Goal: Task Accomplishment & Management: Use online tool/utility

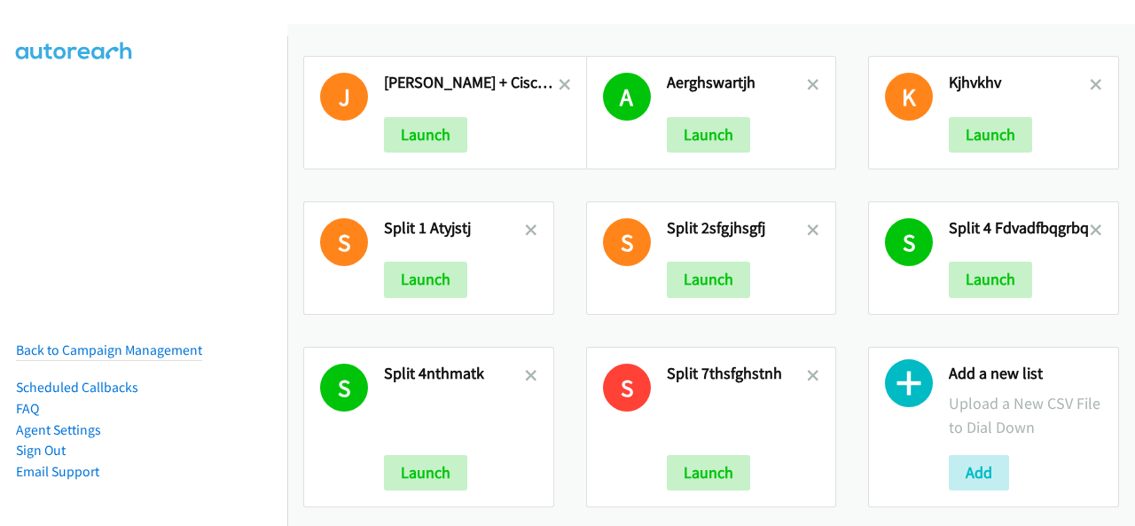
scroll to position [23, 0]
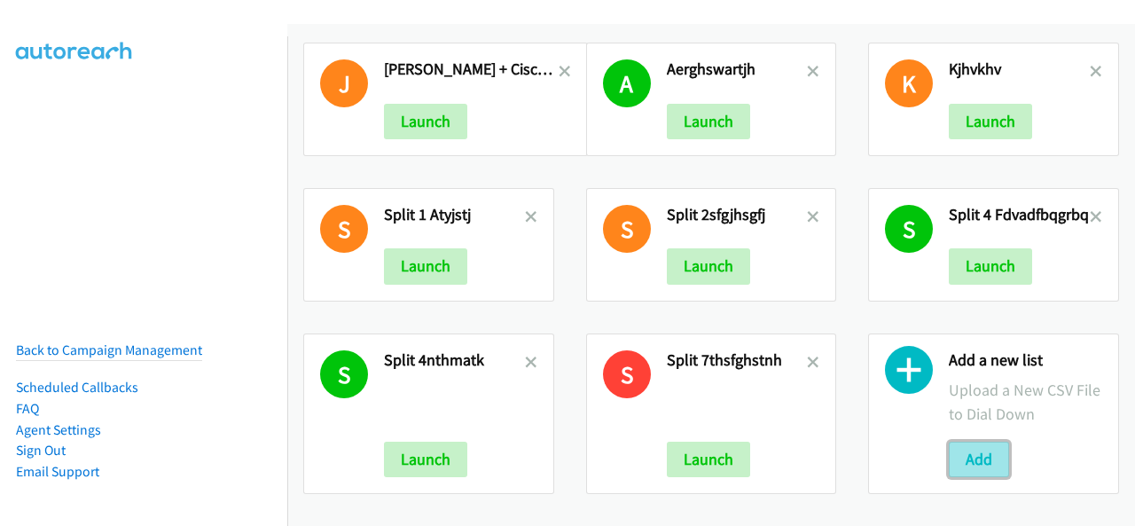
click at [979, 442] on button "Add" at bounding box center [979, 459] width 60 height 35
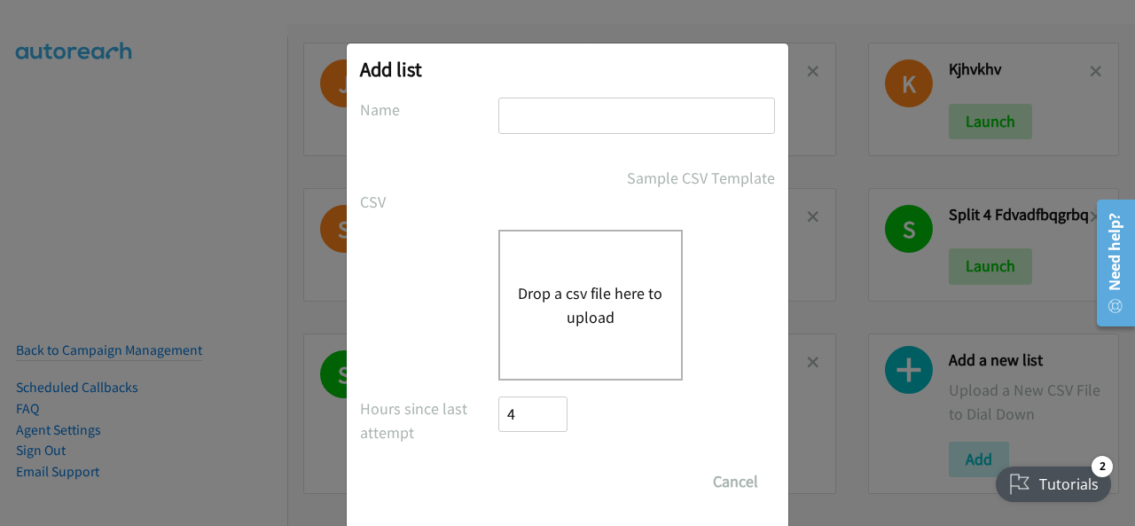
paste input "report1759449086240JUSTIN wkswttyj"
type input "report1759449086240JUSTIN wkswttyj"
click at [566, 310] on button "Drop a csv file here to upload" at bounding box center [590, 305] width 145 height 48
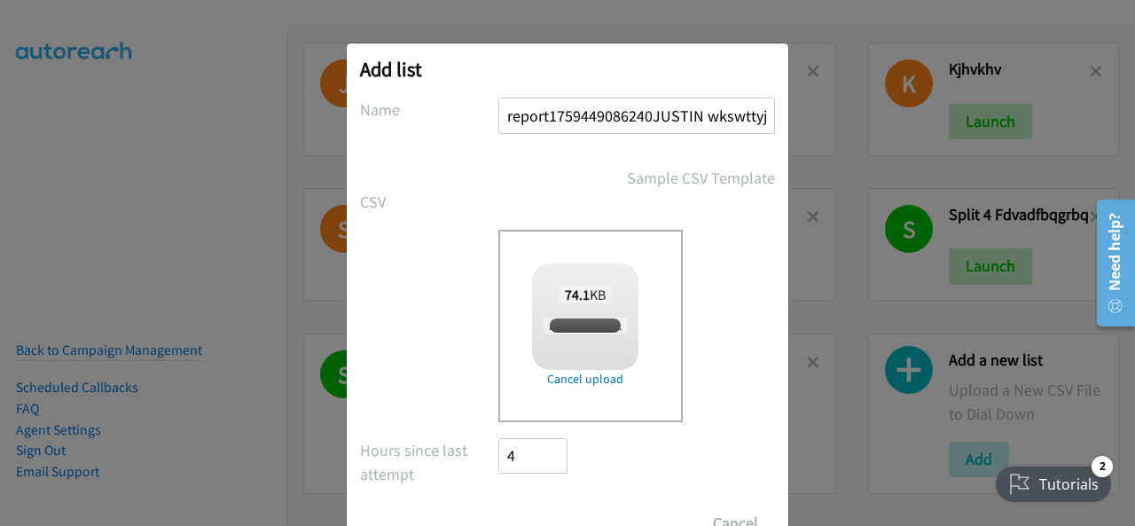
checkbox input "true"
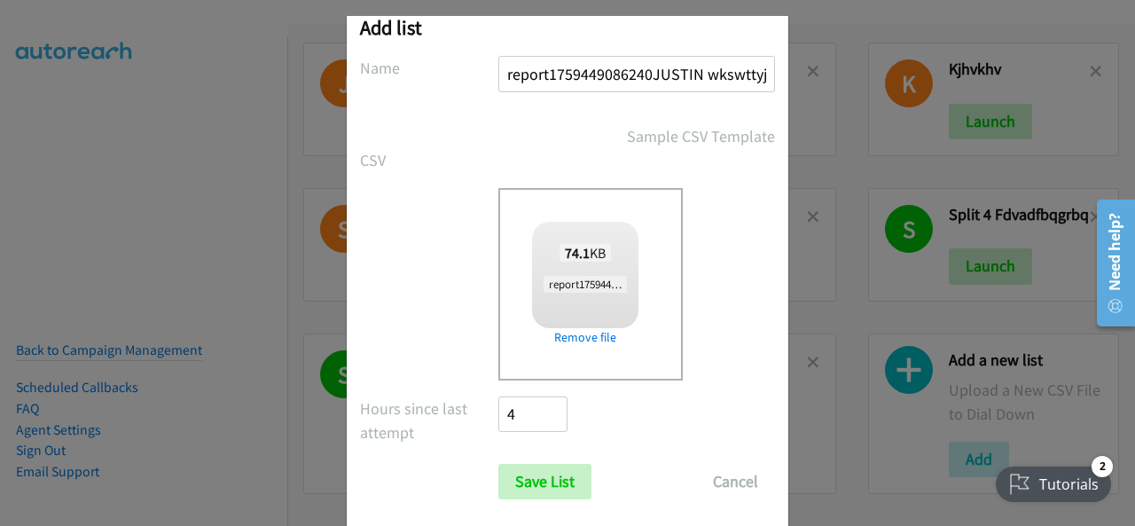
scroll to position [71, 0]
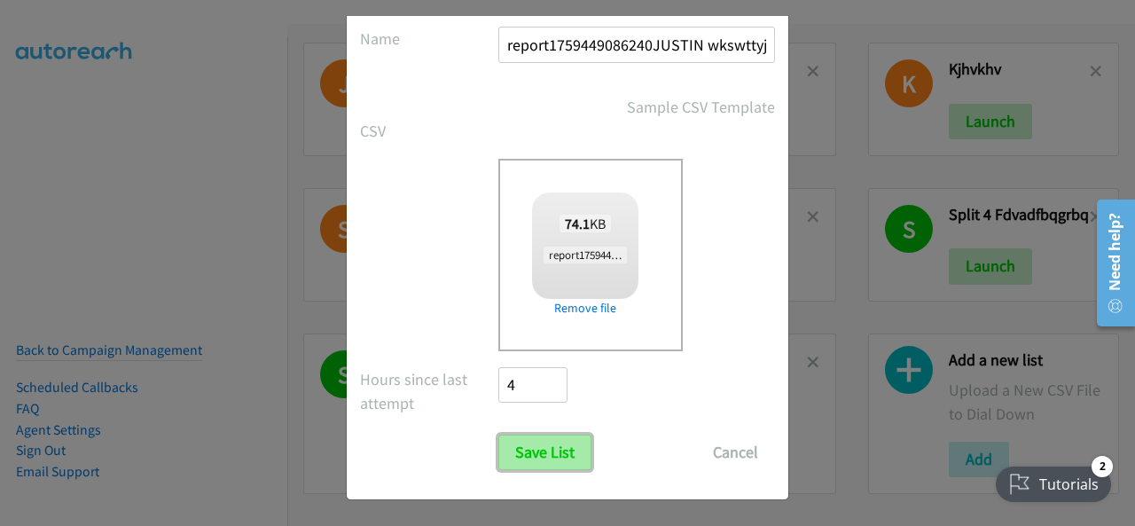
click at [526, 457] on input "Save List" at bounding box center [544, 451] width 93 height 35
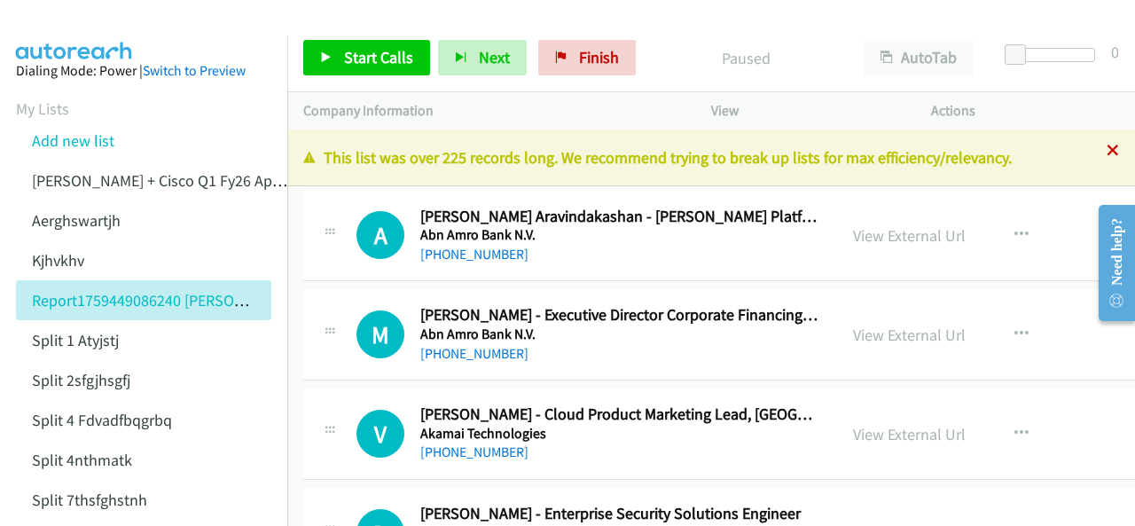
click at [1107, 155] on icon at bounding box center [1113, 151] width 12 height 12
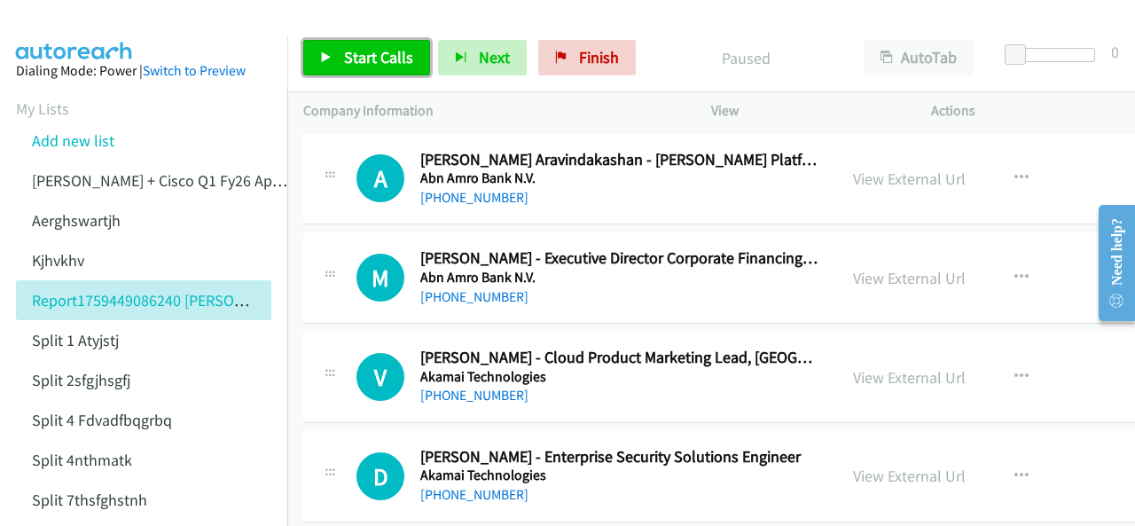
click at [366, 49] on span "Start Calls" at bounding box center [378, 57] width 69 height 20
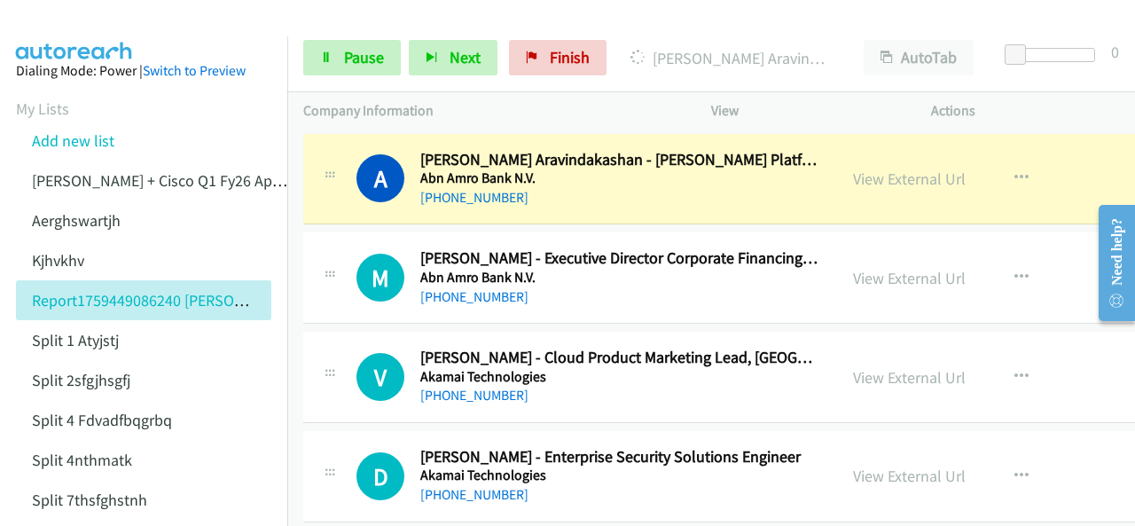
click at [87, 33] on img at bounding box center [74, 31] width 133 height 62
click at [113, 26] on img at bounding box center [74, 31] width 133 height 62
click at [53, 20] on img at bounding box center [74, 31] width 133 height 62
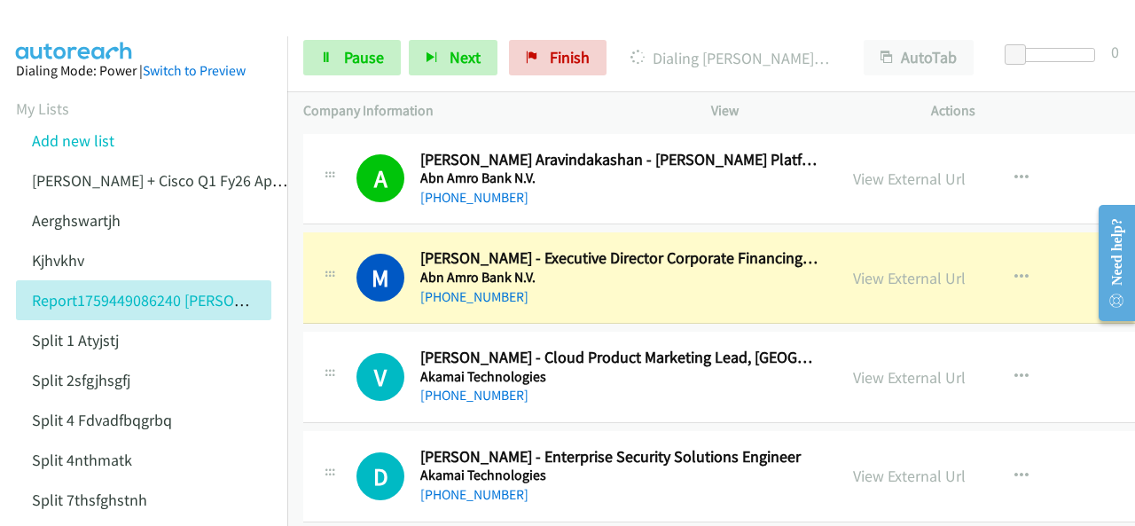
click at [73, 28] on img at bounding box center [74, 31] width 133 height 62
click at [101, 35] on img at bounding box center [74, 31] width 133 height 62
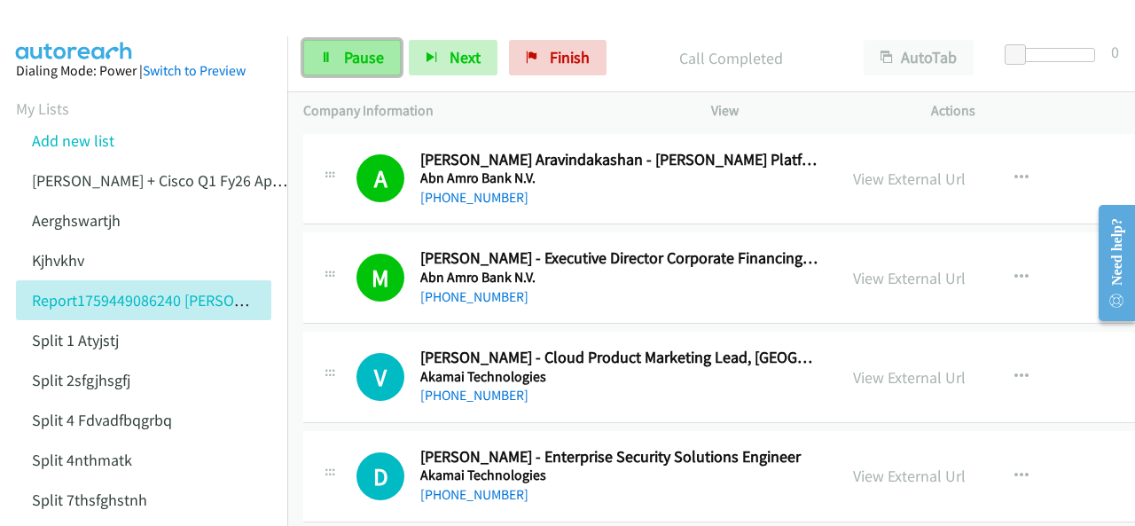
click at [348, 53] on span "Pause" at bounding box center [364, 57] width 40 height 20
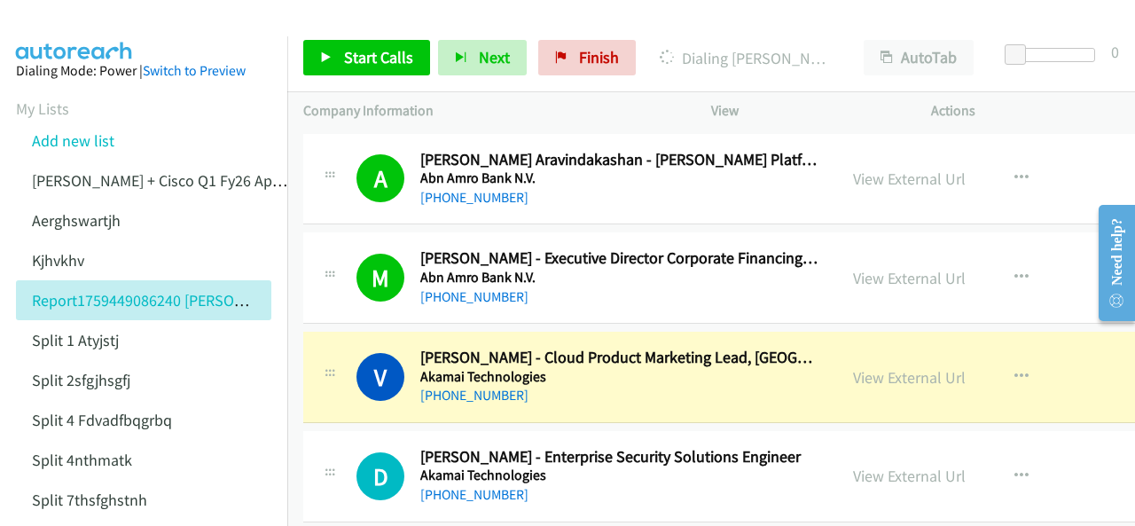
click at [101, 21] on img at bounding box center [74, 31] width 133 height 62
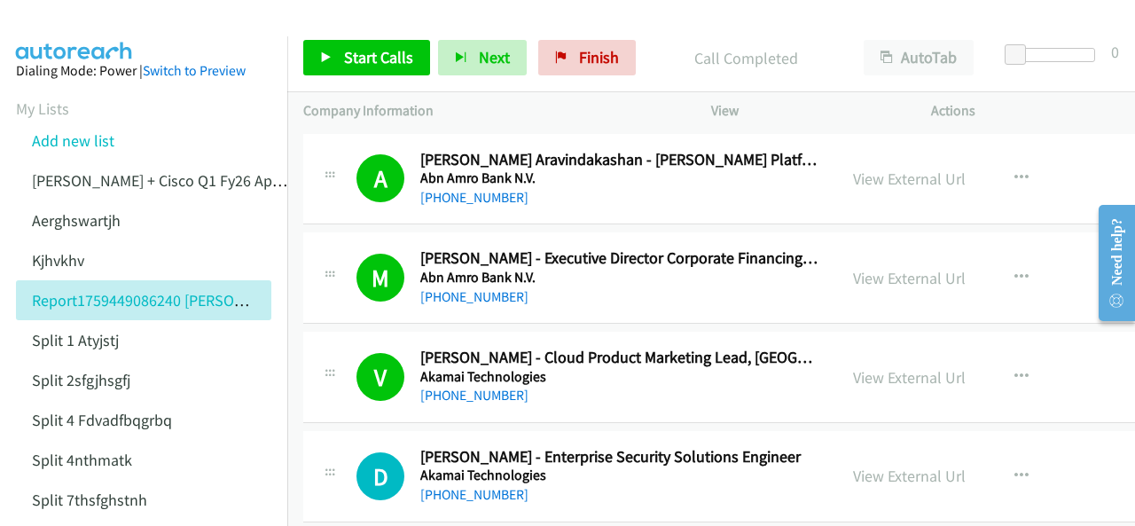
click at [60, 17] on img at bounding box center [74, 31] width 133 height 62
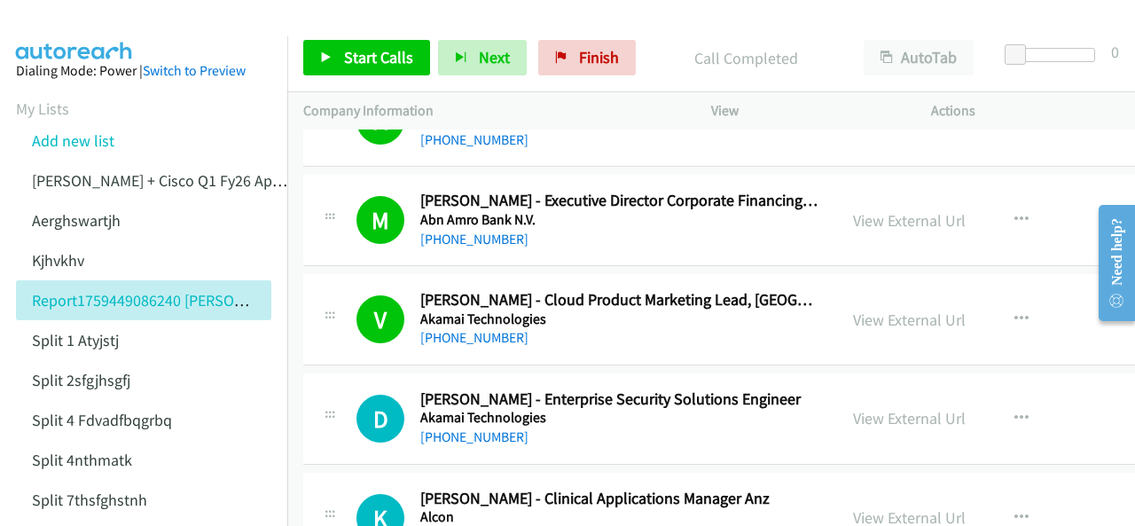
scroll to position [89, 0]
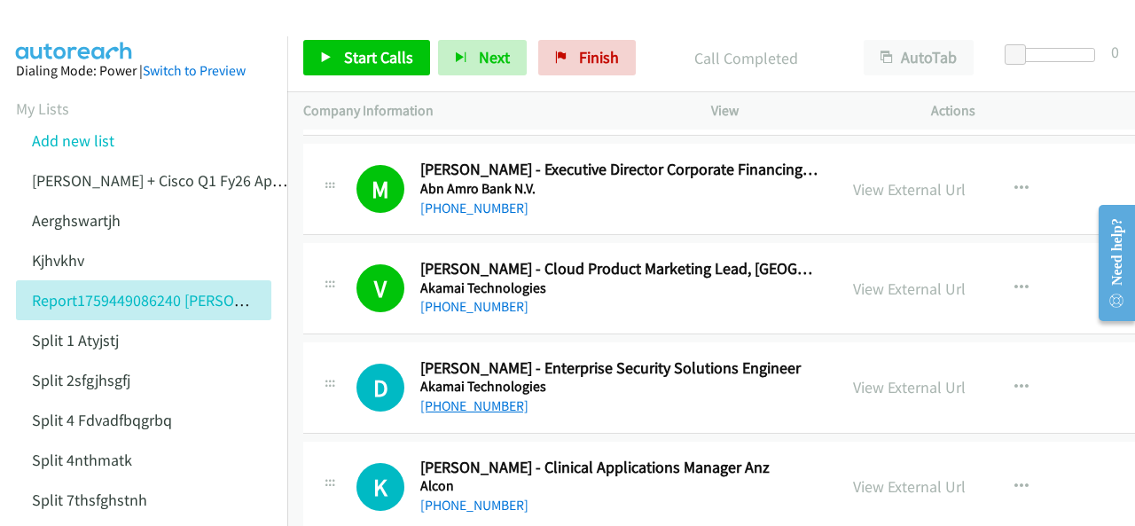
click at [468, 403] on link "[PHONE_NUMBER]" at bounding box center [474, 405] width 108 height 17
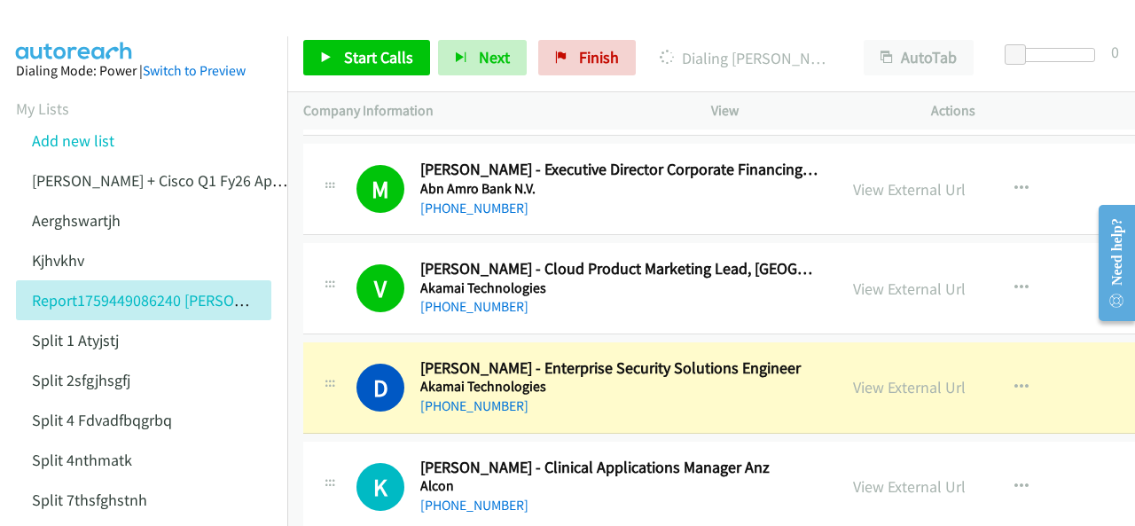
click at [69, 14] on img at bounding box center [74, 31] width 133 height 62
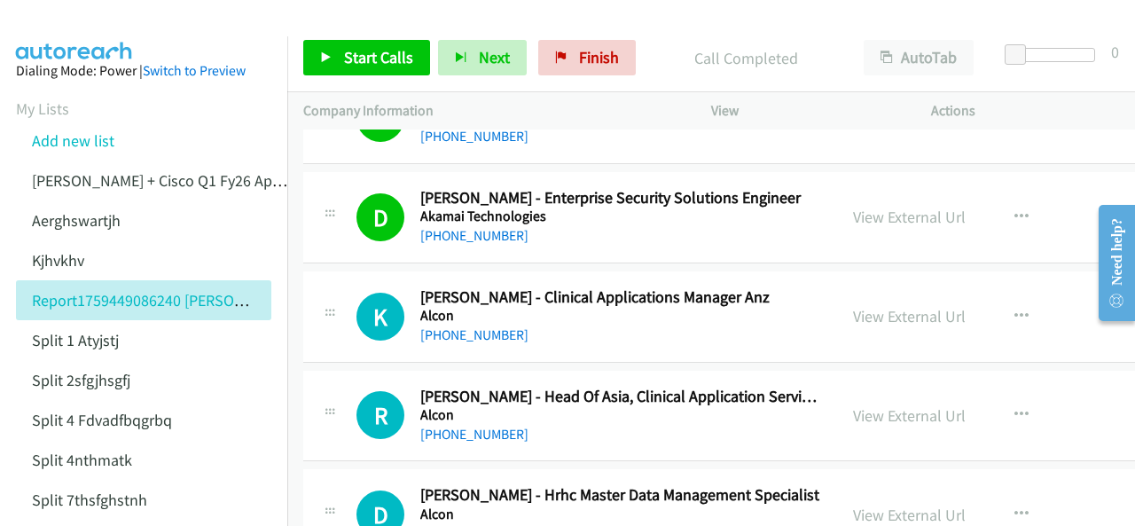
scroll to position [266, 0]
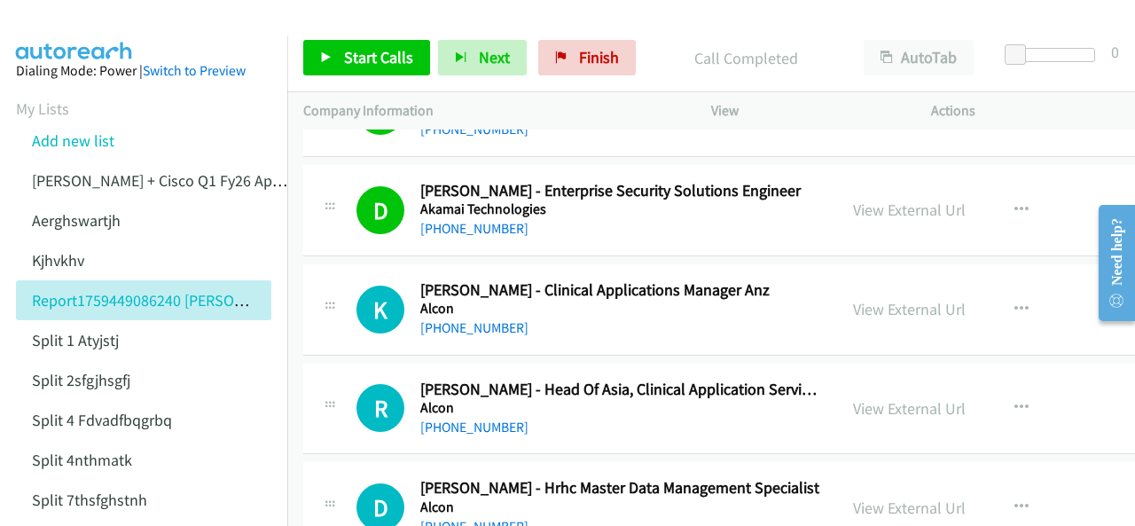
click at [79, 24] on img at bounding box center [74, 31] width 133 height 62
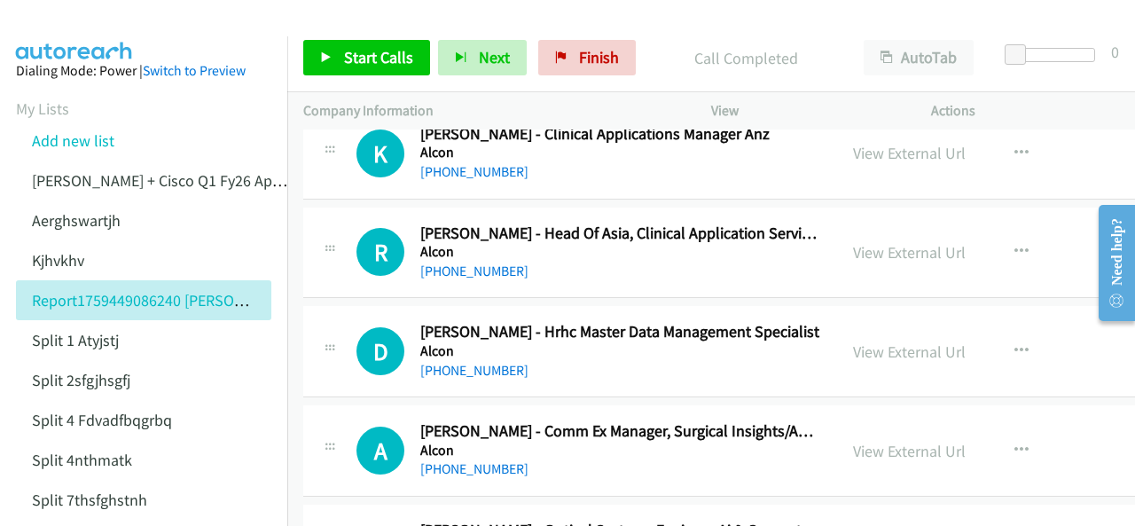
scroll to position [443, 0]
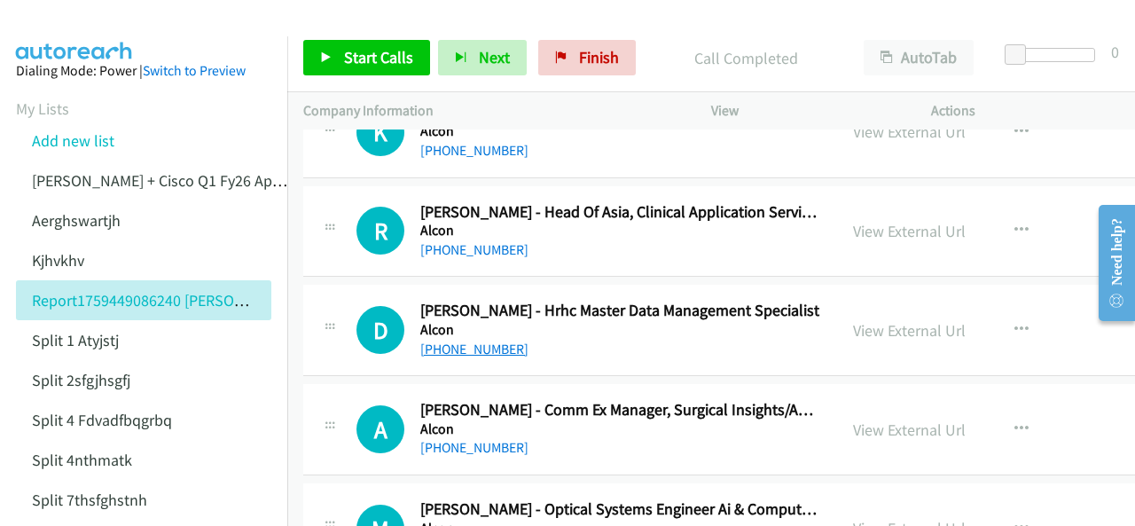
click at [472, 344] on link "[PHONE_NUMBER]" at bounding box center [474, 348] width 108 height 17
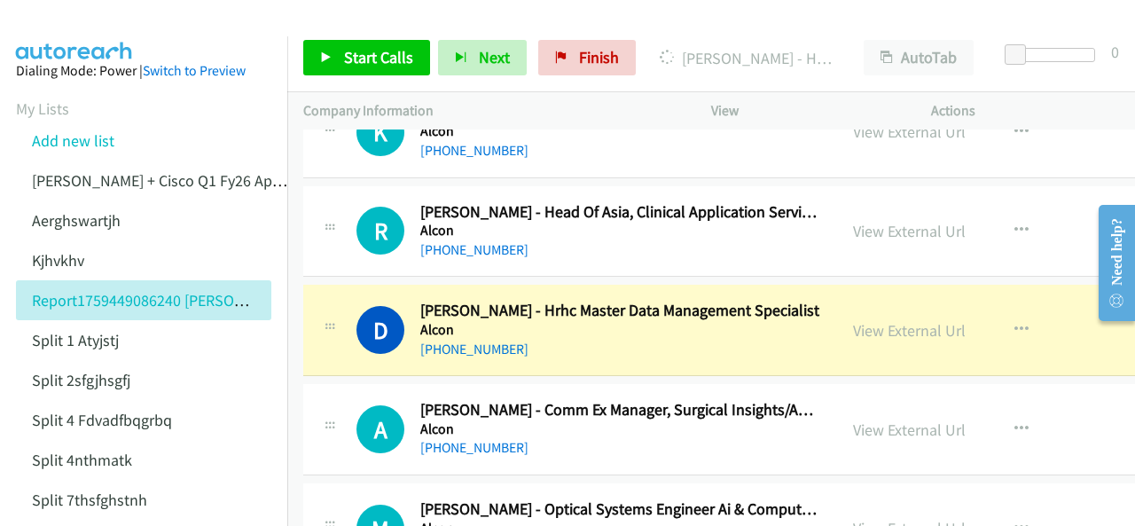
click at [93, 19] on img at bounding box center [74, 31] width 133 height 62
drag, startPoint x: 44, startPoint y: 13, endPoint x: 149, endPoint y: 65, distance: 116.6
click at [44, 13] on img at bounding box center [74, 31] width 133 height 62
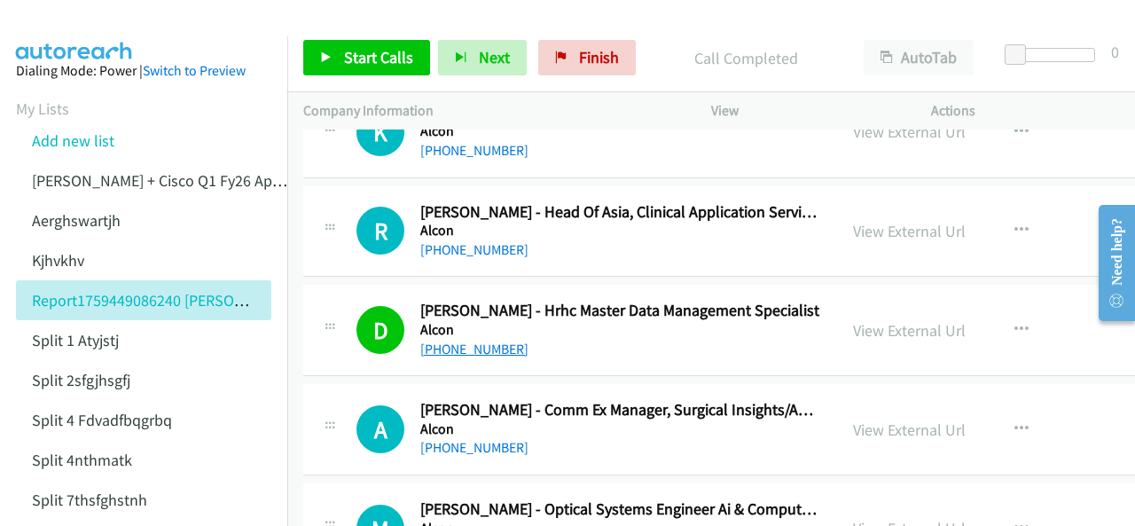
scroll to position [532, 0]
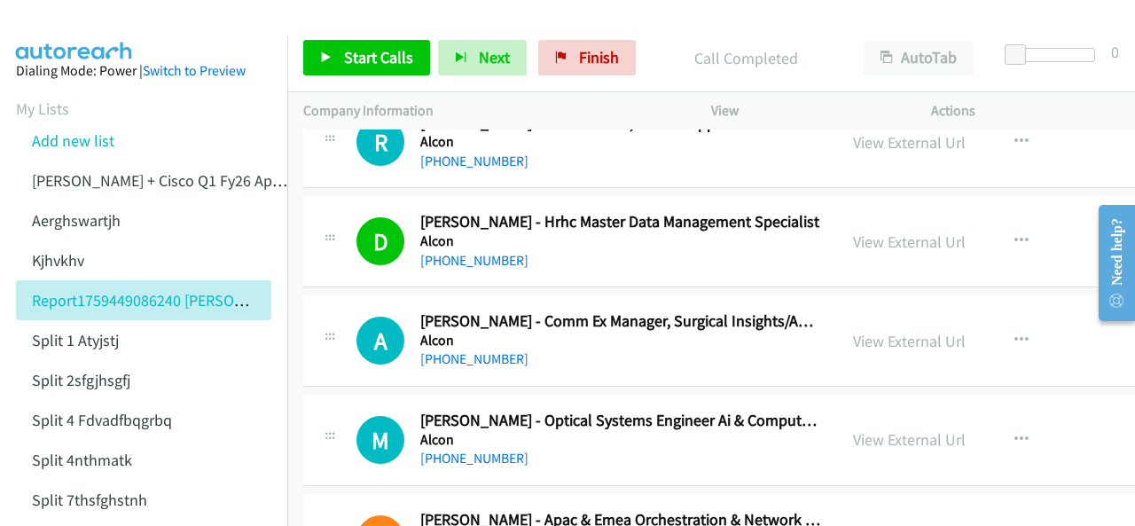
click at [80, 16] on img at bounding box center [74, 31] width 133 height 62
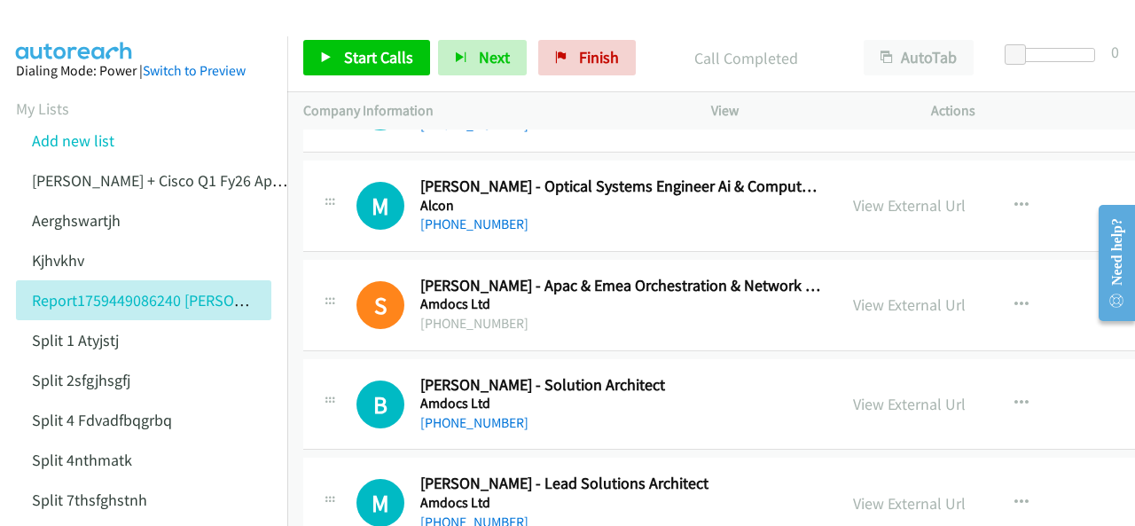
scroll to position [798, 0]
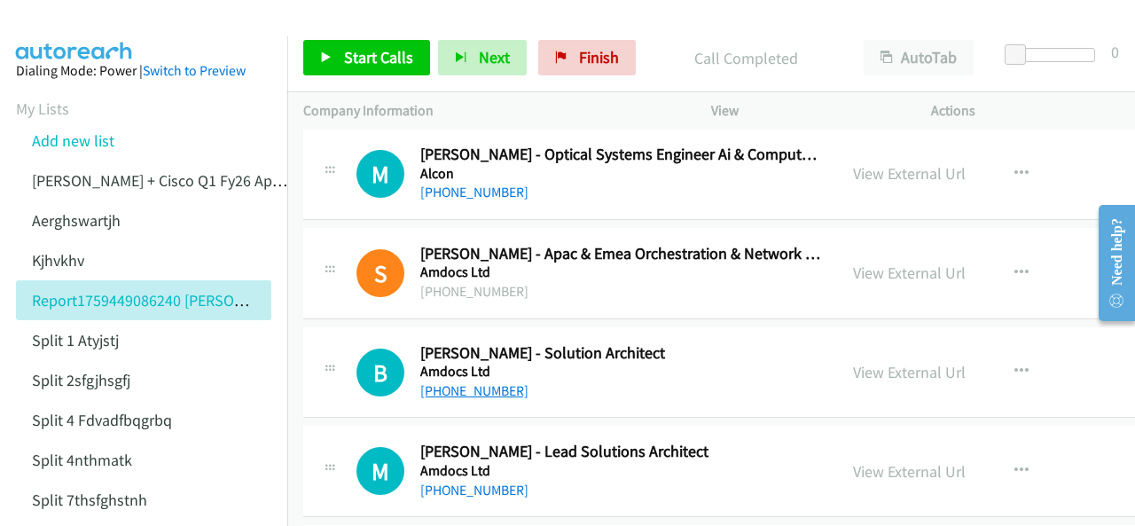
click at [479, 387] on link "+61 3 9835 3470" at bounding box center [474, 390] width 108 height 17
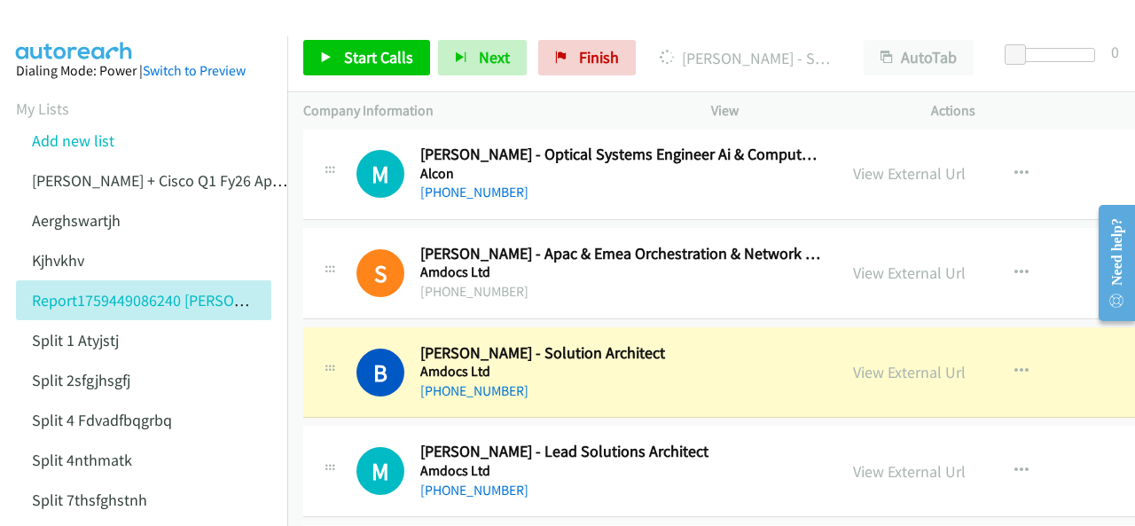
click at [89, 28] on img at bounding box center [74, 31] width 133 height 62
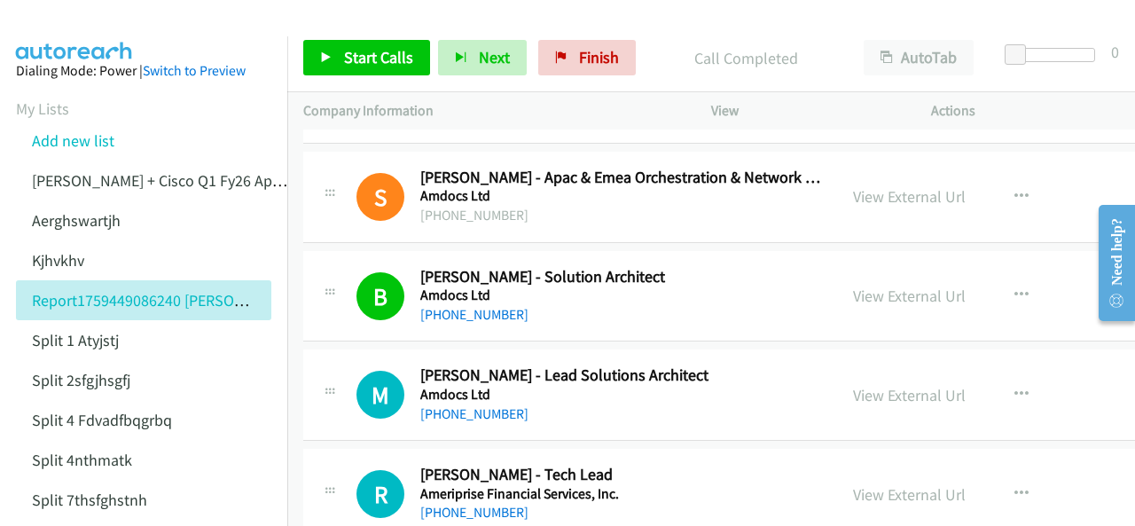
scroll to position [887, 0]
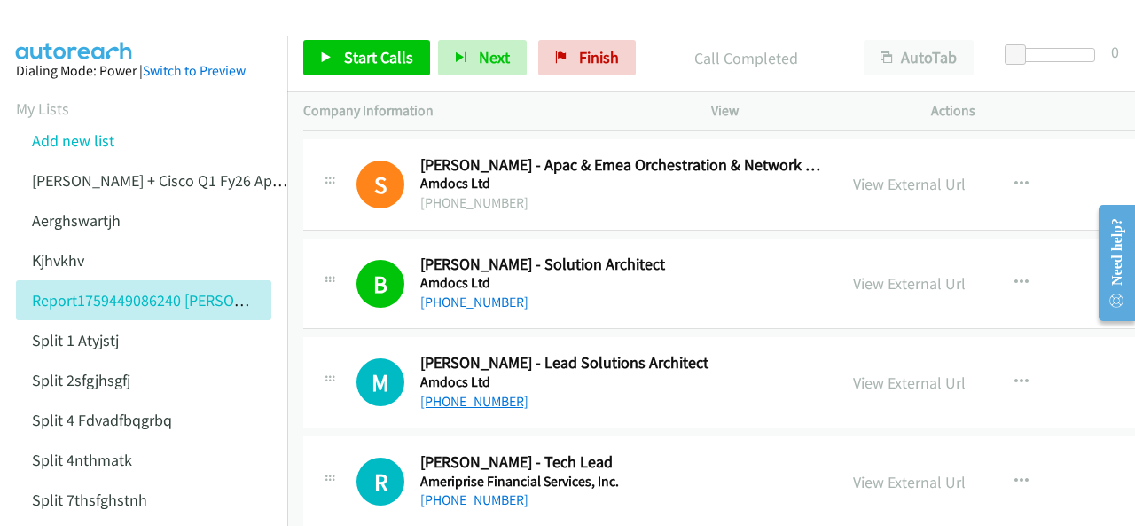
click at [483, 398] on link "[PHONE_NUMBER]" at bounding box center [474, 401] width 108 height 17
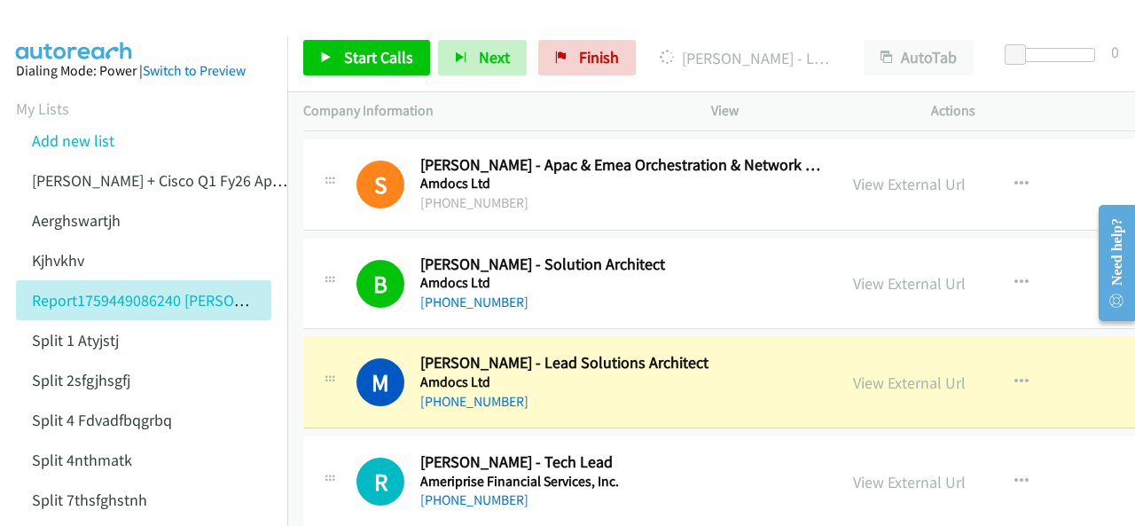
click at [56, 20] on img at bounding box center [74, 31] width 133 height 62
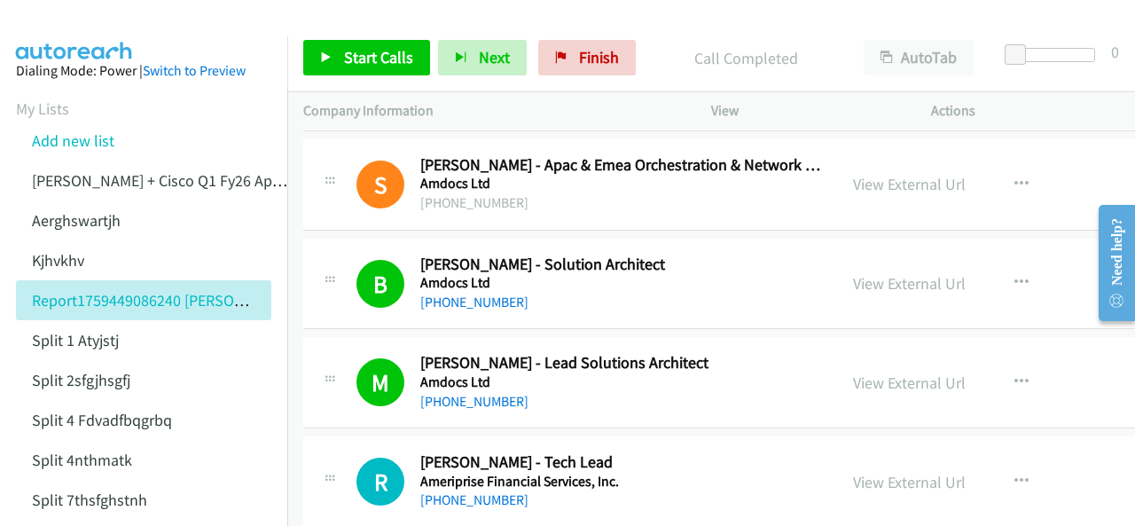
click at [108, 36] on aside "Dialing Mode: Power | Switch to Preview My Lists Add new list Justin Lennert + …" at bounding box center [143, 407] width 287 height 743
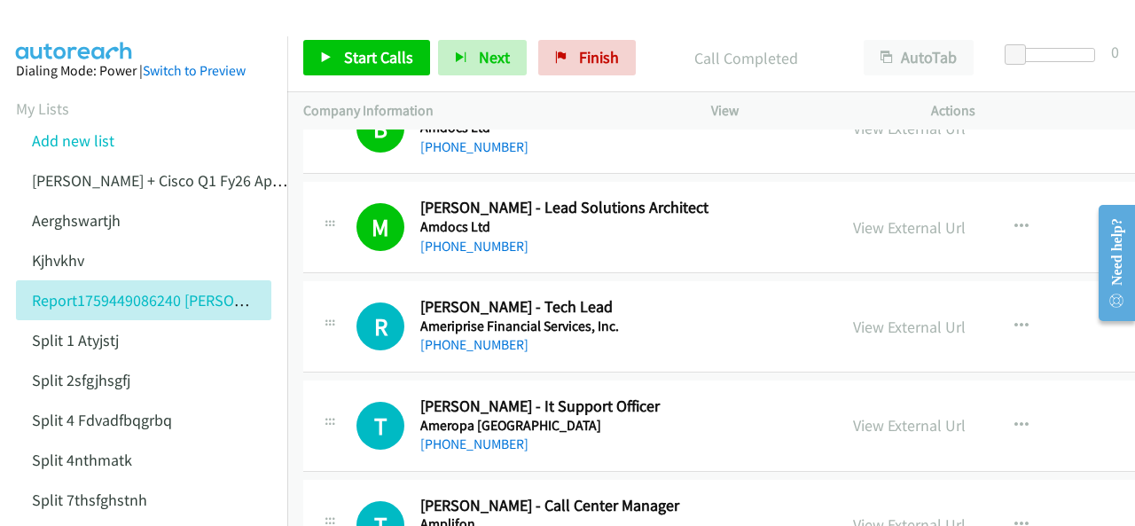
scroll to position [1064, 0]
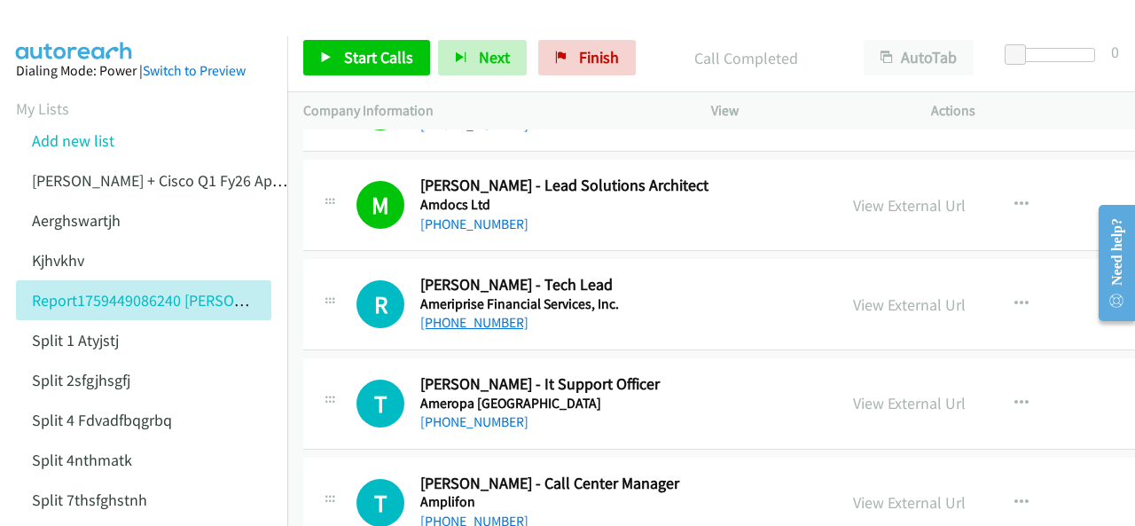
click at [477, 320] on link "[PHONE_NUMBER]" at bounding box center [474, 322] width 108 height 17
click at [69, 39] on aside "Dialing Mode: Power | Switch to Preview My Lists Add new list Justin Lennert + …" at bounding box center [143, 407] width 287 height 743
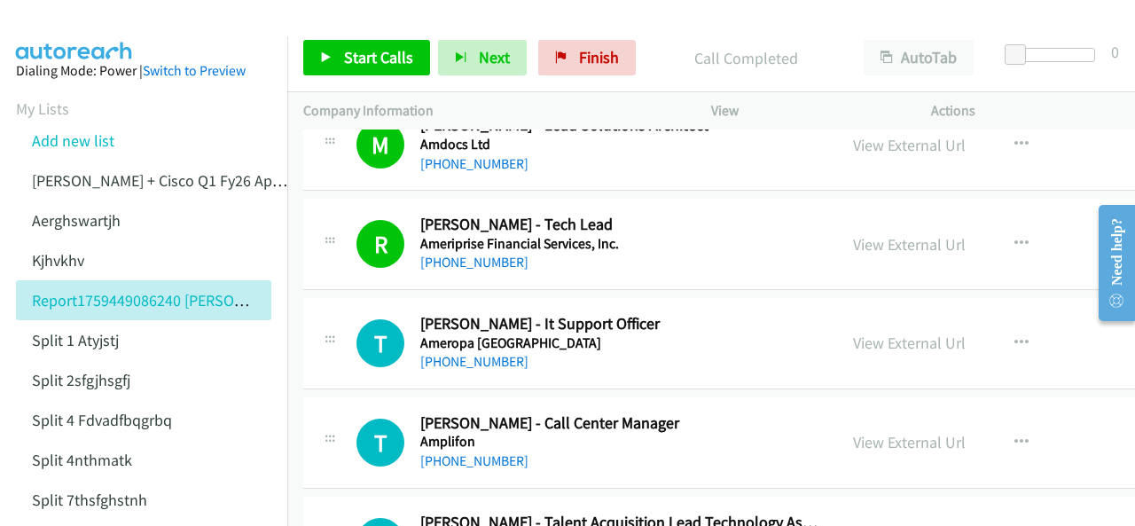
scroll to position [1153, 0]
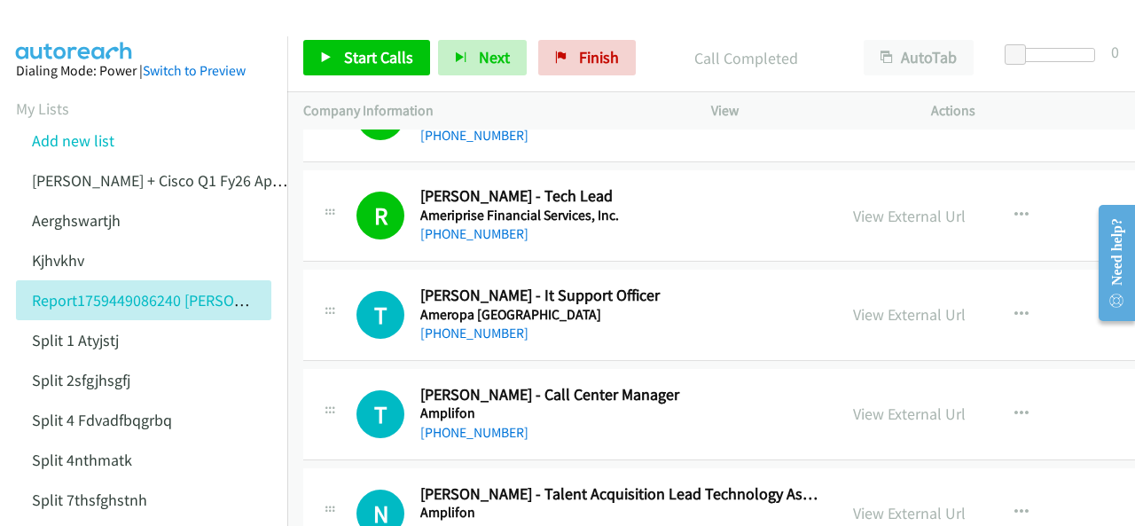
click at [85, 24] on img at bounding box center [74, 31] width 133 height 62
click at [484, 333] on link "[PHONE_NUMBER]" at bounding box center [474, 333] width 108 height 17
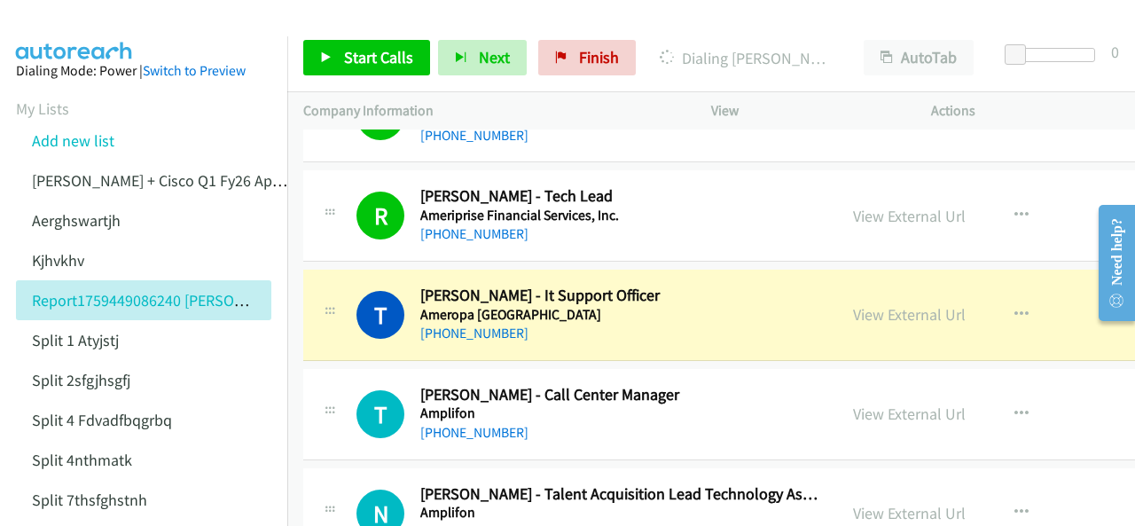
click at [85, 26] on img at bounding box center [74, 31] width 133 height 62
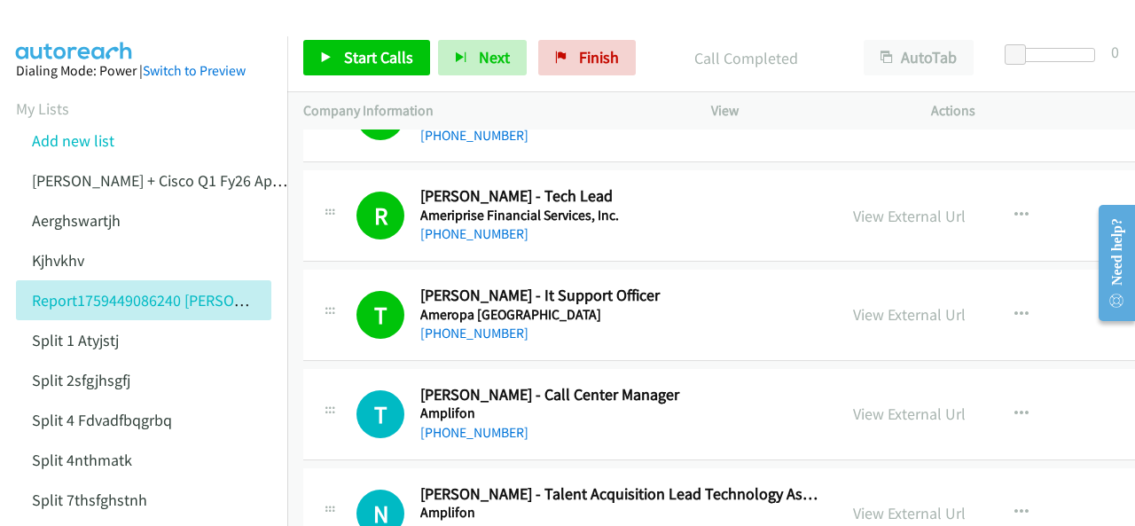
click at [76, 15] on img at bounding box center [74, 31] width 133 height 62
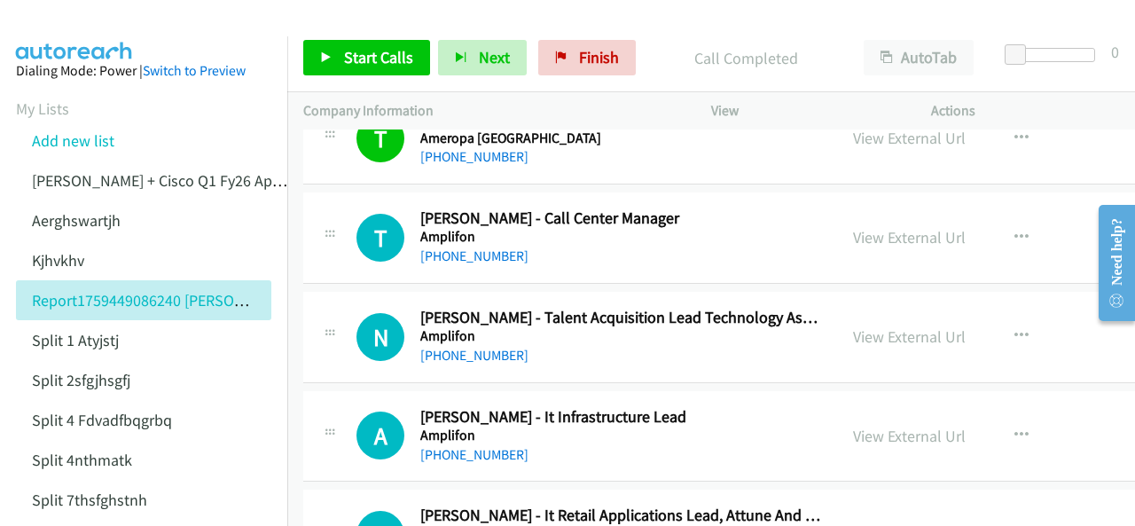
scroll to position [1330, 0]
click at [456, 258] on link "[PHONE_NUMBER]" at bounding box center [474, 255] width 108 height 17
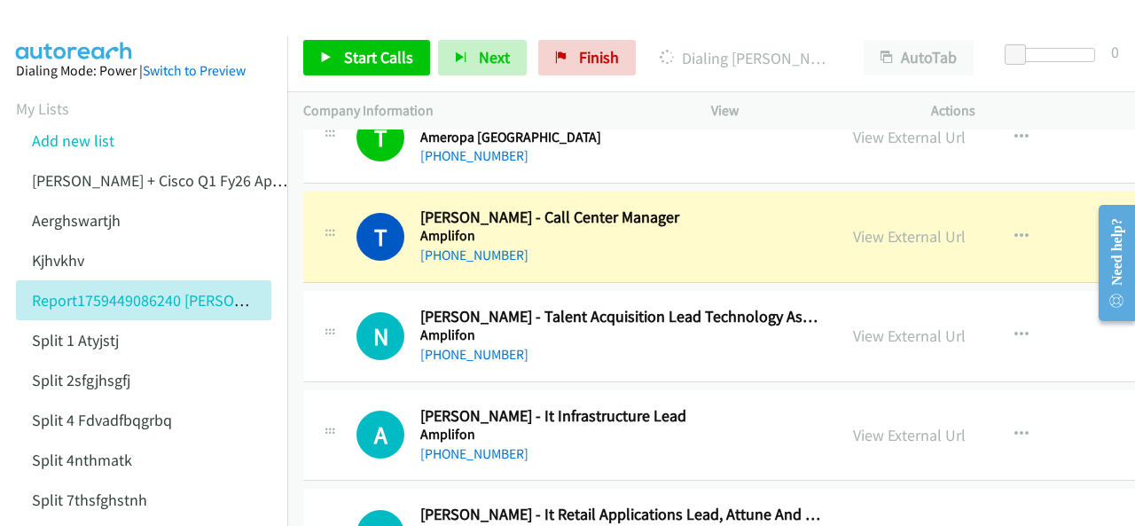
click at [106, 32] on img at bounding box center [74, 31] width 133 height 62
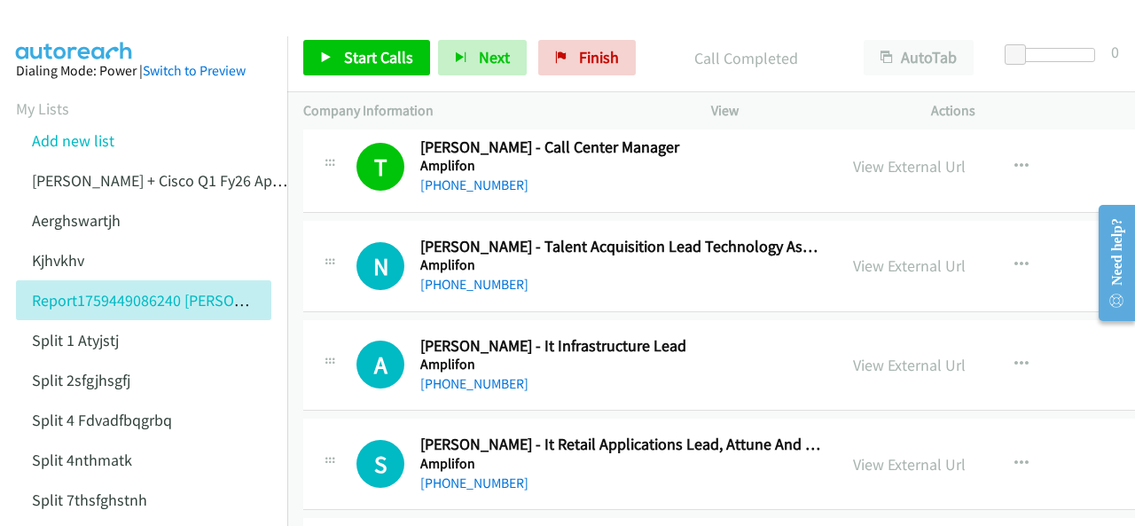
scroll to position [1419, 0]
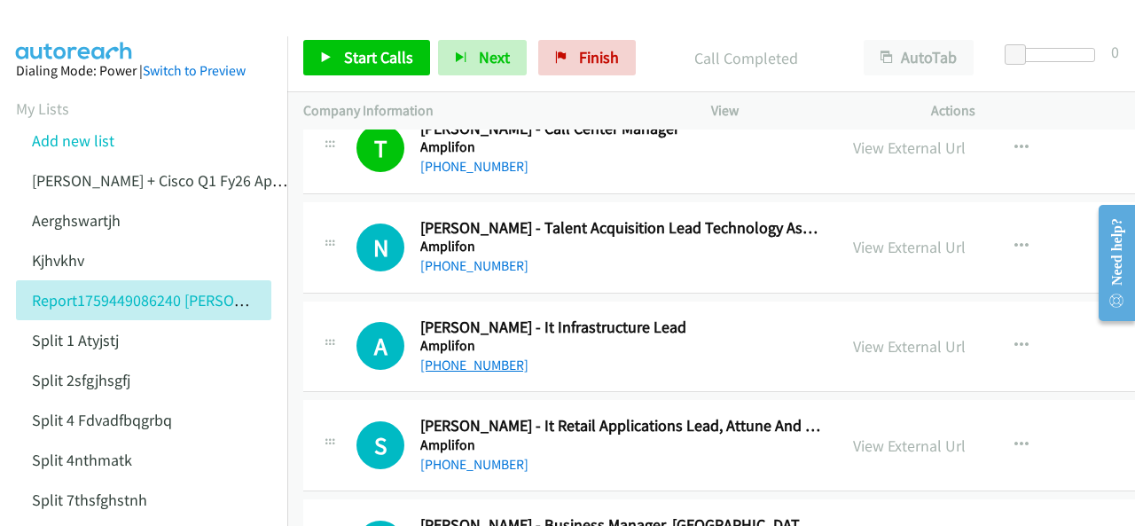
click at [476, 364] on link "[PHONE_NUMBER]" at bounding box center [474, 364] width 108 height 17
click at [47, 25] on img at bounding box center [74, 31] width 133 height 62
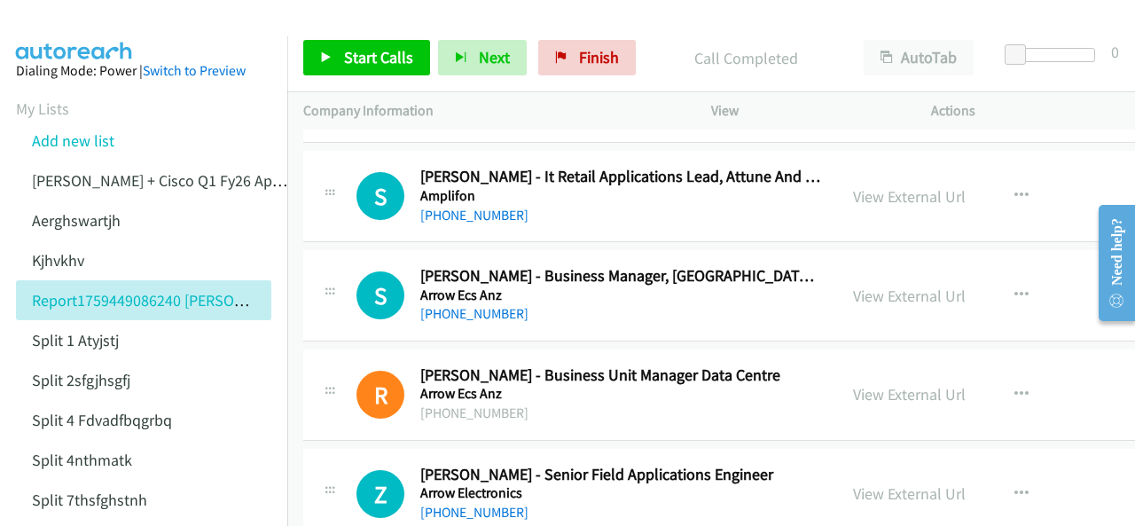
scroll to position [1685, 0]
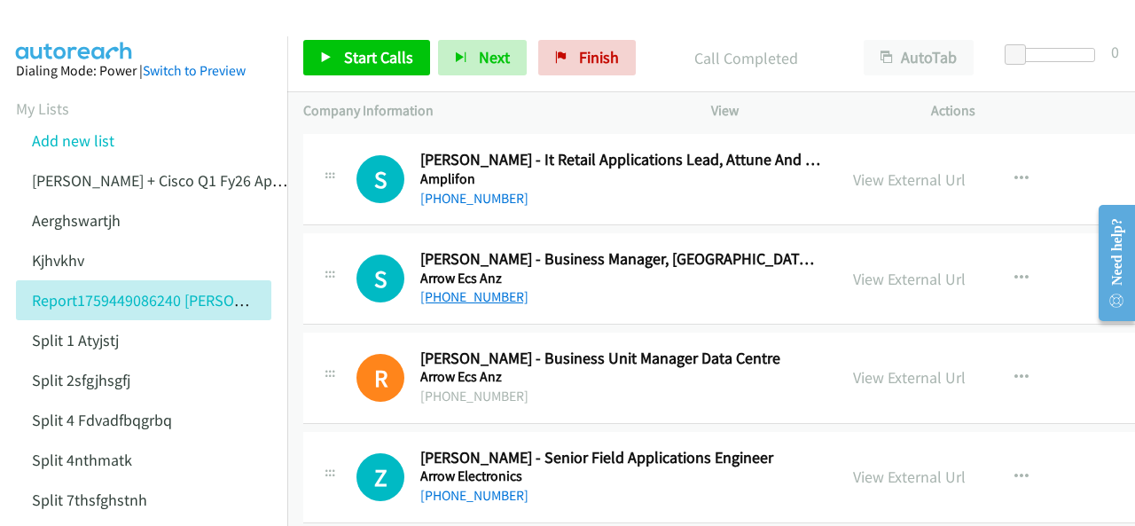
click at [460, 294] on link "+61 423 594 036" at bounding box center [474, 296] width 108 height 17
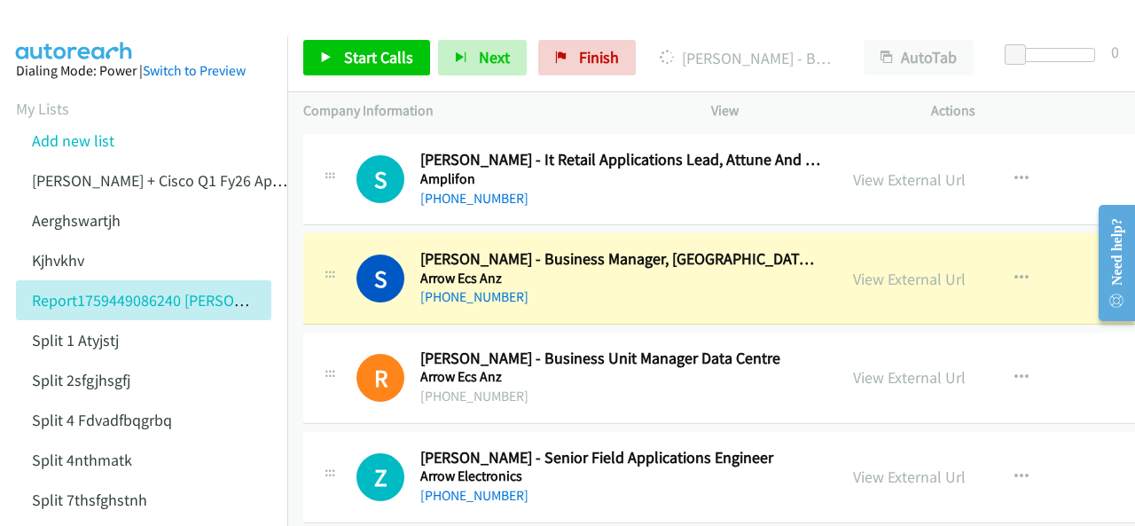
click at [98, 26] on img at bounding box center [74, 31] width 133 height 62
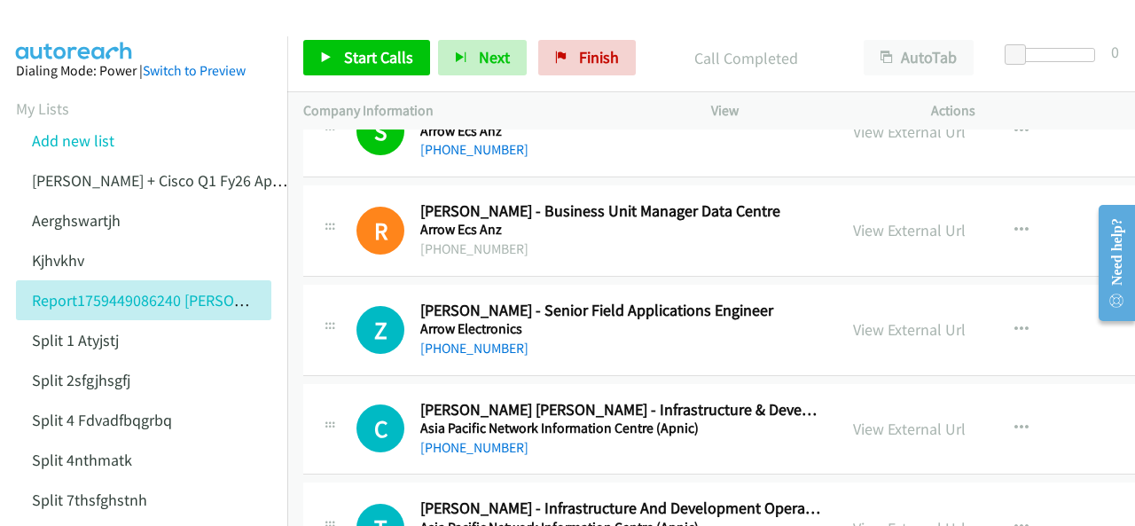
scroll to position [1862, 0]
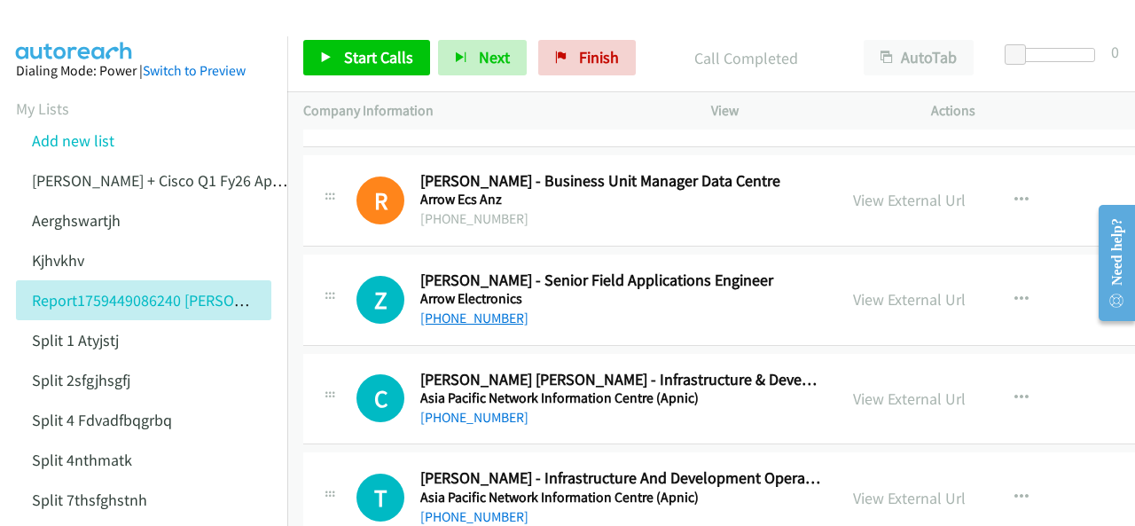
click at [466, 317] on link "+61 433 600 704" at bounding box center [474, 317] width 108 height 17
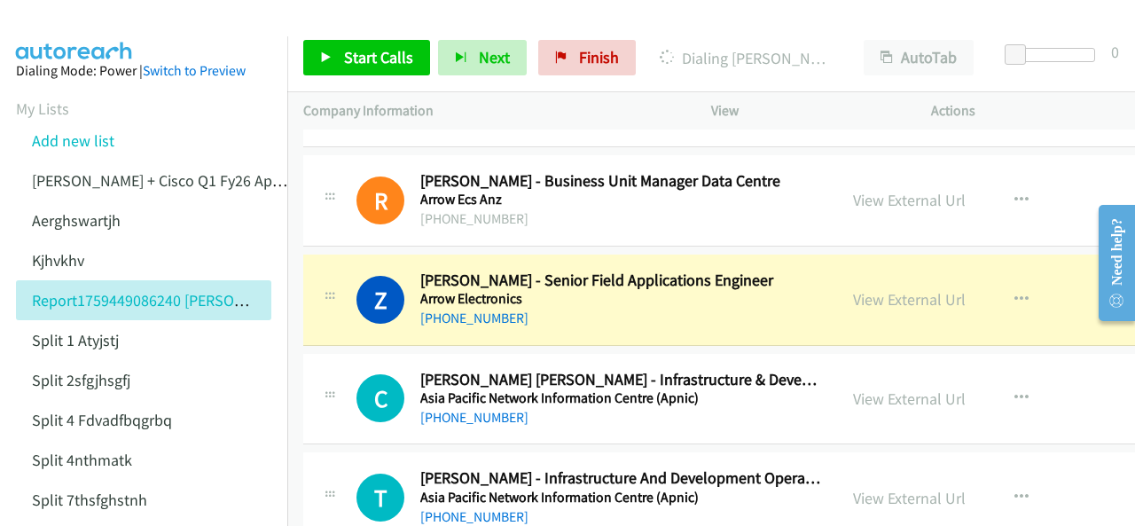
drag, startPoint x: 78, startPoint y: 32, endPoint x: 96, endPoint y: 36, distance: 18.3
click at [78, 33] on img at bounding box center [74, 31] width 133 height 62
click at [96, 19] on img at bounding box center [74, 31] width 133 height 62
click at [67, 15] on img at bounding box center [74, 31] width 133 height 62
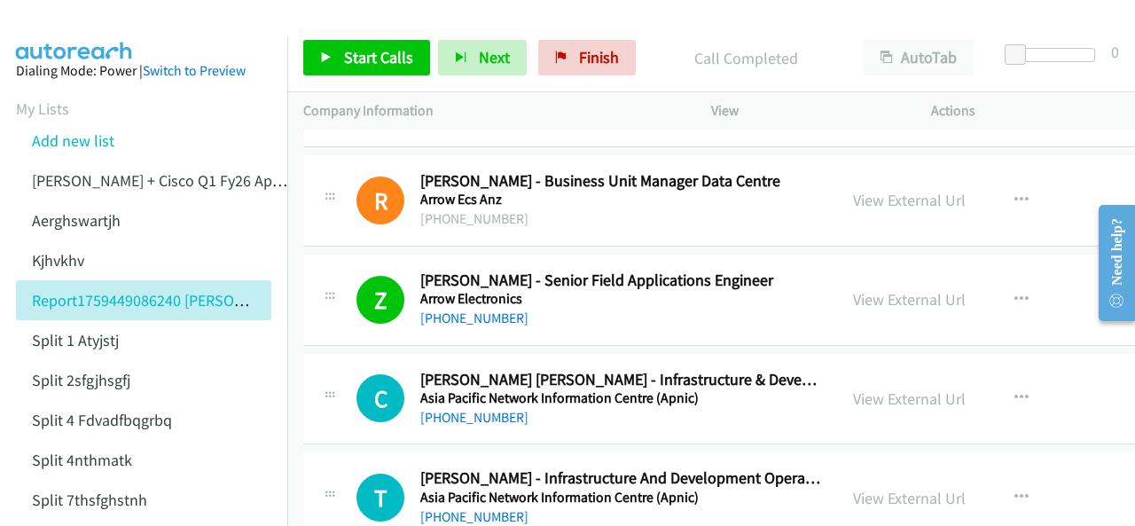
scroll to position [1951, 0]
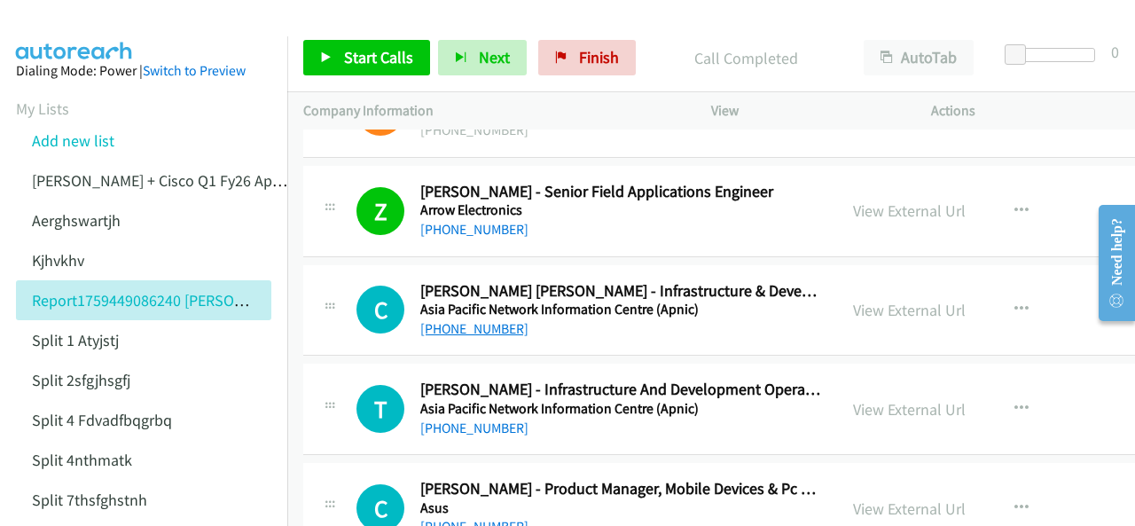
click at [450, 320] on link "+61 7 3858 3148" at bounding box center [474, 328] width 108 height 17
click at [94, 22] on img at bounding box center [74, 31] width 133 height 62
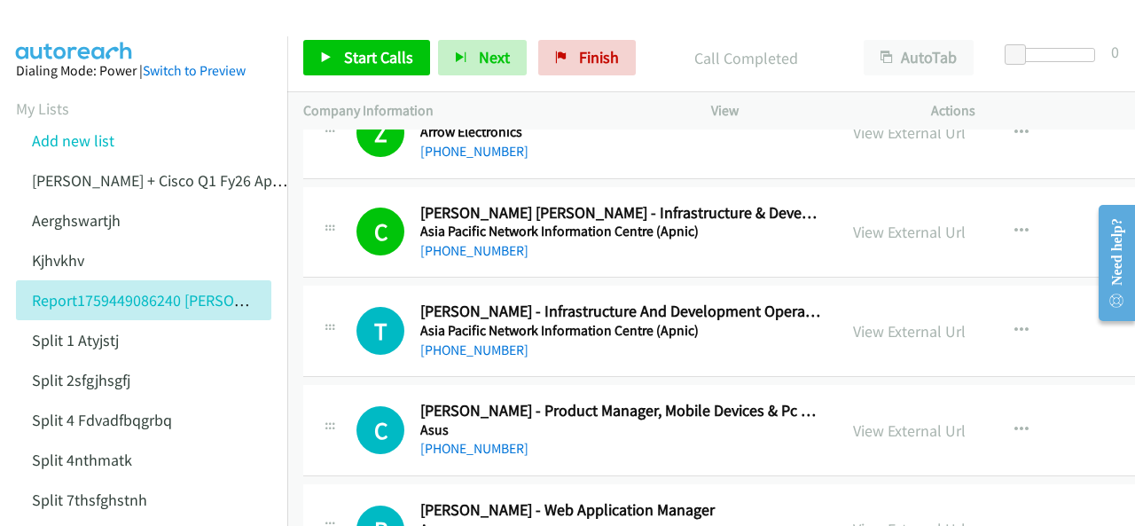
scroll to position [2039, 0]
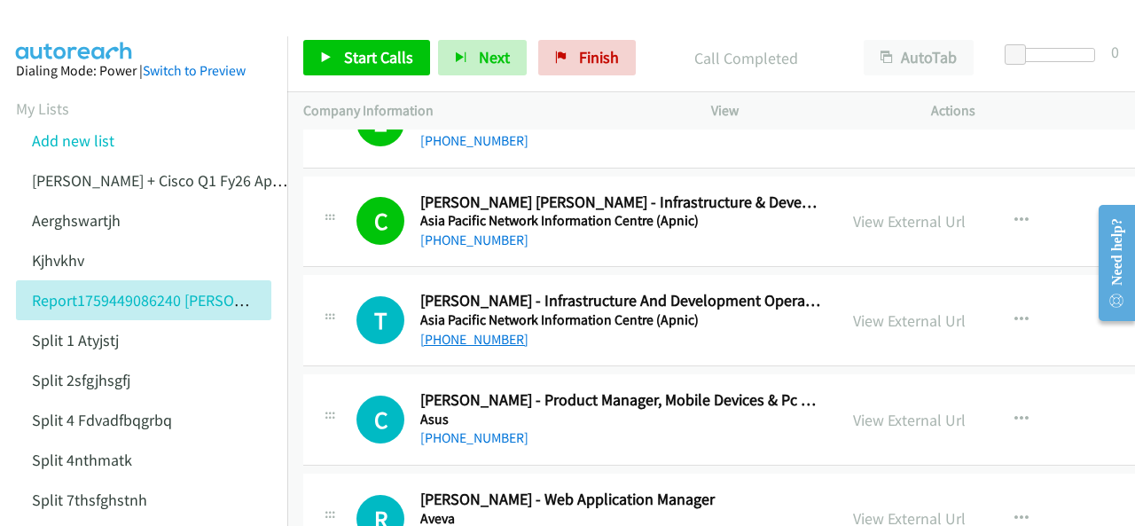
click at [461, 333] on link "[PHONE_NUMBER]" at bounding box center [474, 339] width 108 height 17
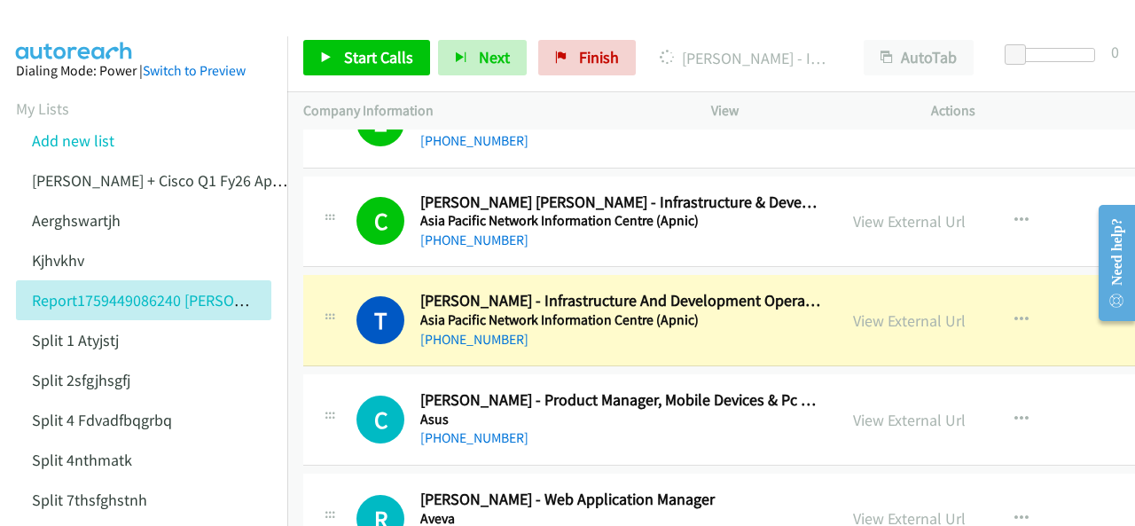
click at [60, 29] on img at bounding box center [74, 31] width 133 height 62
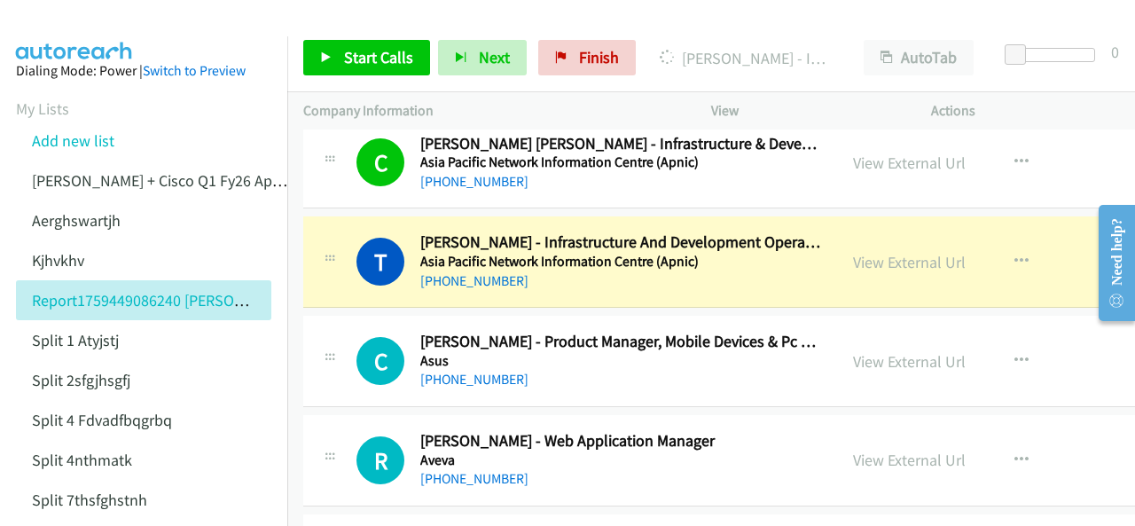
scroll to position [2128, 0]
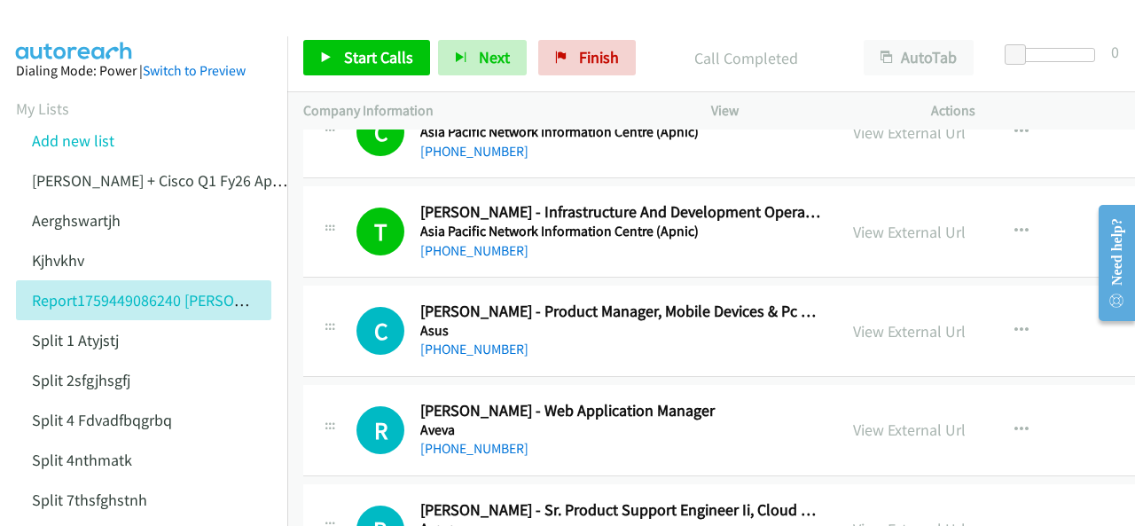
click at [74, 29] on img at bounding box center [74, 31] width 133 height 62
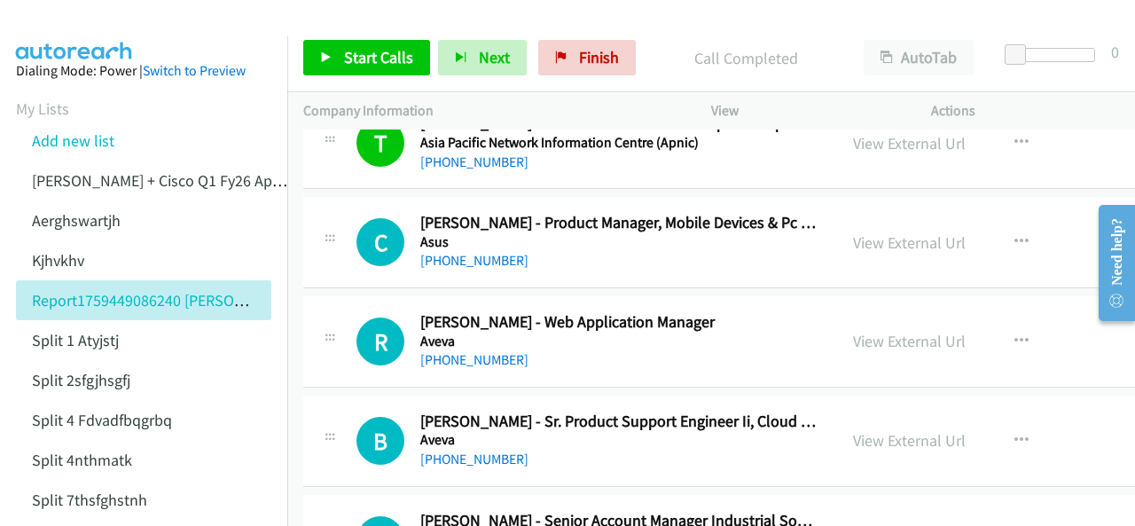
scroll to position [2305, 0]
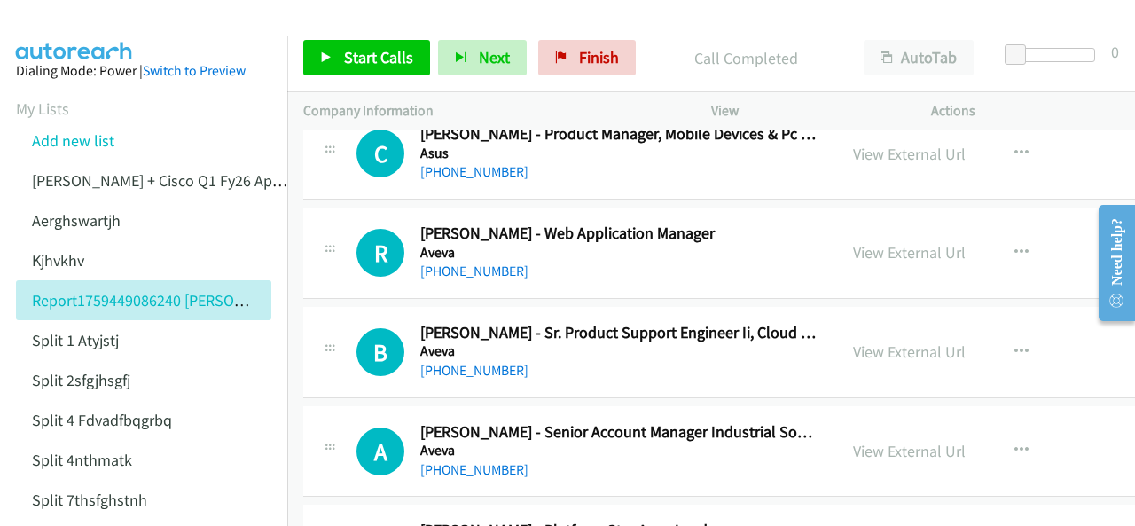
click at [64, 15] on img at bounding box center [74, 31] width 133 height 62
click at [471, 362] on link "+61 408 092 331" at bounding box center [474, 370] width 108 height 17
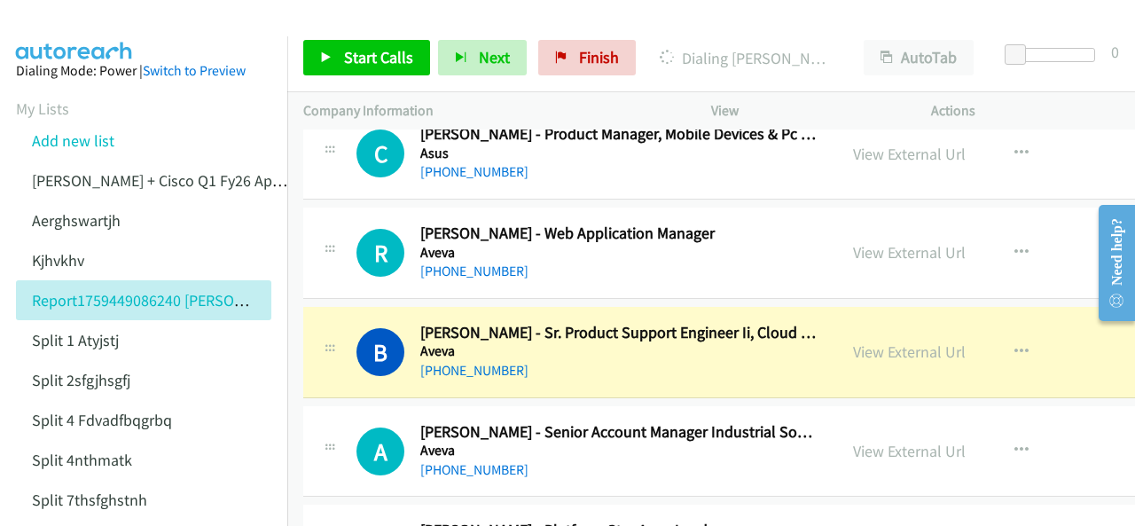
click at [79, 24] on img at bounding box center [74, 31] width 133 height 62
click at [874, 345] on link "View External Url" at bounding box center [909, 351] width 113 height 20
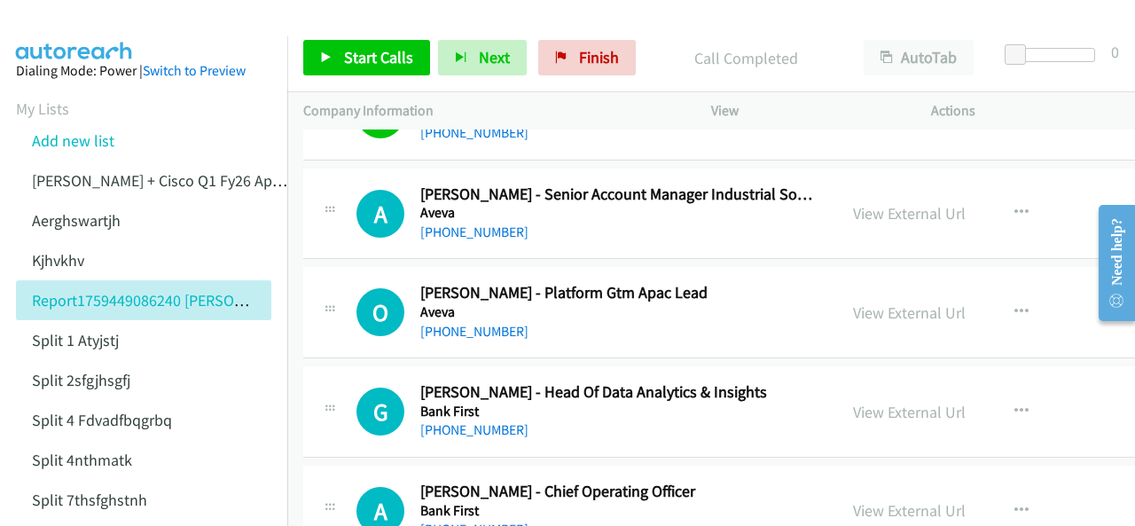
scroll to position [2571, 0]
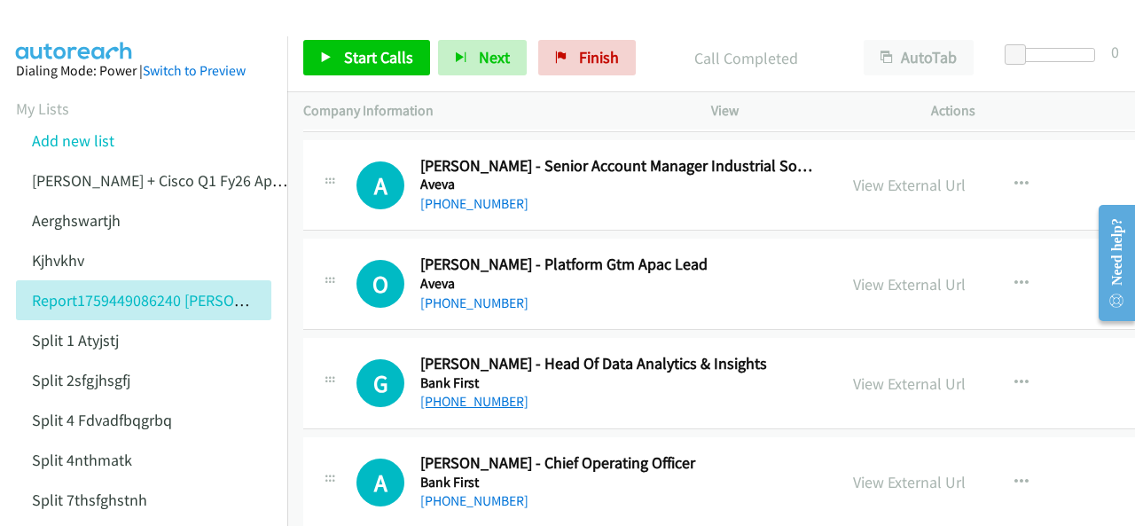
click at [452, 393] on link "[PHONE_NUMBER]" at bounding box center [474, 401] width 108 height 17
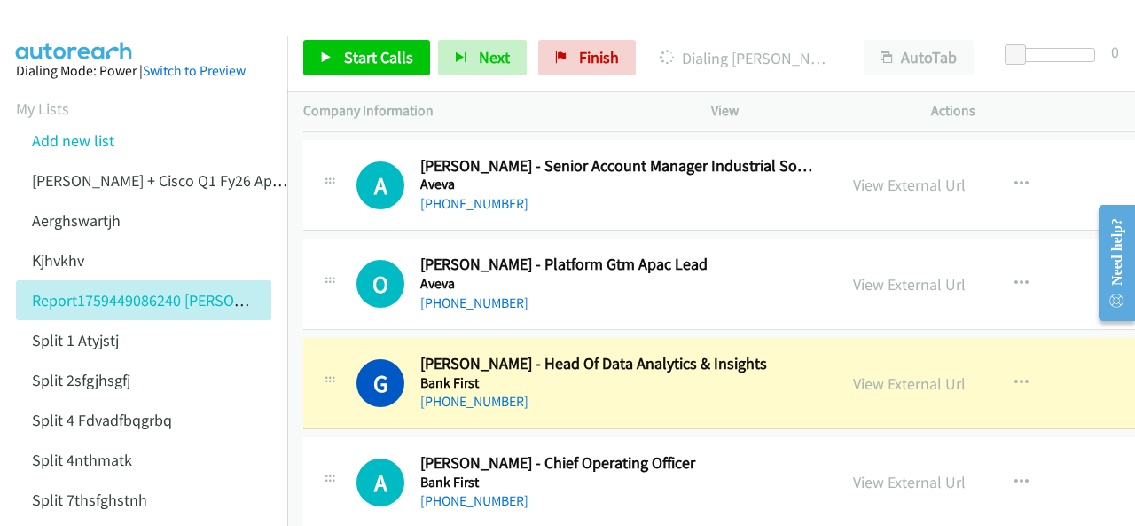
click at [90, 33] on img at bounding box center [74, 31] width 133 height 62
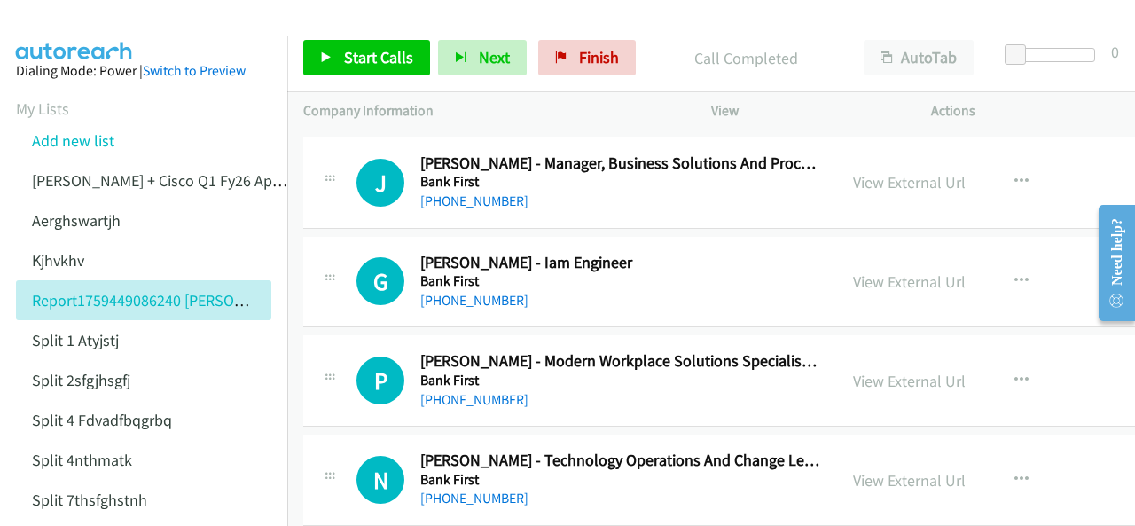
scroll to position [3103, 0]
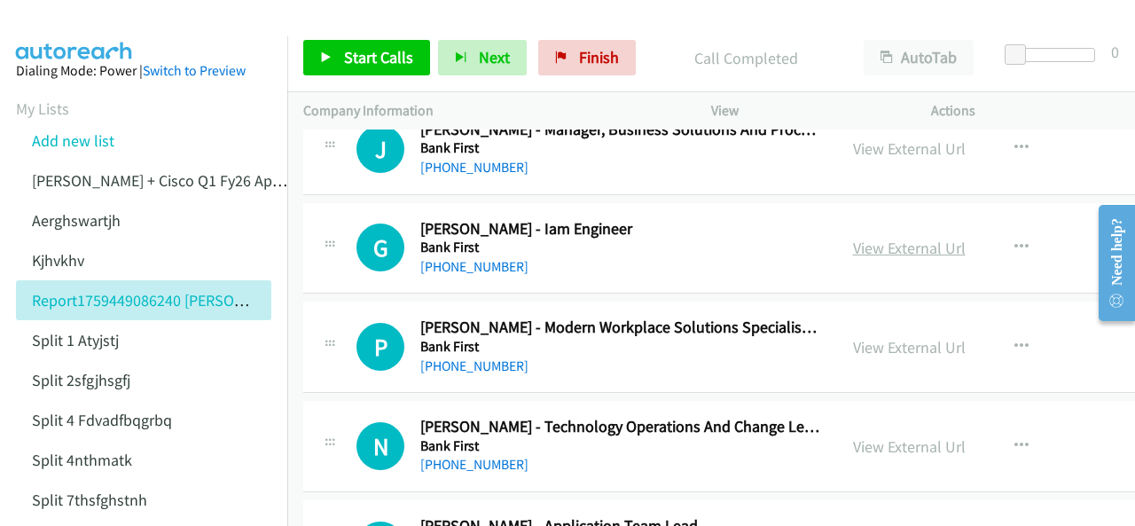
click at [884, 244] on link "View External Url" at bounding box center [909, 248] width 113 height 20
click at [55, 21] on img at bounding box center [74, 31] width 133 height 62
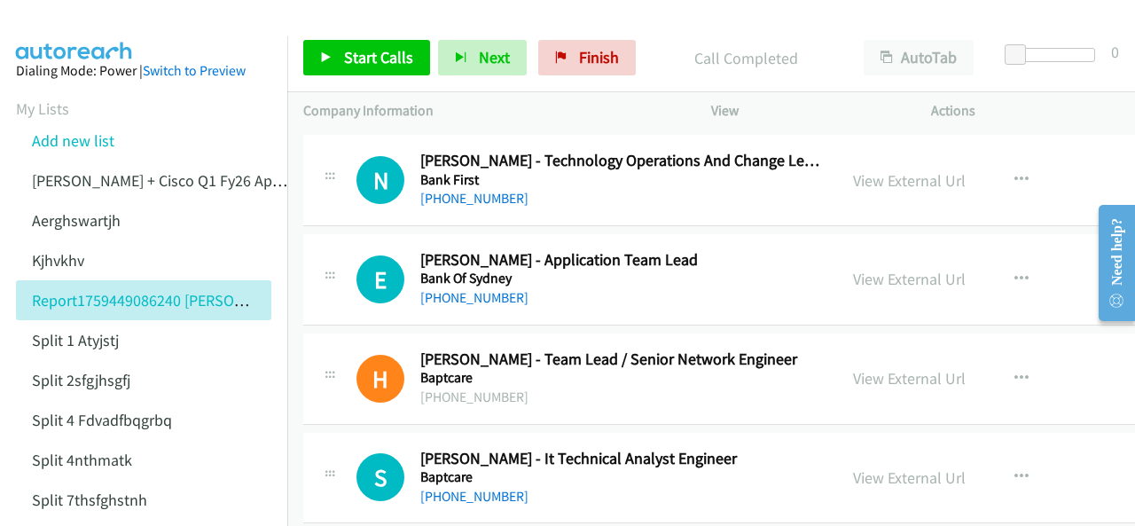
scroll to position [3458, 0]
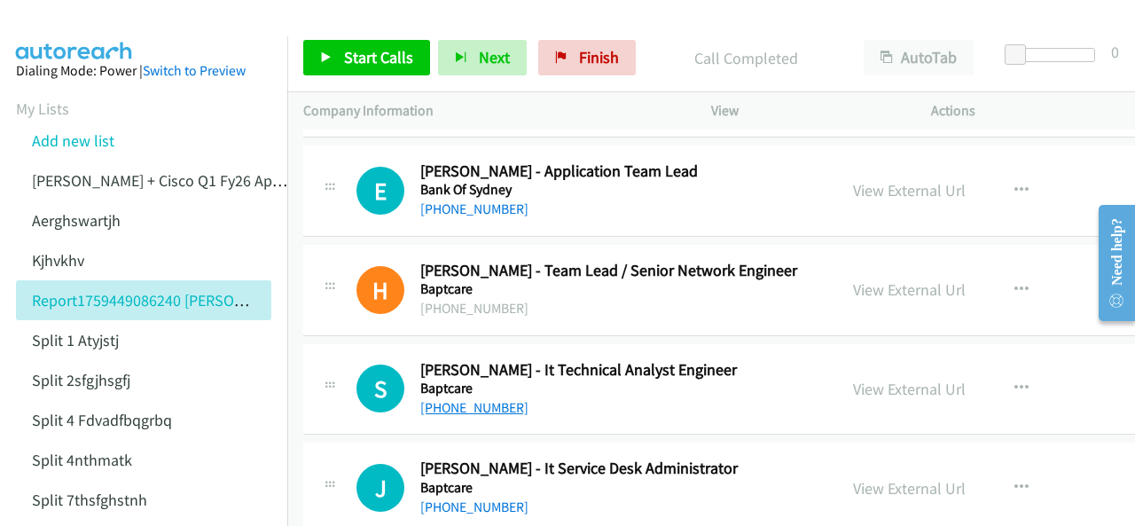
click at [460, 399] on link "+61 3 9834 4000" at bounding box center [474, 407] width 108 height 17
click at [59, 29] on img at bounding box center [74, 31] width 133 height 62
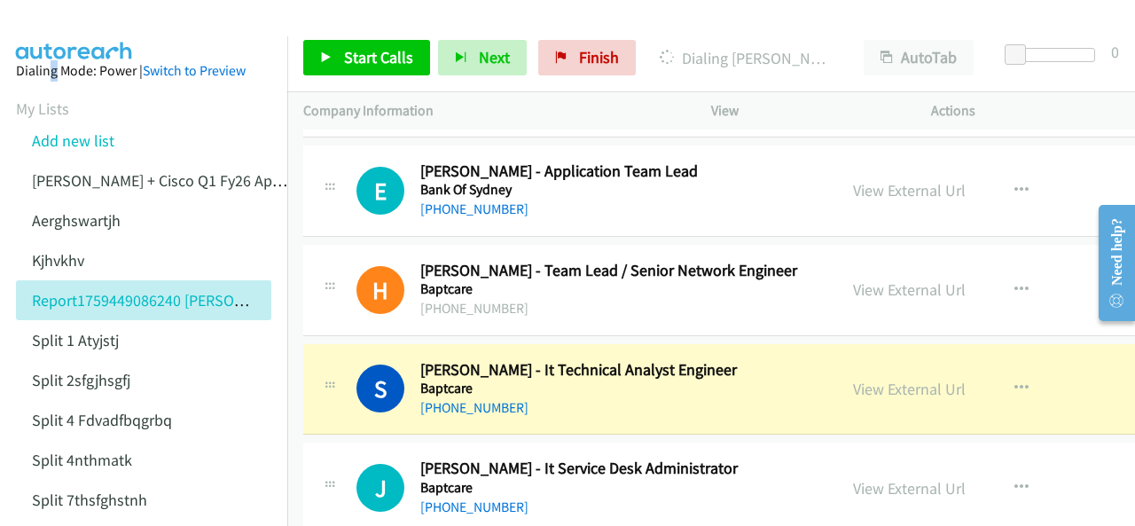
click at [44, 38] on aside "Dialing Mode: Power | Switch to Preview My Lists Add new list Justin Lennert + …" at bounding box center [143, 407] width 287 height 743
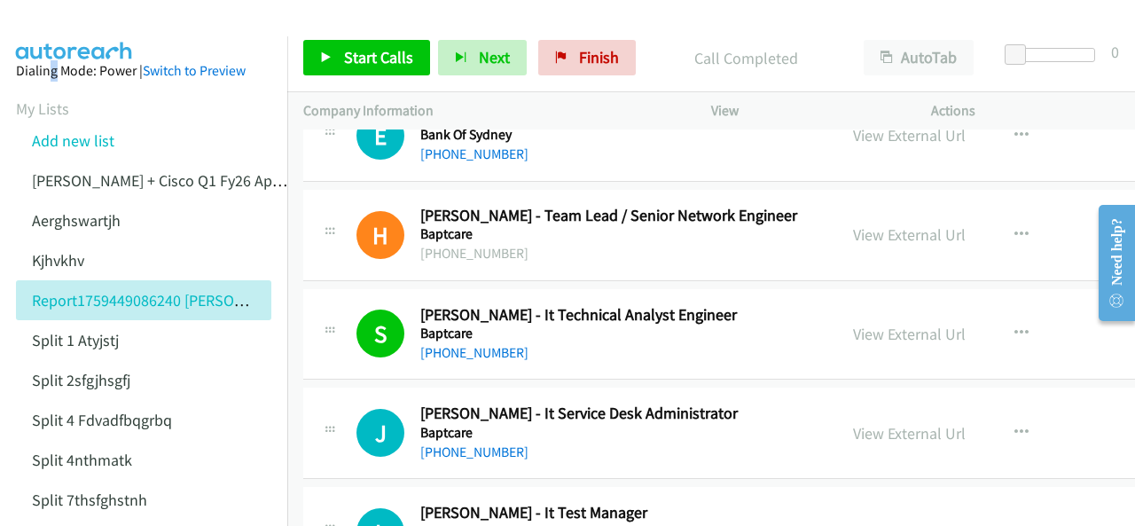
scroll to position [3547, 0]
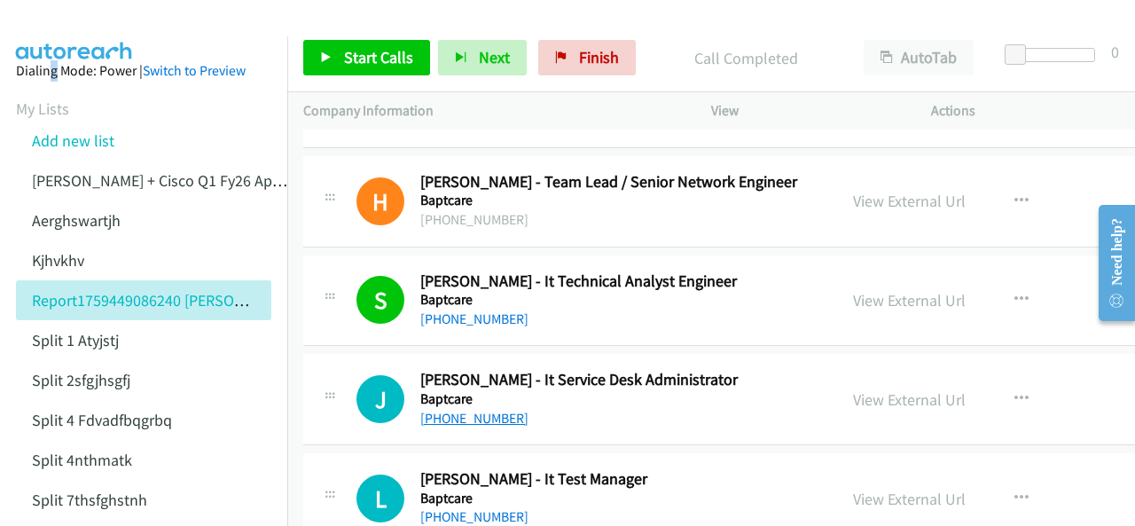
click at [465, 410] on link "[PHONE_NUMBER]" at bounding box center [474, 418] width 108 height 17
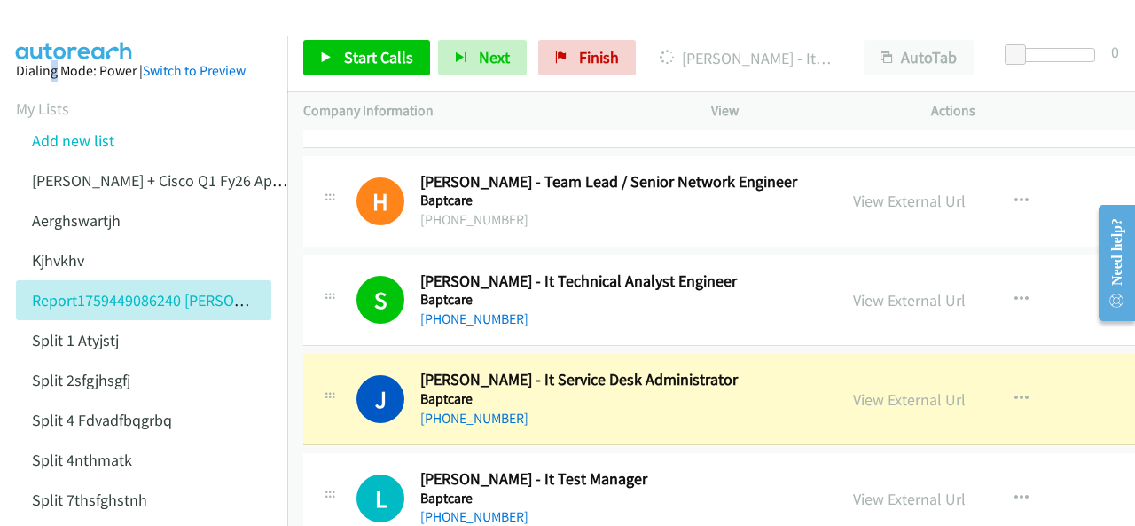
click at [74, 22] on img at bounding box center [74, 31] width 133 height 62
click at [102, 36] on aside "Dialing Mode: Power | Switch to Preview My Lists Add new list Justin Lennert + …" at bounding box center [143, 407] width 287 height 743
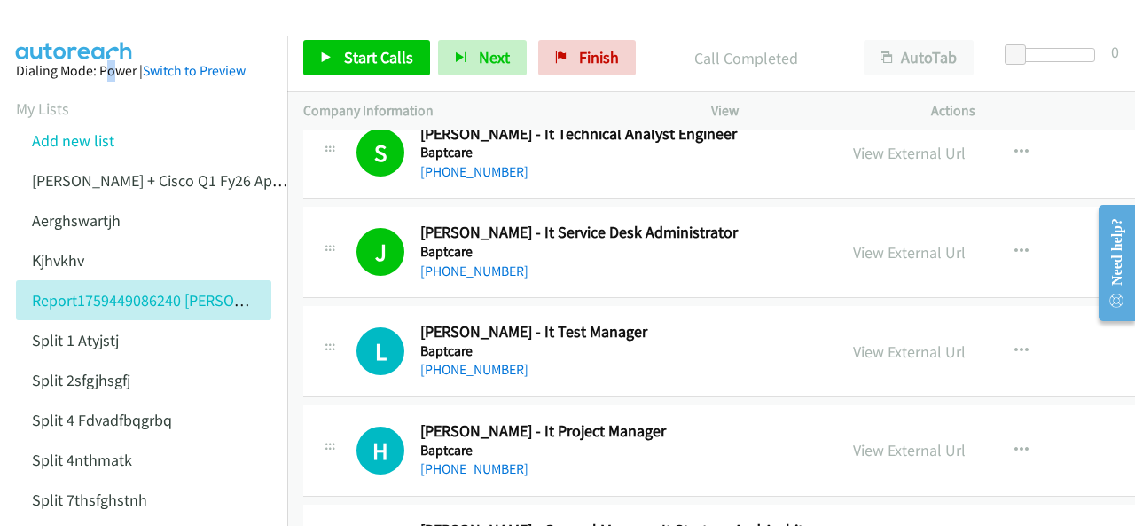
scroll to position [3724, 0]
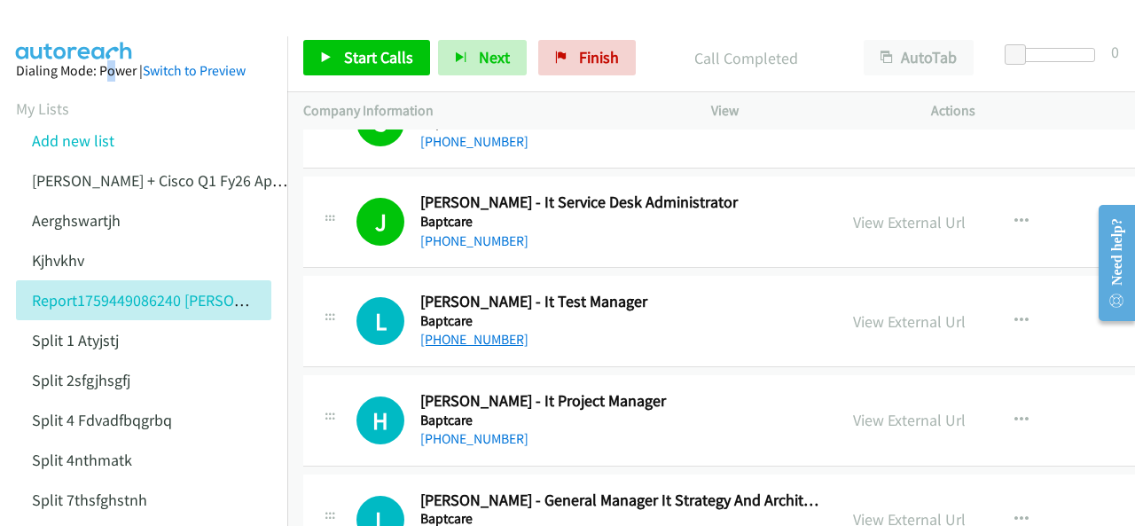
click at [468, 331] on link "[PHONE_NUMBER]" at bounding box center [474, 339] width 108 height 17
click at [456, 331] on link "[PHONE_NUMBER]" at bounding box center [474, 339] width 108 height 17
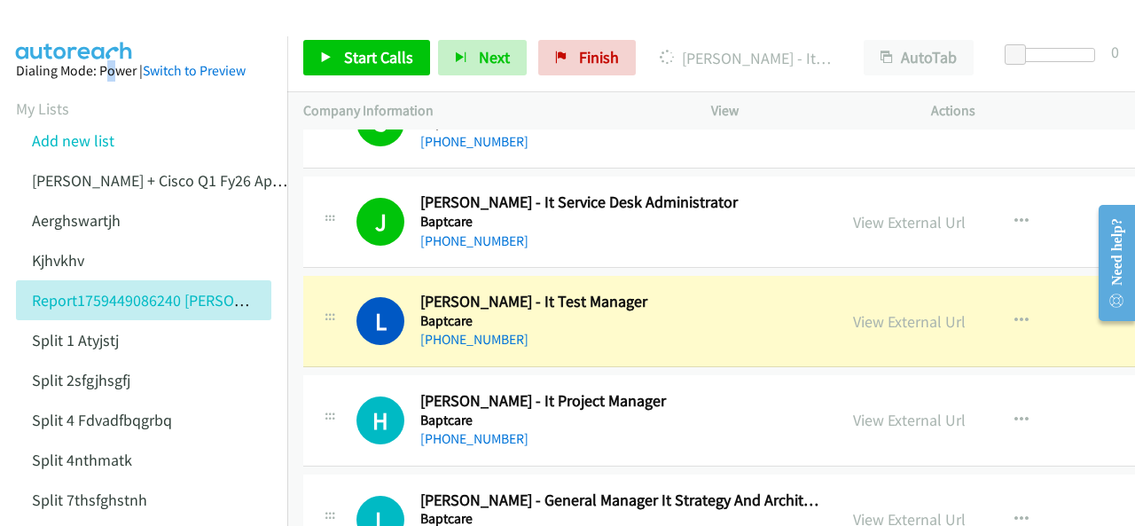
click at [59, 13] on img at bounding box center [74, 31] width 133 height 62
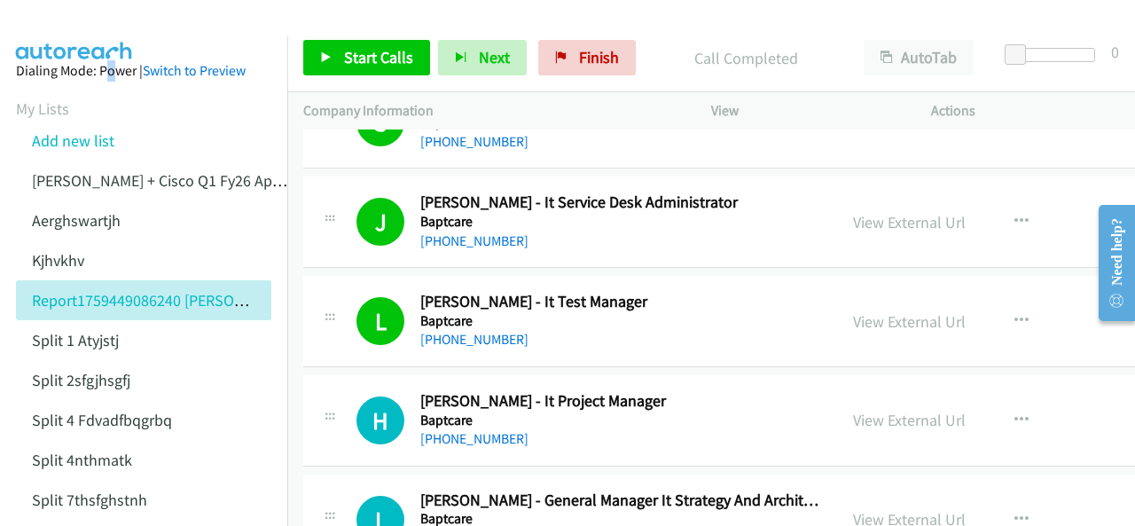
drag, startPoint x: 89, startPoint y: 36, endPoint x: 99, endPoint y: 29, distance: 12.8
click at [89, 35] on main "Start Calls Pause Next Finish Call Completed AutoTab AutoTab 0 Company Informat…" at bounding box center [567, 42] width 1135 height 84
click at [497, 430] on link "+61 409 171 912" at bounding box center [474, 438] width 108 height 17
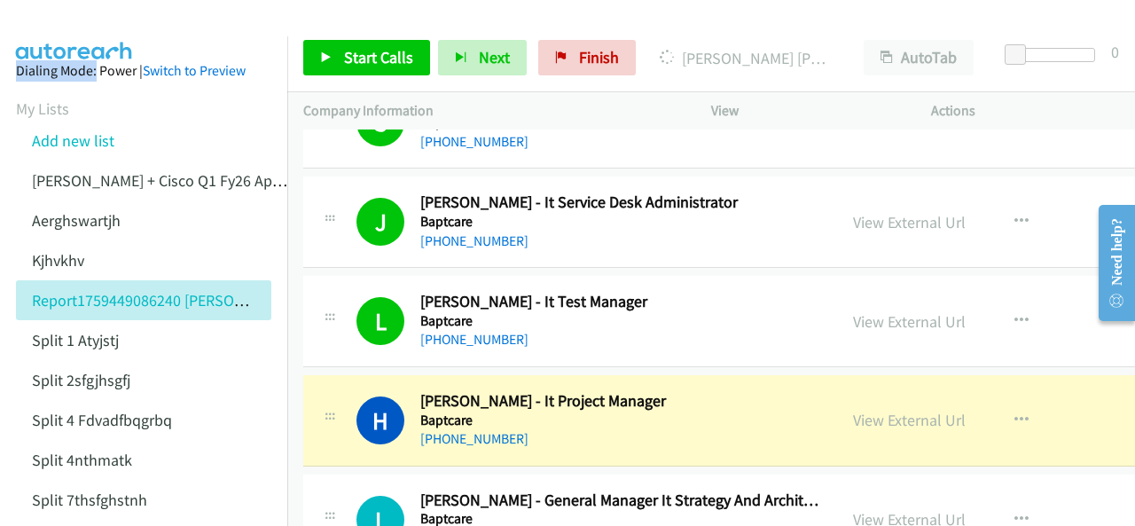
click at [52, 22] on img at bounding box center [74, 31] width 133 height 62
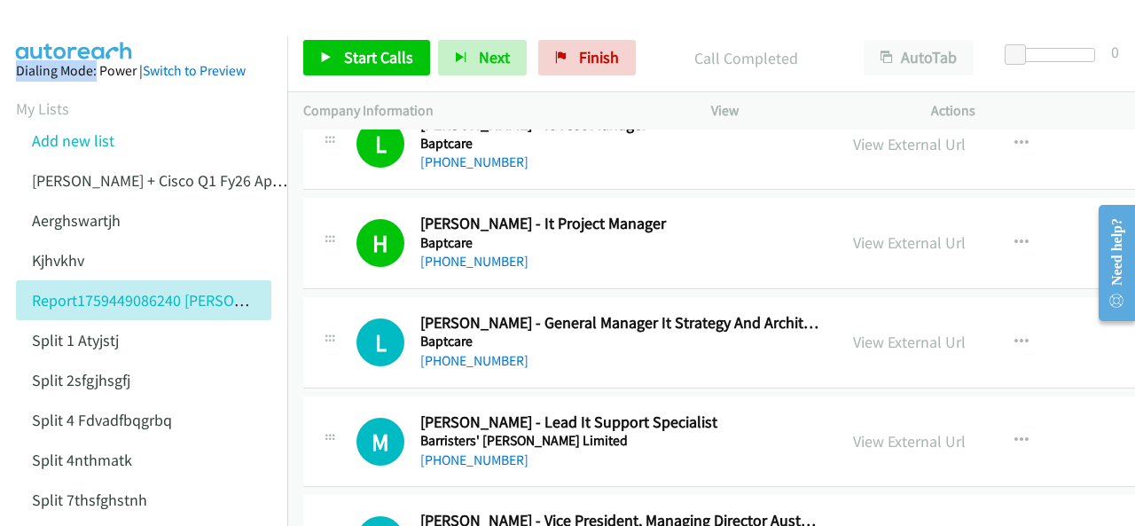
click at [78, 19] on img at bounding box center [74, 31] width 133 height 62
click at [447, 352] on link "+61 3 8855 4827" at bounding box center [474, 360] width 108 height 17
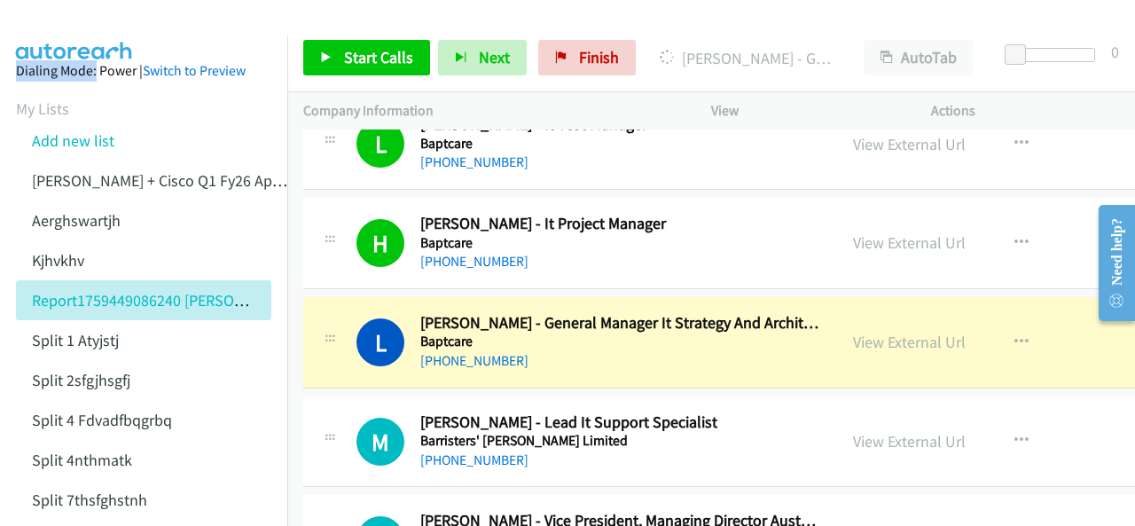
click at [67, 20] on img at bounding box center [74, 31] width 133 height 62
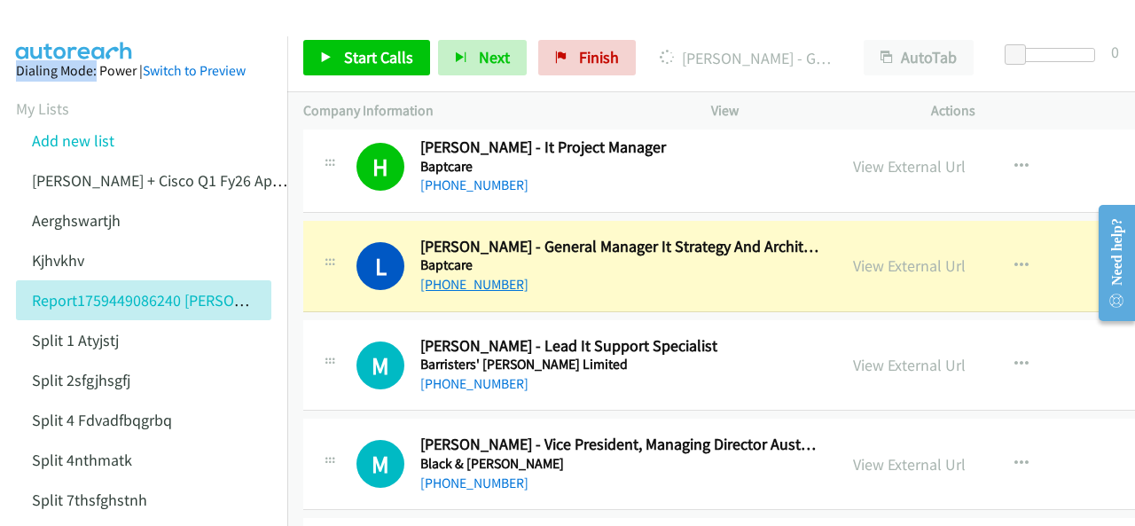
scroll to position [3990, 0]
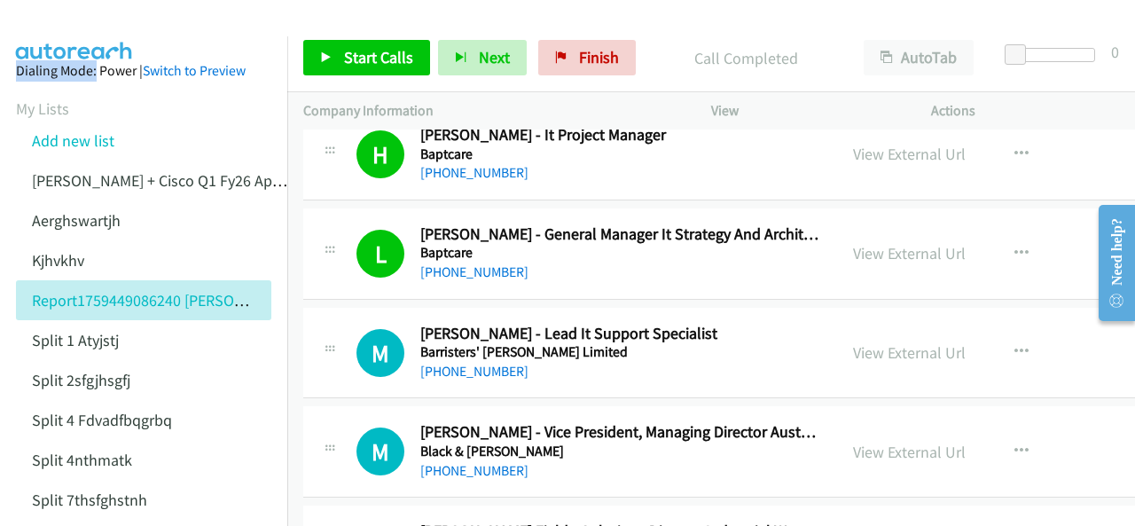
click at [59, 26] on img at bounding box center [74, 31] width 133 height 62
click at [470, 363] on link "[PHONE_NUMBER]" at bounding box center [474, 371] width 108 height 17
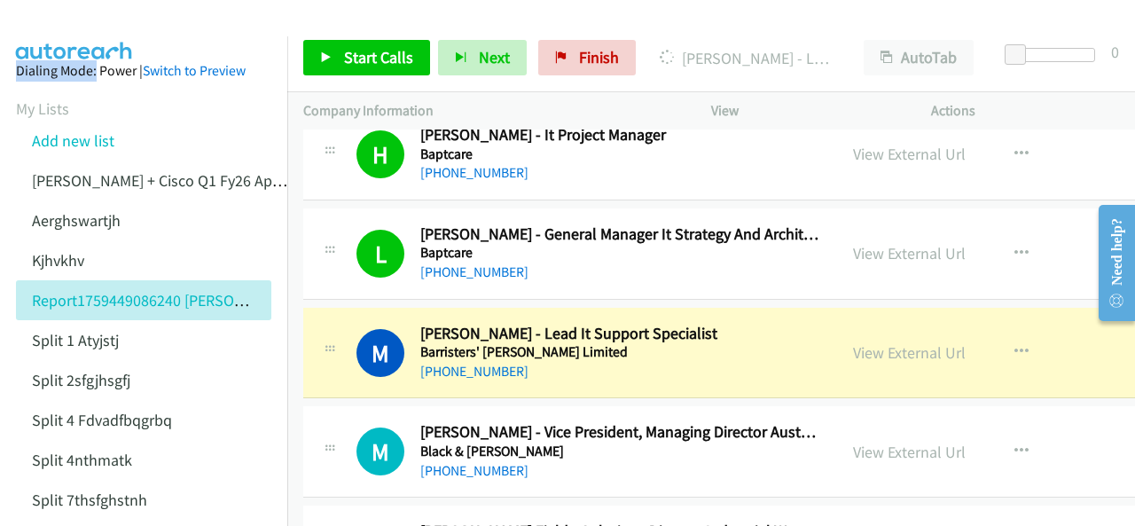
click at [85, 24] on img at bounding box center [74, 31] width 133 height 62
click at [62, 15] on img at bounding box center [74, 31] width 133 height 62
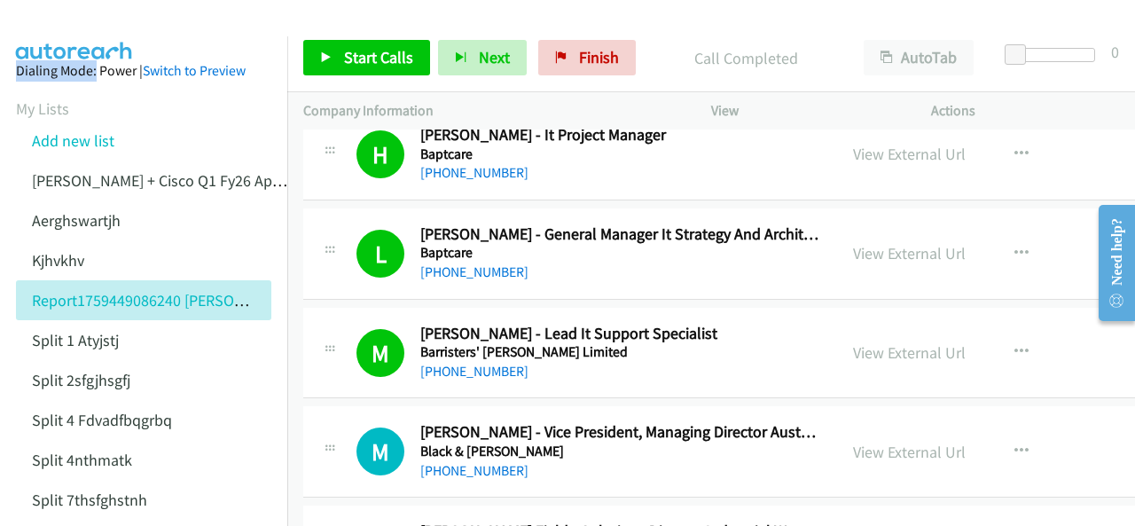
scroll to position [4079, 0]
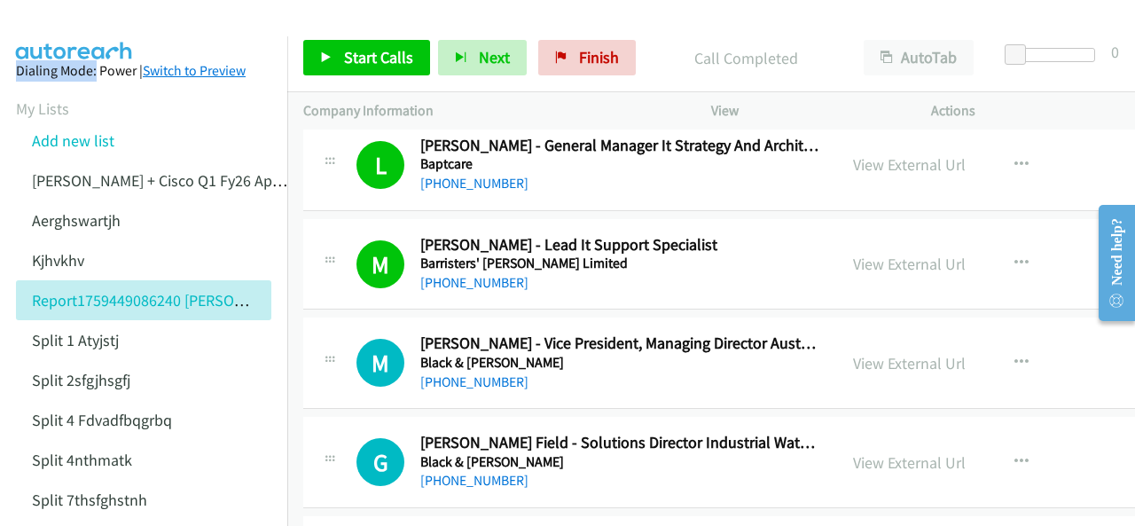
drag, startPoint x: 62, startPoint y: 23, endPoint x: 222, endPoint y: 70, distance: 166.4
click at [62, 24] on img at bounding box center [74, 31] width 133 height 62
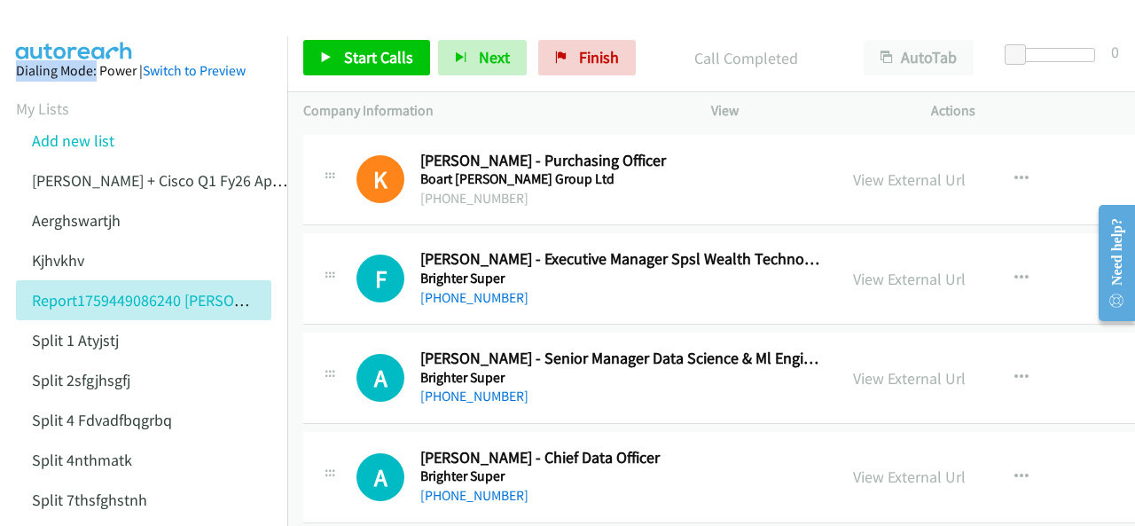
scroll to position [4788, 0]
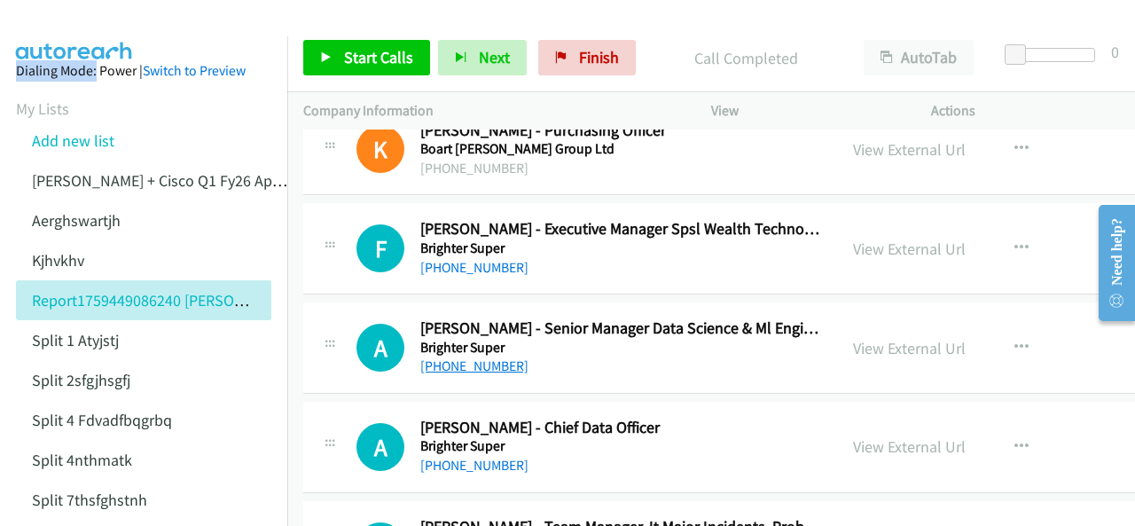
click at [456, 357] on link "[PHONE_NUMBER]" at bounding box center [474, 365] width 108 height 17
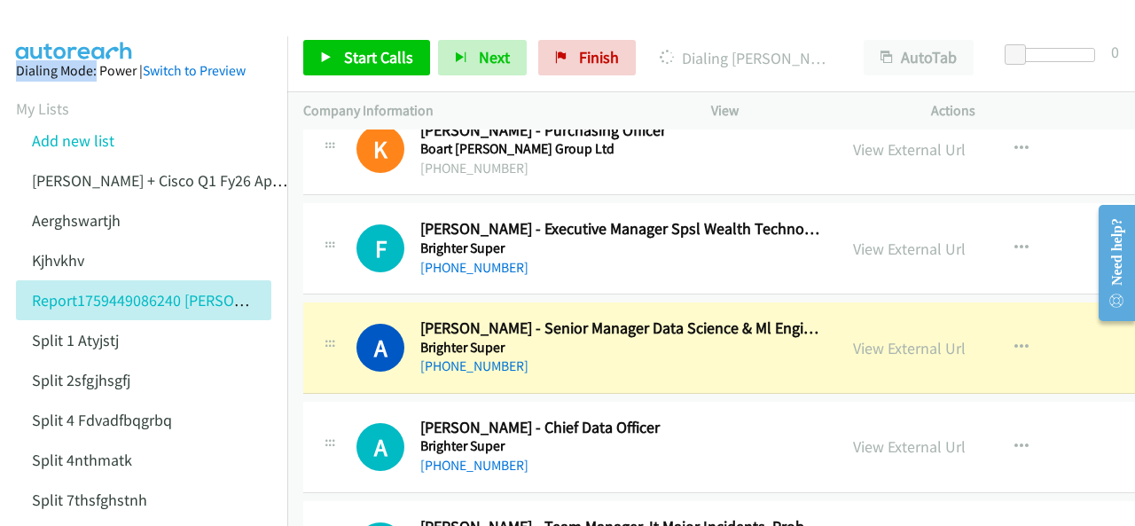
click at [83, 20] on img at bounding box center [74, 31] width 133 height 62
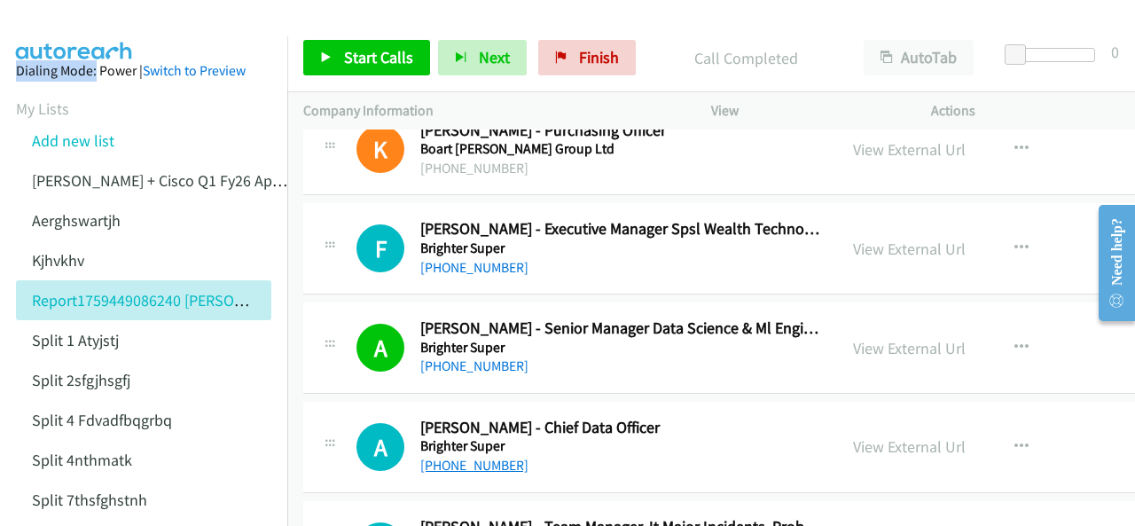
click at [469, 457] on link "[PHONE_NUMBER]" at bounding box center [474, 465] width 108 height 17
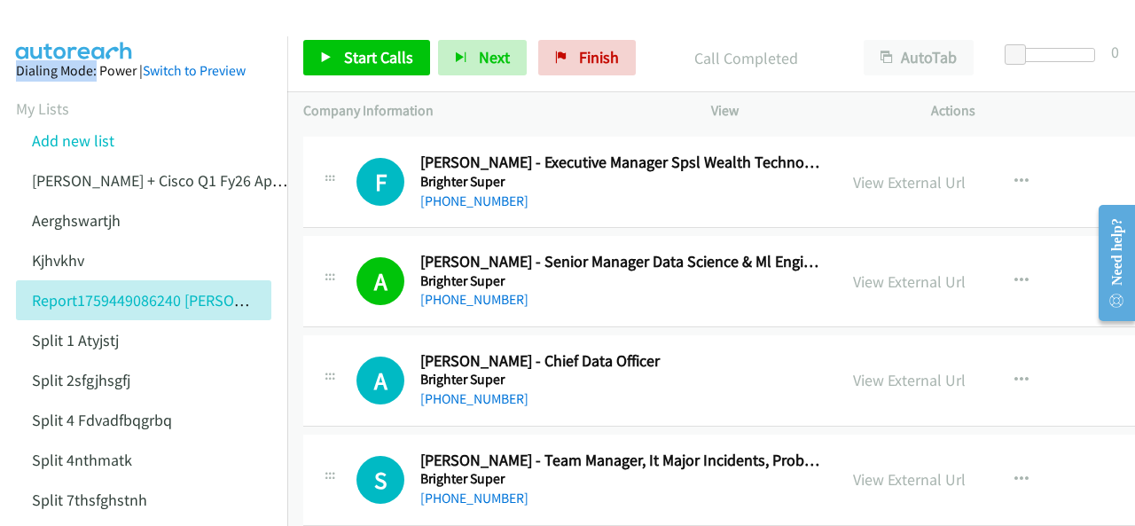
scroll to position [4877, 0]
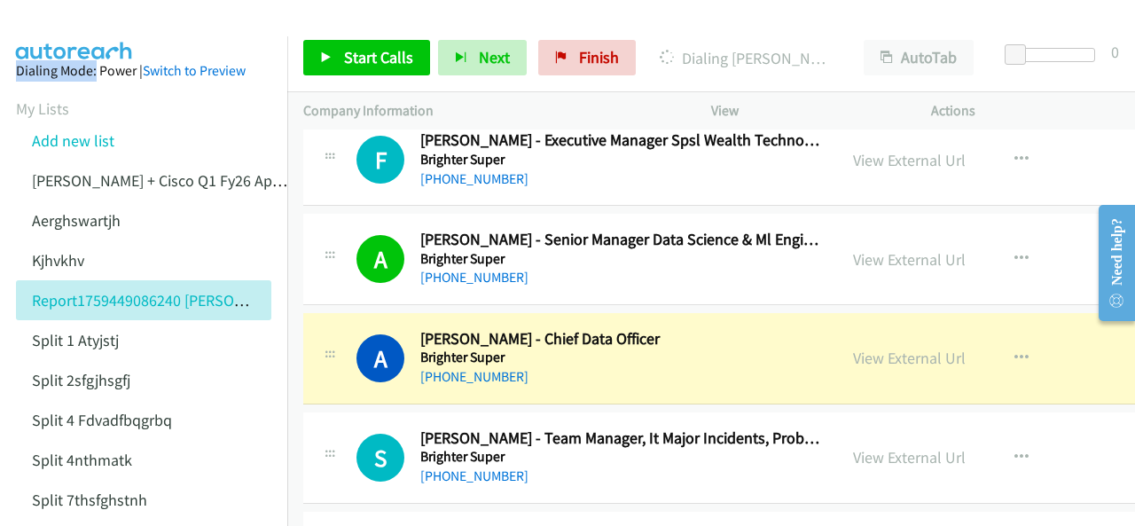
click at [92, 20] on img at bounding box center [74, 31] width 133 height 62
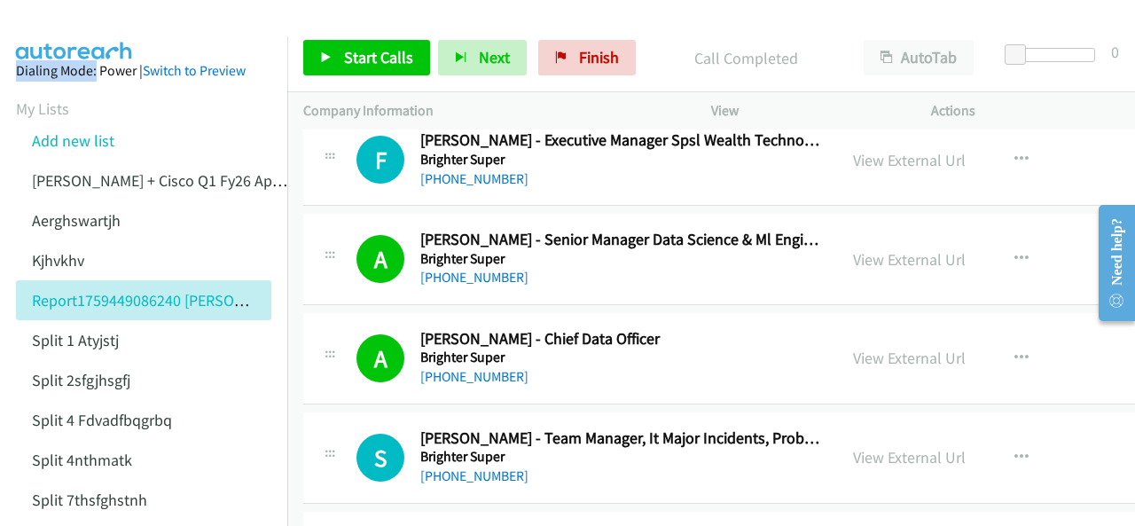
click at [74, 31] on img at bounding box center [74, 31] width 133 height 62
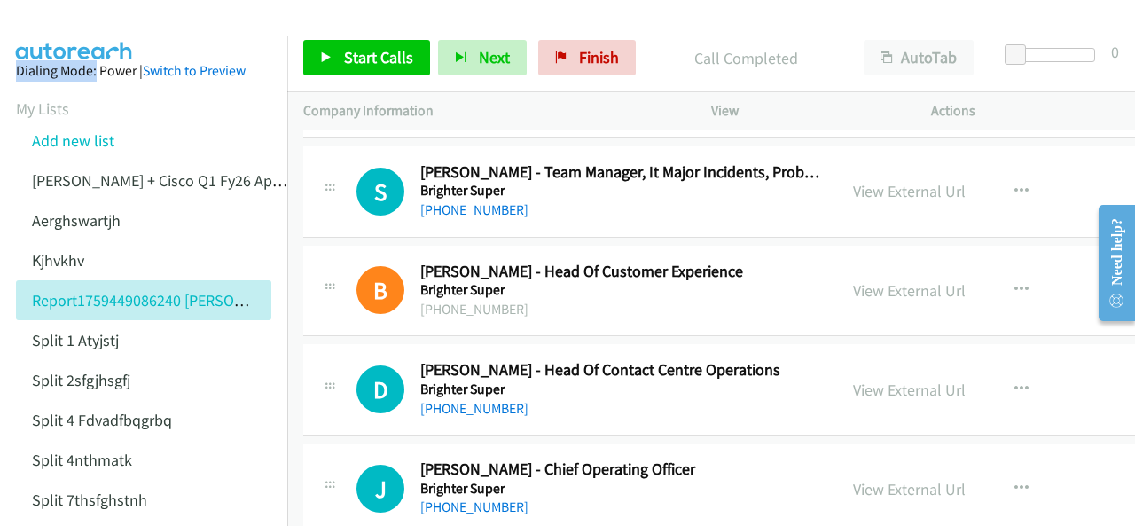
scroll to position [5231, 0]
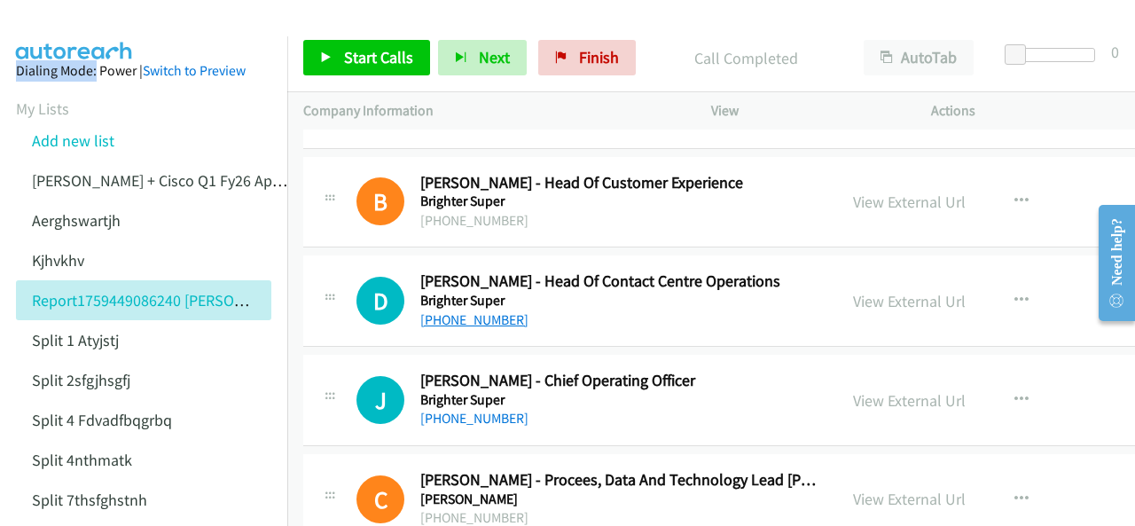
click at [468, 311] on link "[PHONE_NUMBER]" at bounding box center [474, 319] width 108 height 17
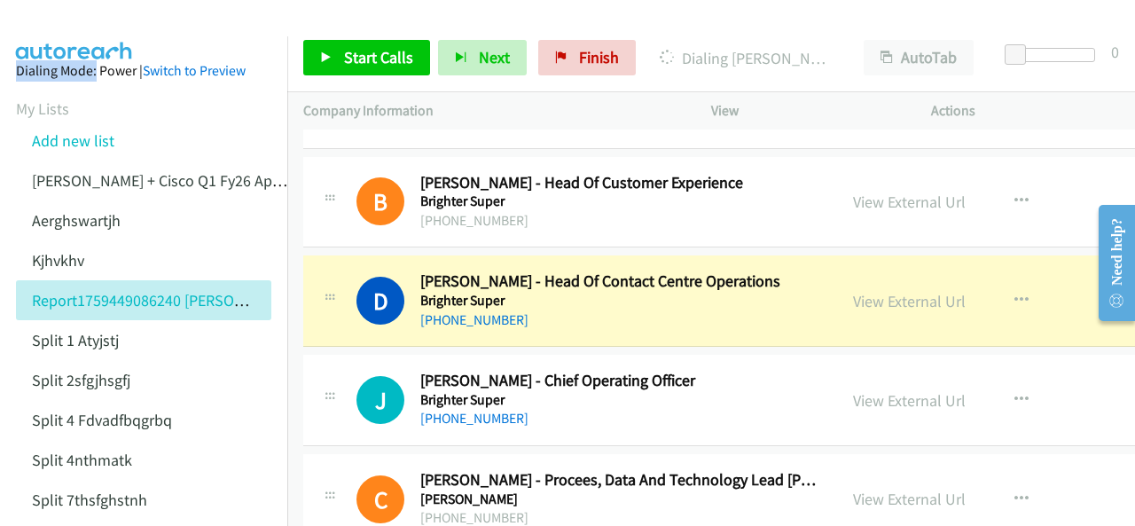
click at [66, 36] on aside "Dialing Mode: Power | Switch to Preview My Lists Add new list Justin Lennert + …" at bounding box center [143, 407] width 287 height 743
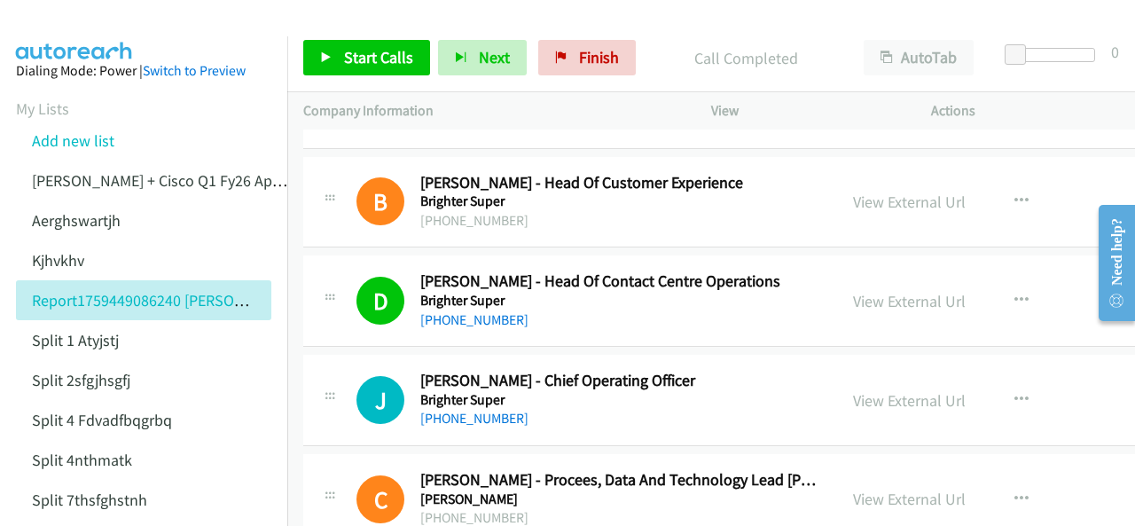
click at [80, 27] on img at bounding box center [74, 31] width 133 height 62
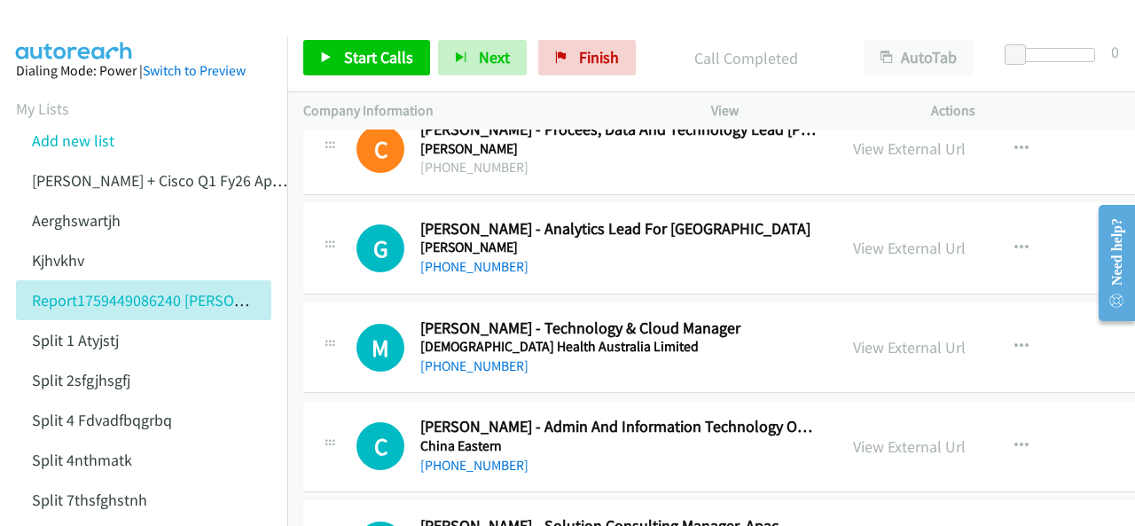
scroll to position [5586, 0]
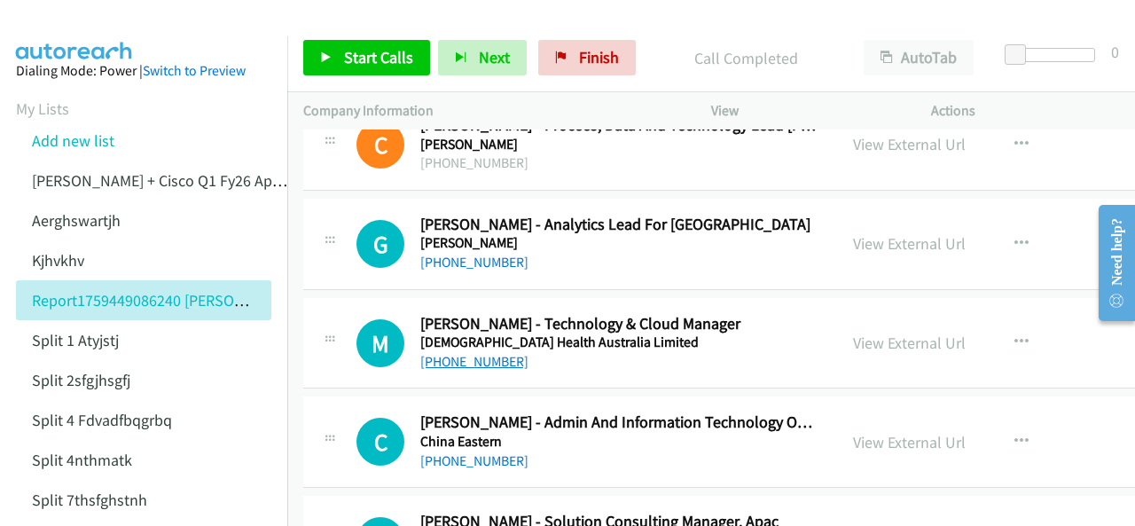
click at [441, 353] on link "[PHONE_NUMBER]" at bounding box center [474, 361] width 108 height 17
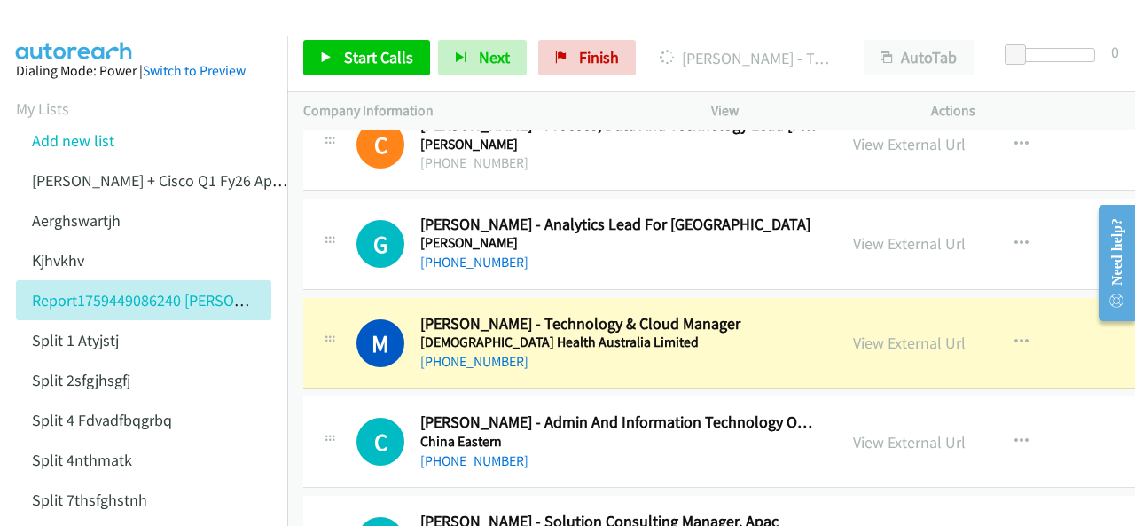
click at [74, 26] on img at bounding box center [74, 31] width 133 height 62
click at [95, 30] on img at bounding box center [74, 31] width 133 height 62
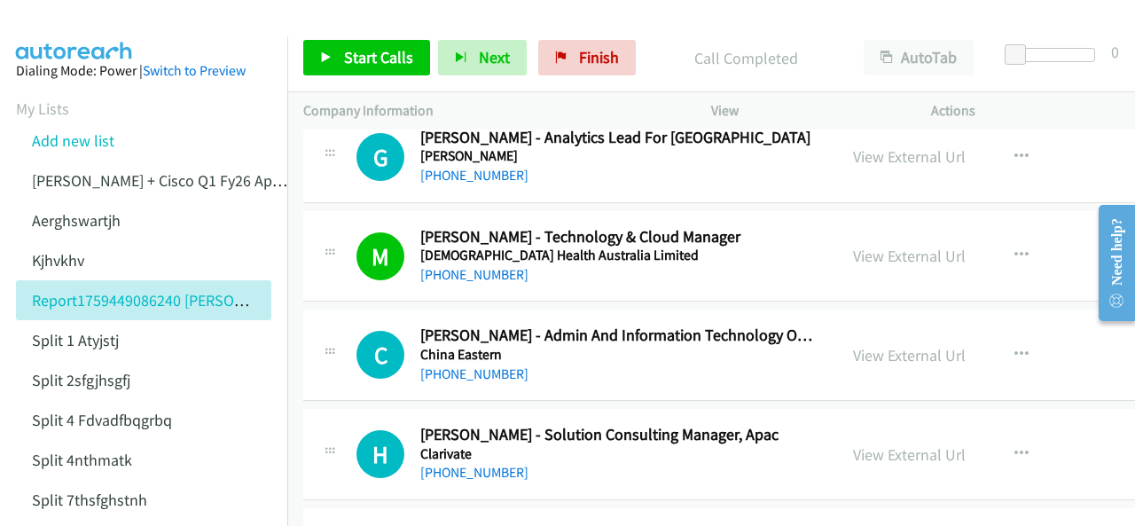
scroll to position [5675, 0]
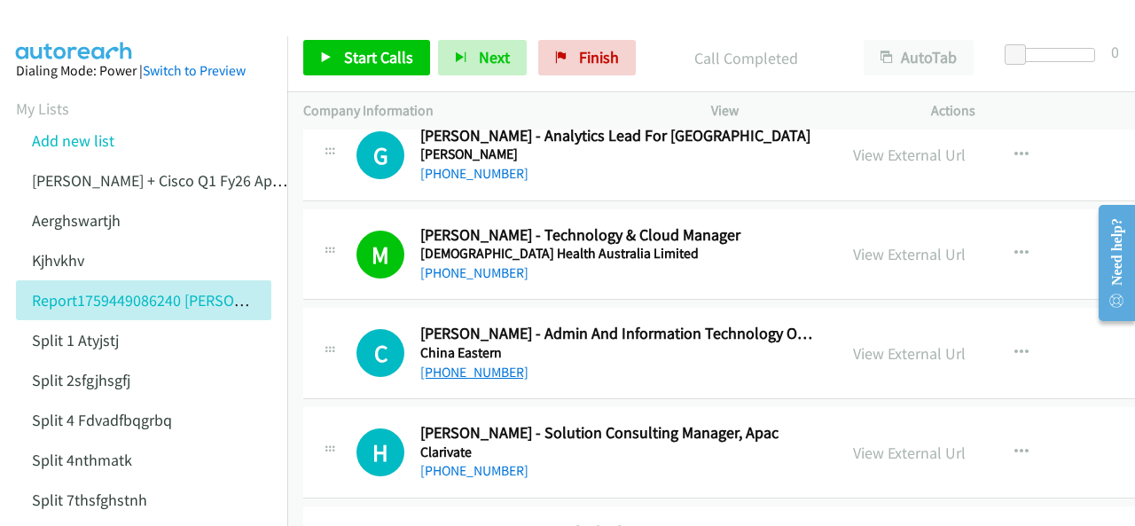
click at [479, 364] on link "+61 2 9373 8600" at bounding box center [474, 372] width 108 height 17
click at [72, 26] on img at bounding box center [74, 31] width 133 height 62
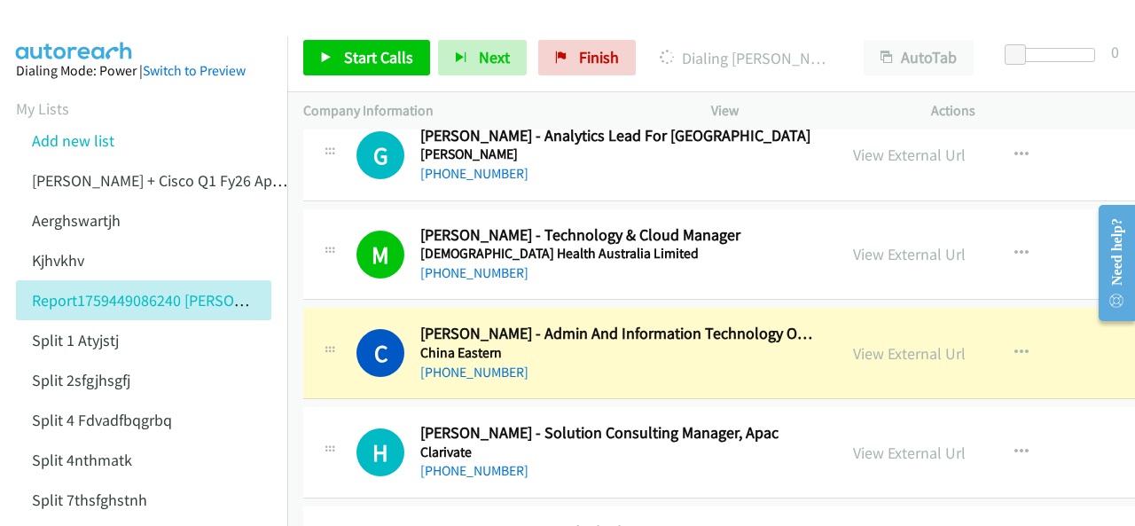
scroll to position [5763, 0]
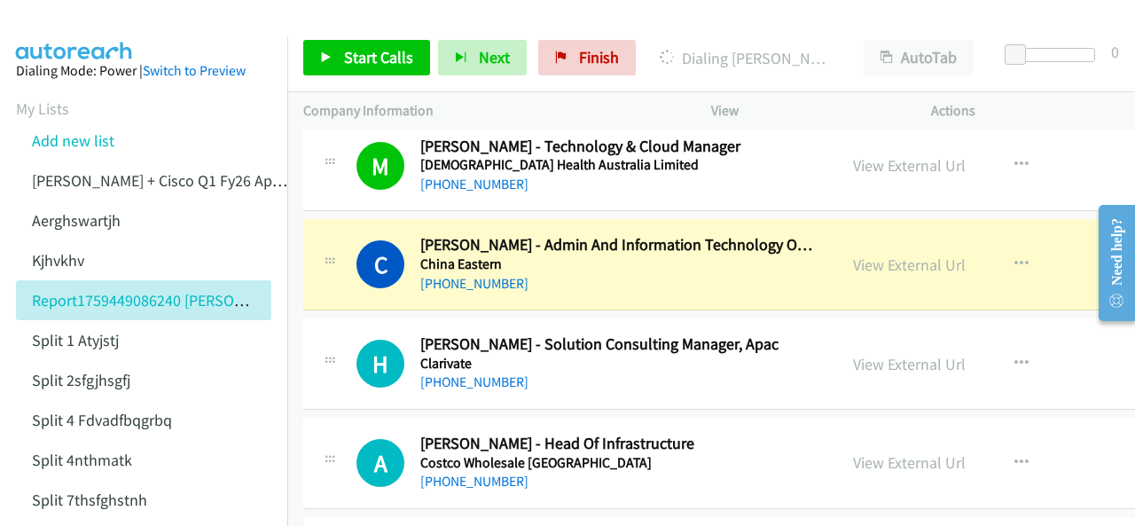
click at [76, 32] on img at bounding box center [74, 31] width 133 height 62
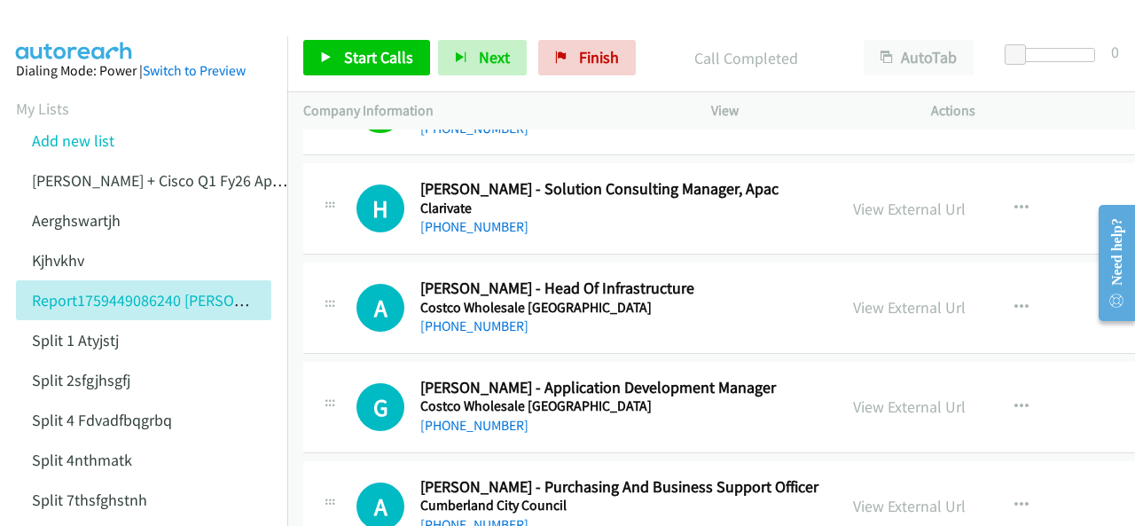
scroll to position [5941, 0]
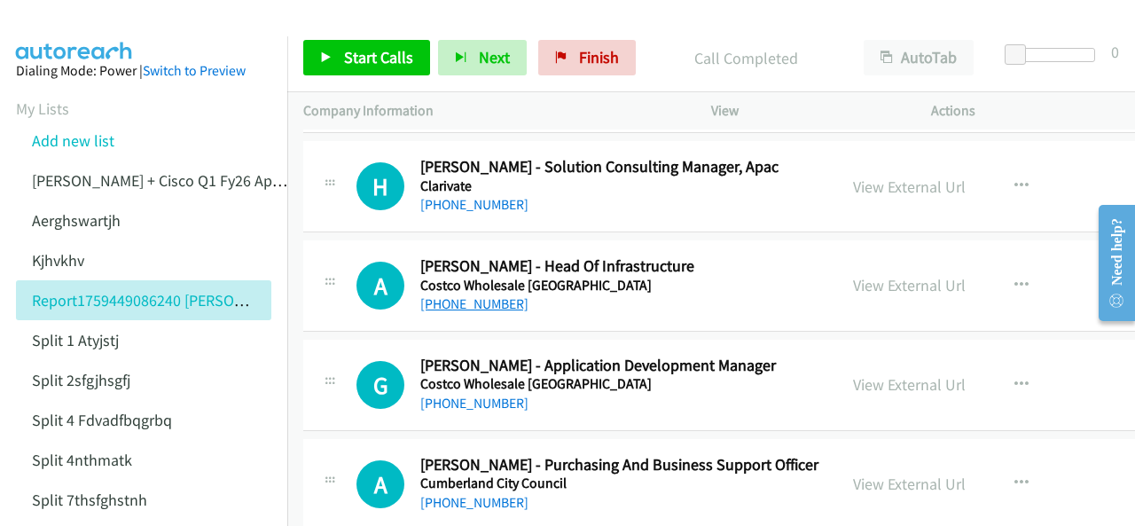
click at [446, 295] on link "[PHONE_NUMBER]" at bounding box center [474, 303] width 108 height 17
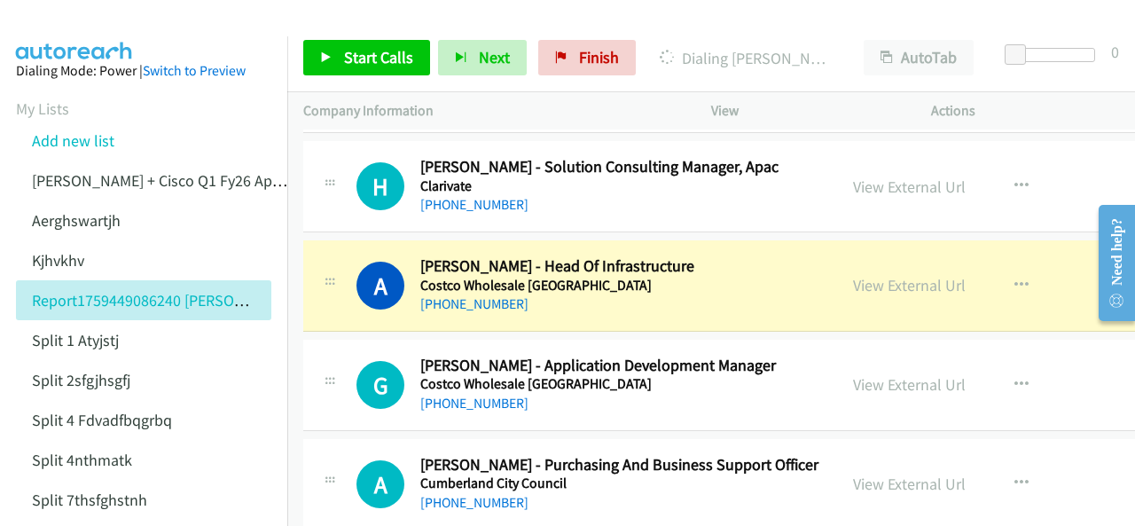
click at [71, 33] on img at bounding box center [74, 31] width 133 height 62
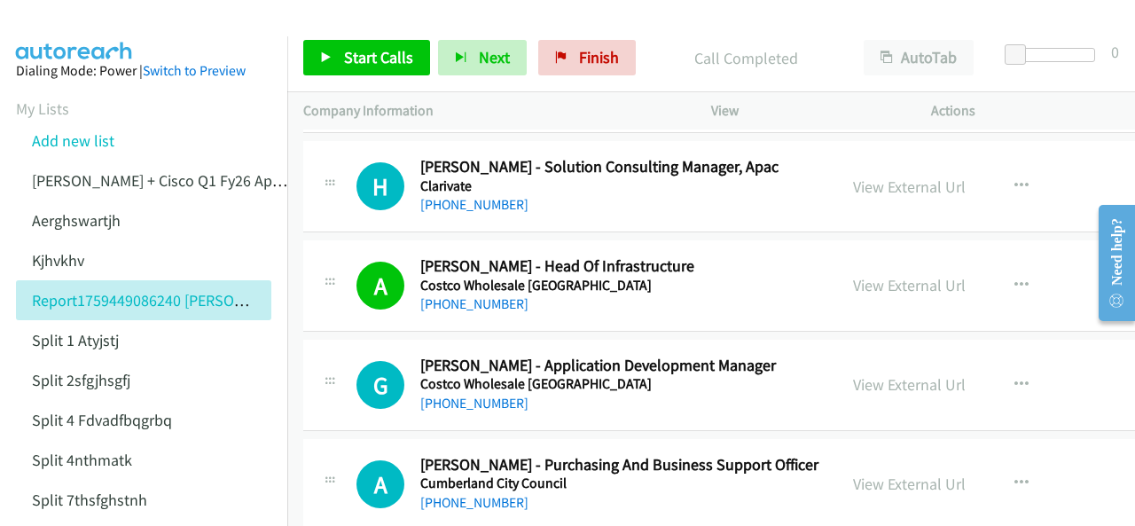
click at [75, 25] on img at bounding box center [74, 31] width 133 height 62
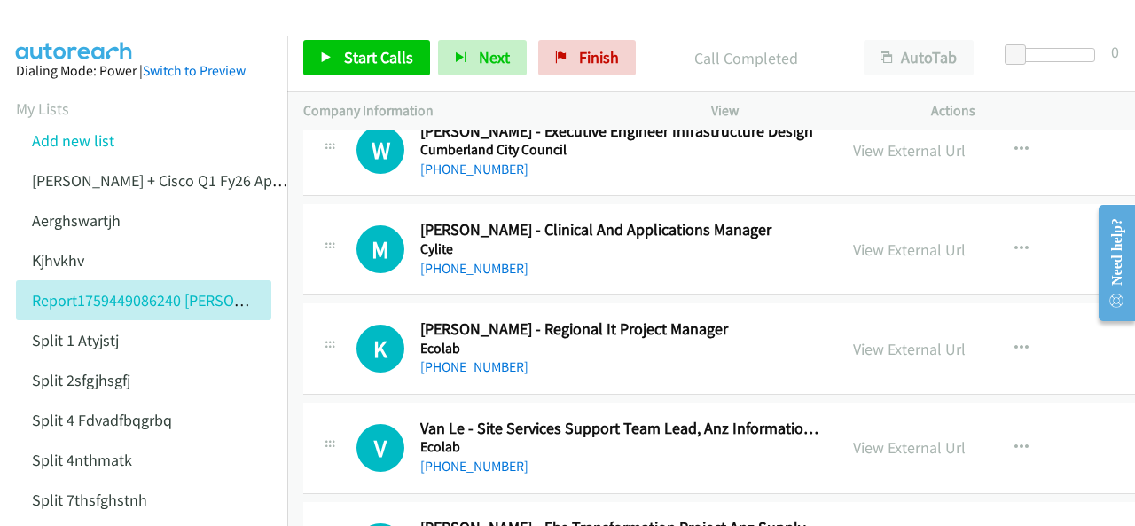
scroll to position [6384, 0]
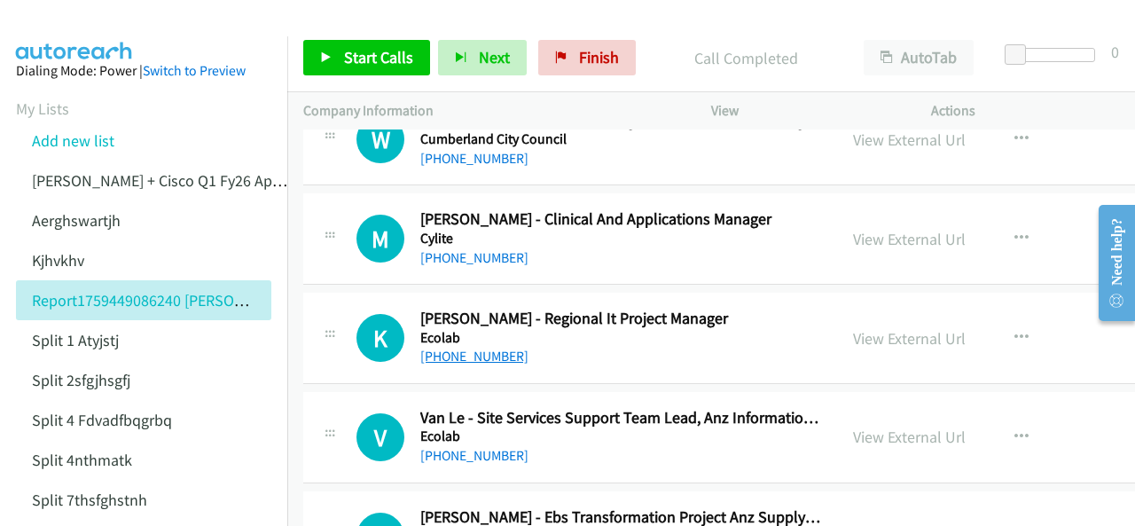
click at [438, 348] on link "[PHONE_NUMBER]" at bounding box center [474, 356] width 108 height 17
click at [92, 31] on img at bounding box center [74, 31] width 133 height 62
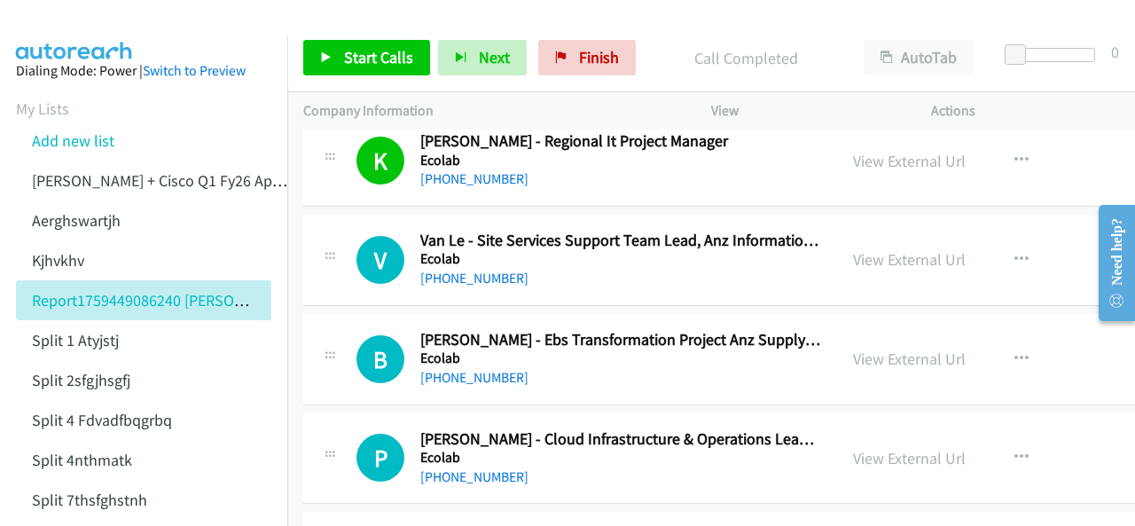
scroll to position [6650, 0]
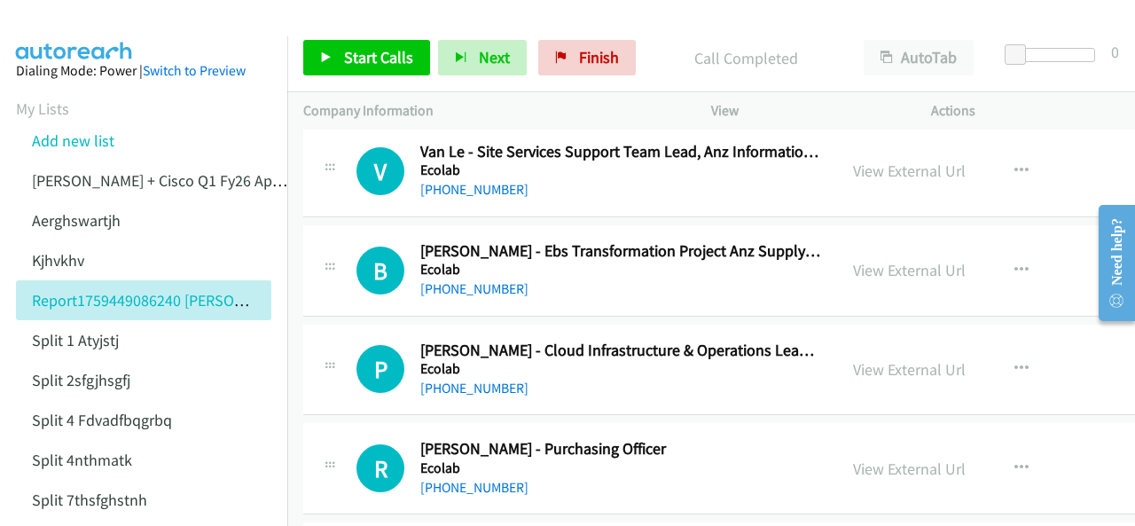
click at [85, 22] on img at bounding box center [74, 31] width 133 height 62
click at [449, 380] on link "[PHONE_NUMBER]" at bounding box center [474, 388] width 108 height 17
click at [77, 19] on img at bounding box center [74, 31] width 133 height 62
click at [579, 58] on span "Finish" at bounding box center [599, 57] width 40 height 20
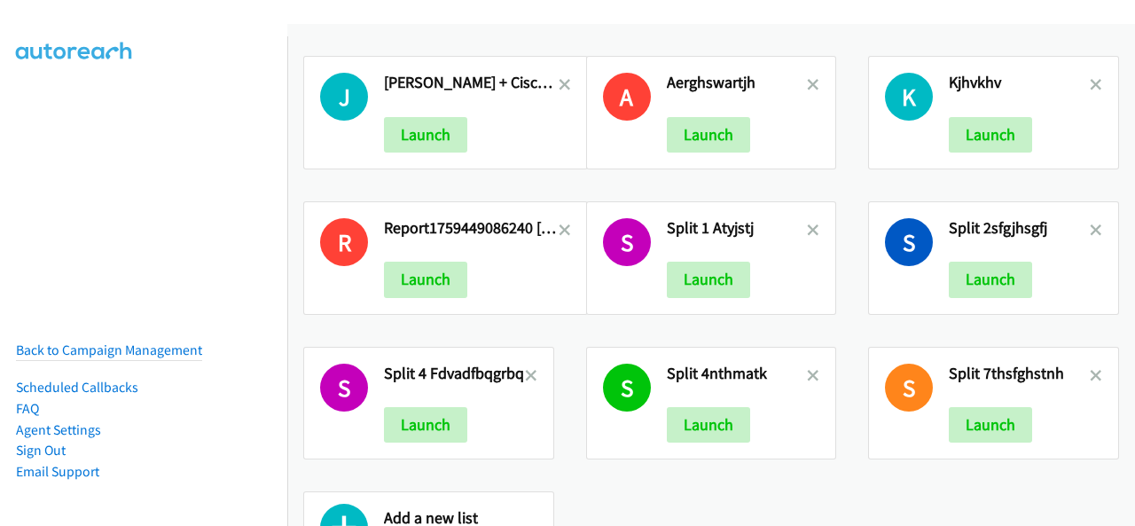
scroll to position [167, 0]
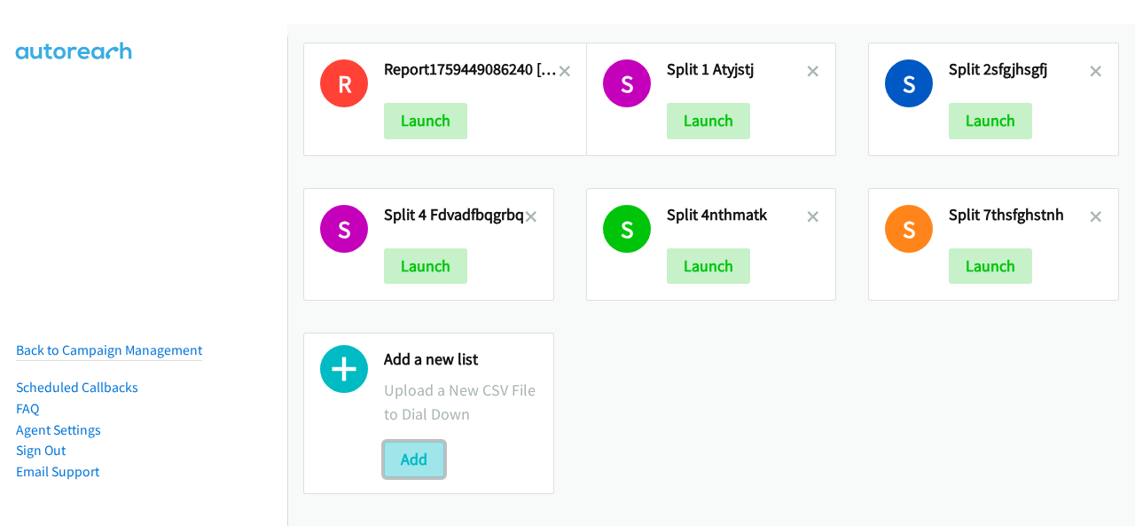
click at [405, 449] on button "Add" at bounding box center [414, 459] width 60 height 35
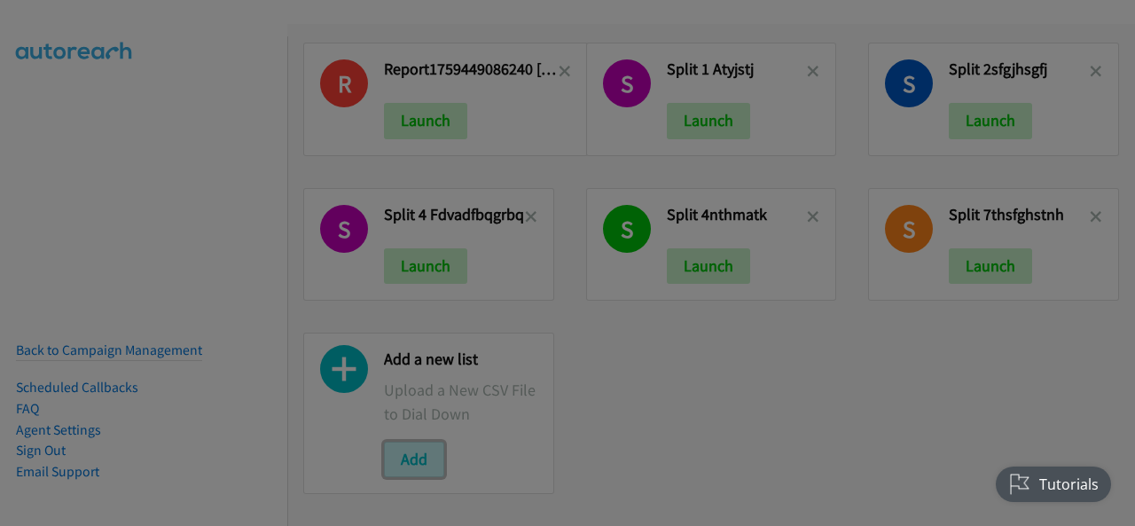
scroll to position [0, 0]
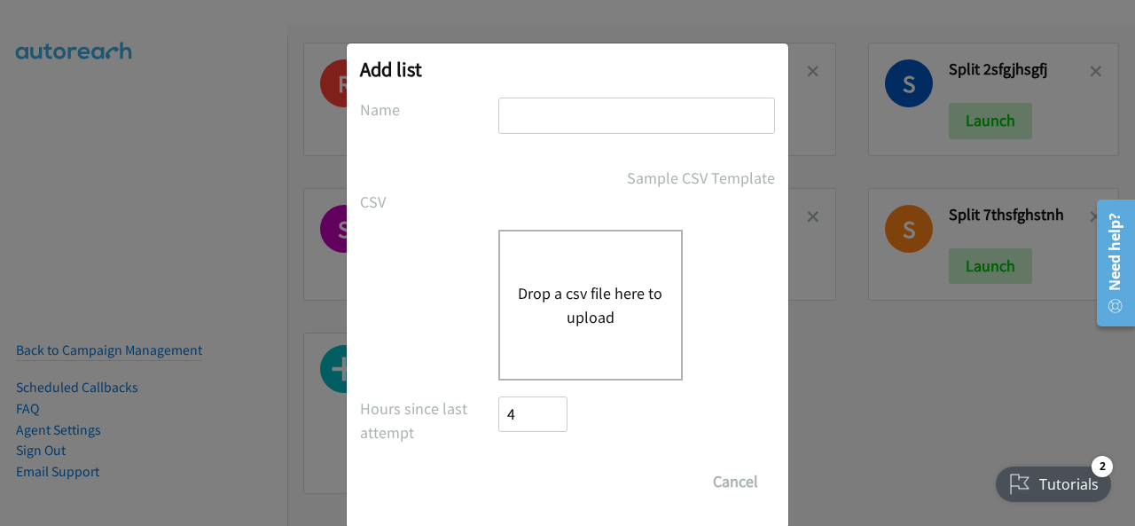
click at [516, 114] on input "text" at bounding box center [636, 116] width 277 height 36
paste input "split_1JUSTIN dfsfbd"
type input "split_1JUSTIN dfsfbd"
click at [546, 315] on button "Drop a csv file here to upload" at bounding box center [590, 305] width 145 height 48
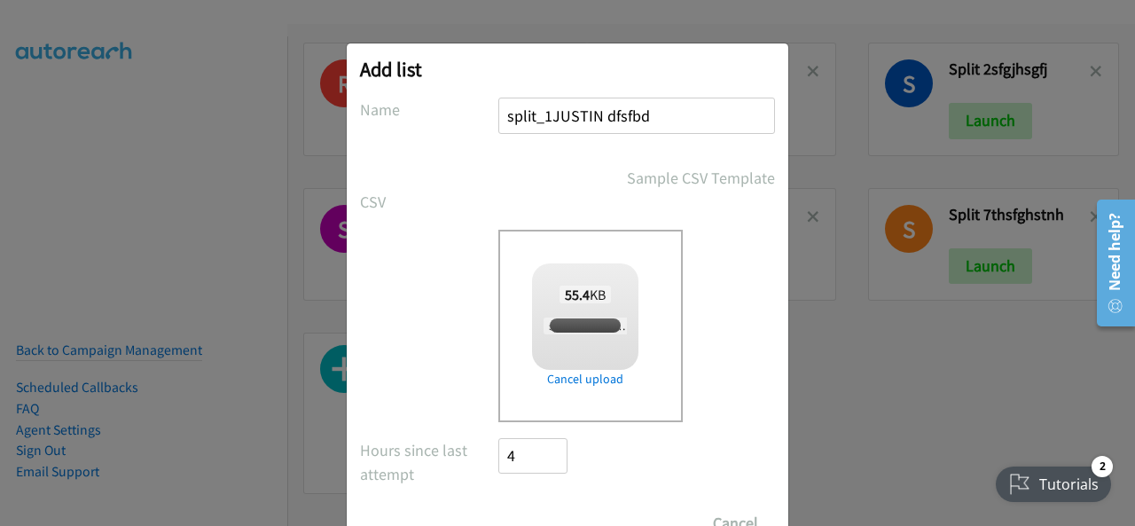
checkbox input "true"
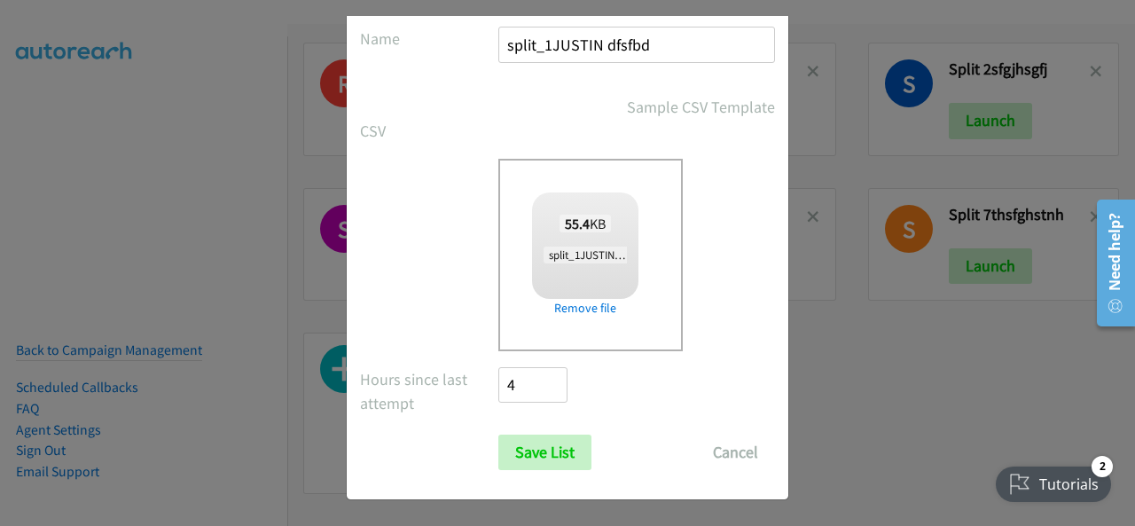
click at [532, 480] on div "Add list No phone fields were returned for that Report or List View Please uplo…" at bounding box center [568, 236] width 442 height 527
click at [529, 451] on input "Save List" at bounding box center [544, 451] width 93 height 35
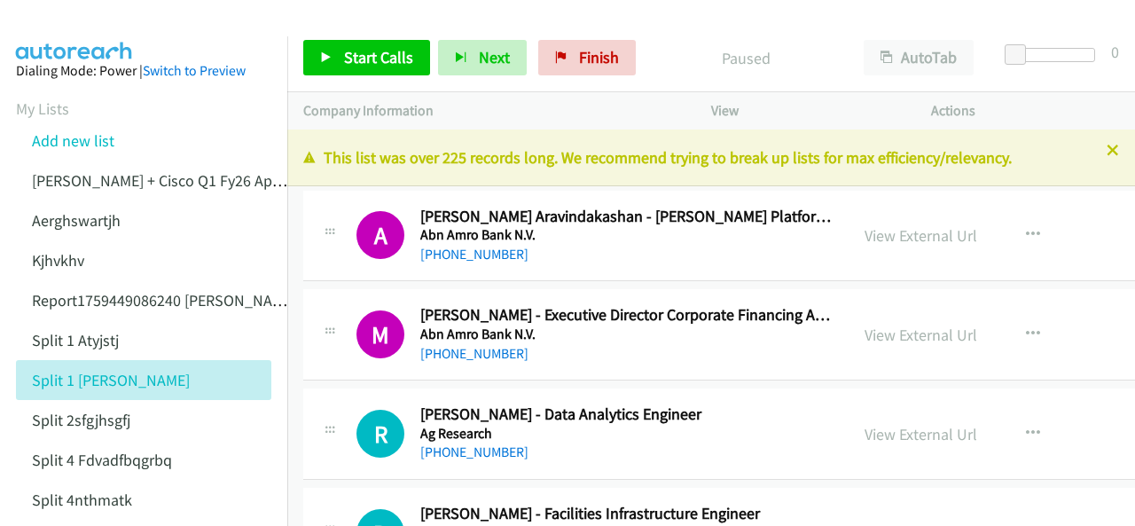
drag, startPoint x: 1098, startPoint y: 154, endPoint x: 1089, endPoint y: 169, distance: 17.5
click at [1096, 158] on p "This list was over 225 records long. We recommend trying to break up lists for …" at bounding box center [711, 157] width 816 height 24
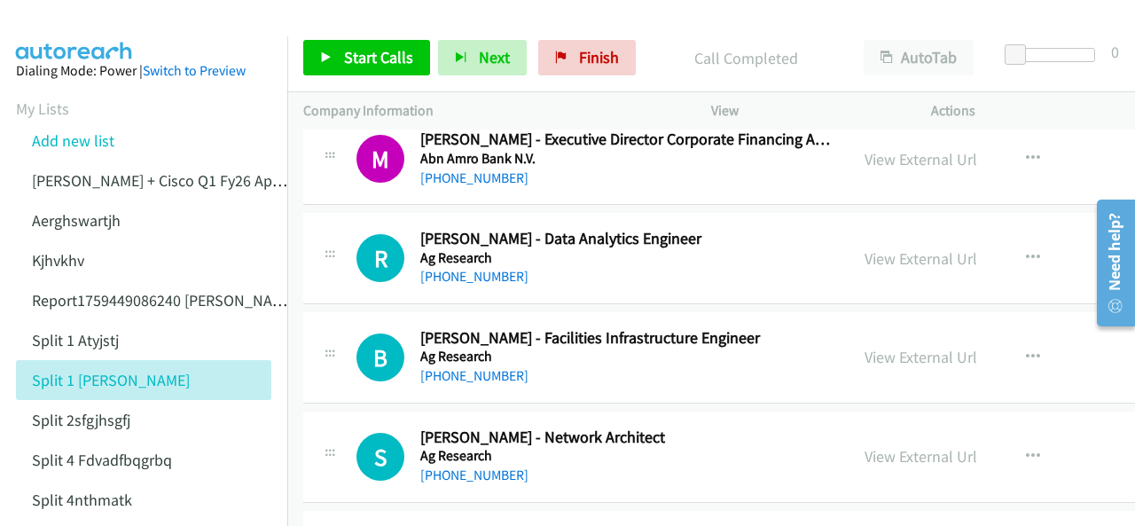
scroll to position [177, 0]
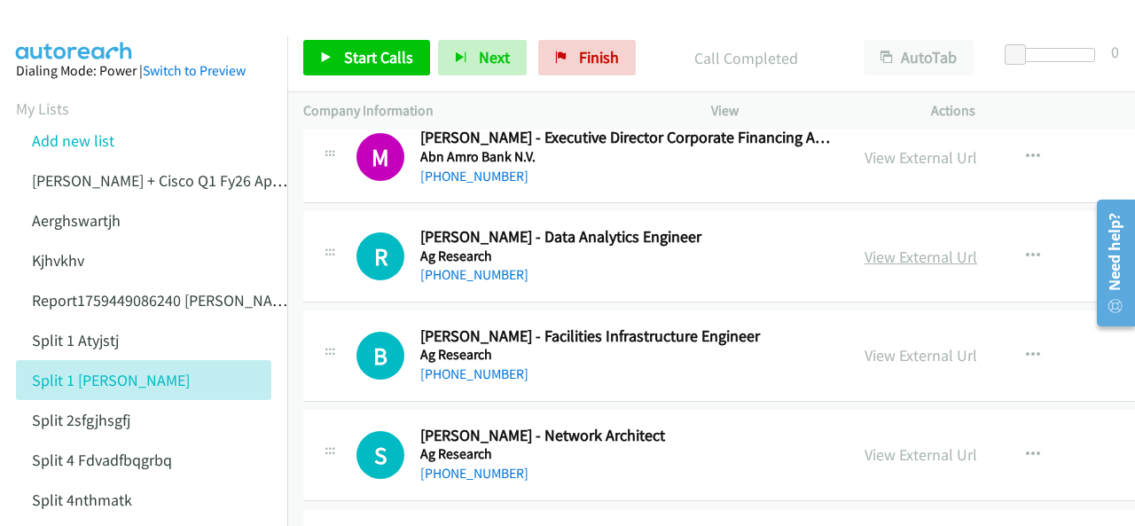
click at [903, 256] on link "View External Url" at bounding box center [921, 257] width 113 height 20
